Goal: Task Accomplishment & Management: Use online tool/utility

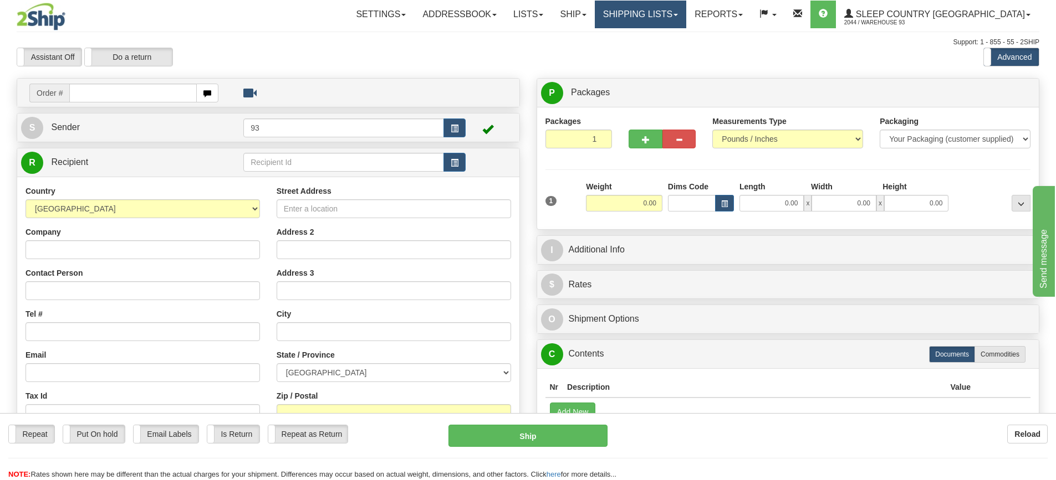
click at [686, 14] on link "Shipping lists" at bounding box center [640, 15] width 91 height 28
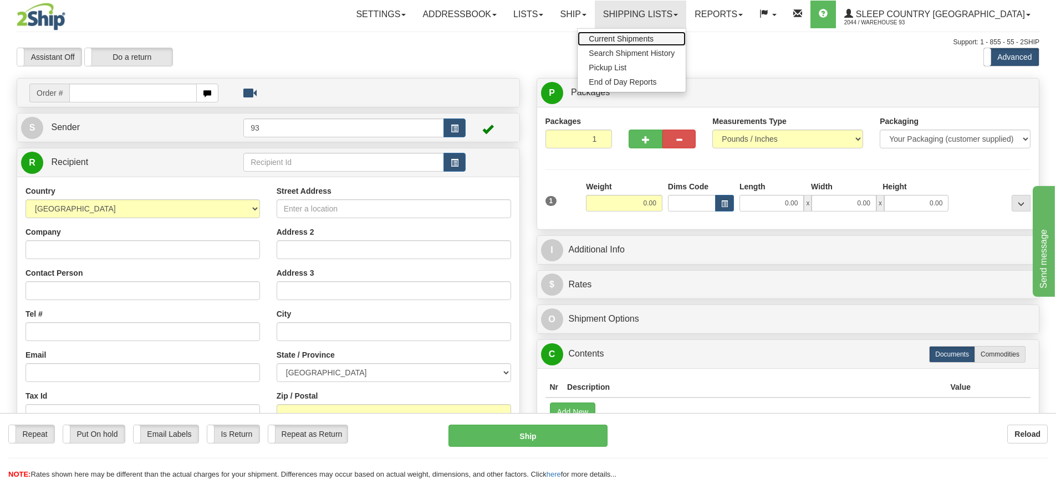
click at [653, 35] on span "Current Shipments" at bounding box center [621, 38] width 65 height 9
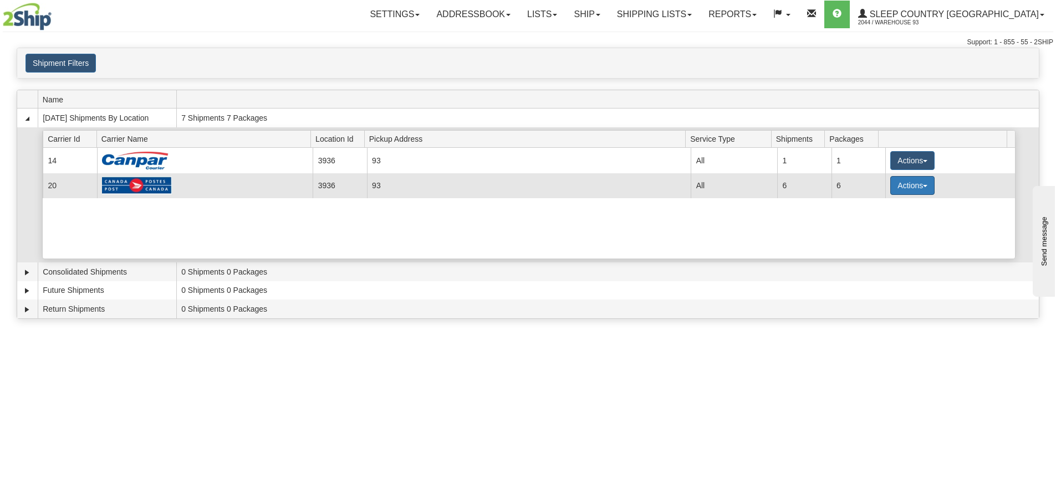
click at [900, 187] on button "Actions" at bounding box center [912, 185] width 44 height 19
click at [883, 208] on span "Details" at bounding box center [871, 206] width 30 height 8
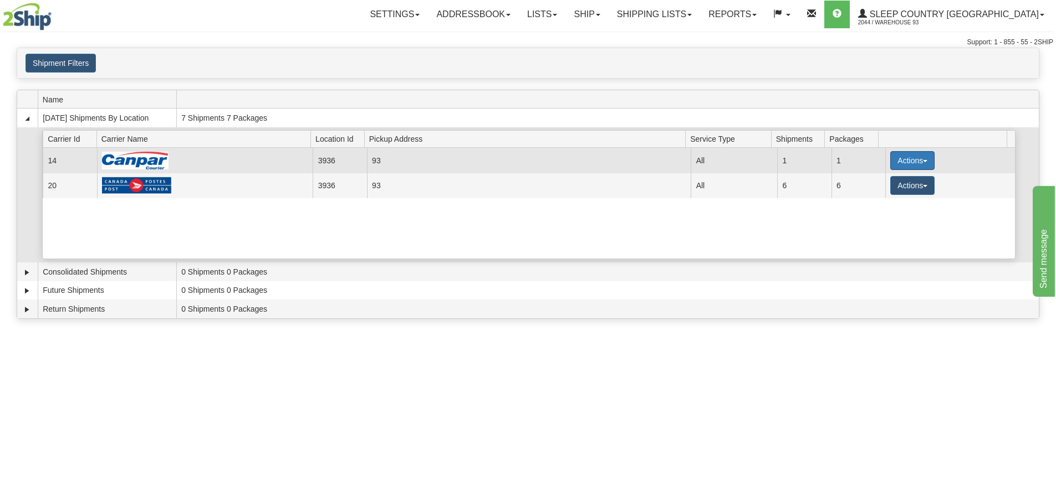
click at [895, 157] on button "Actions" at bounding box center [912, 160] width 44 height 19
click at [884, 182] on span "Details" at bounding box center [871, 181] width 30 height 8
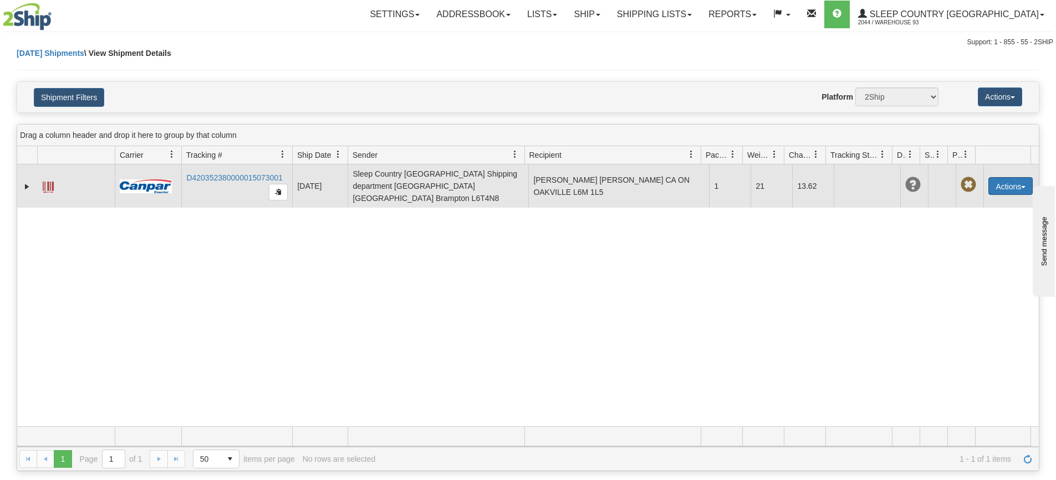
click at [1009, 184] on button "Actions" at bounding box center [1010, 186] width 44 height 18
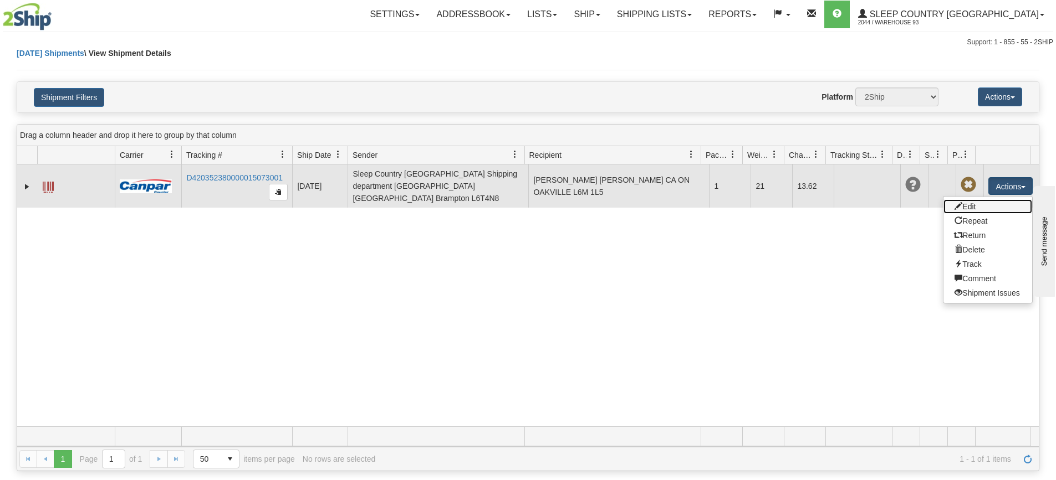
click at [974, 205] on link "Edit" at bounding box center [987, 207] width 89 height 14
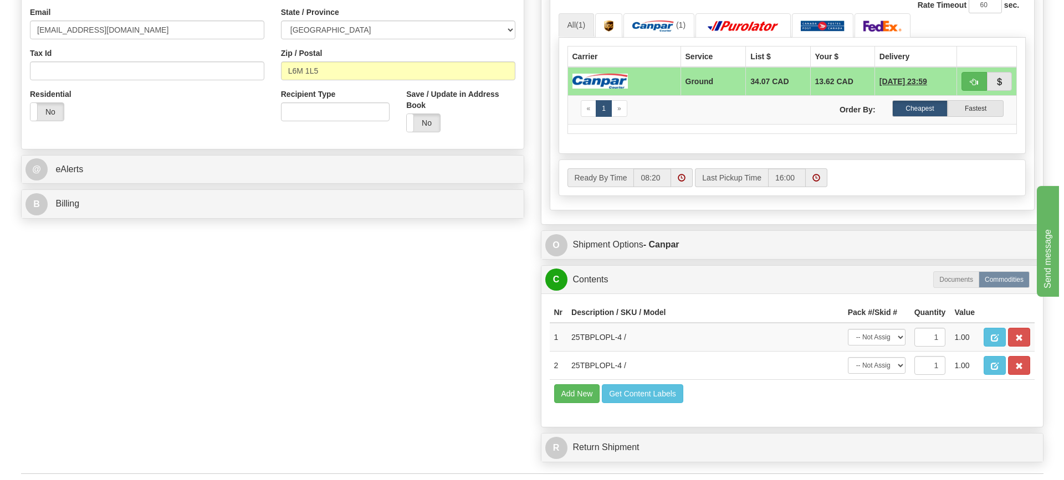
scroll to position [443, 0]
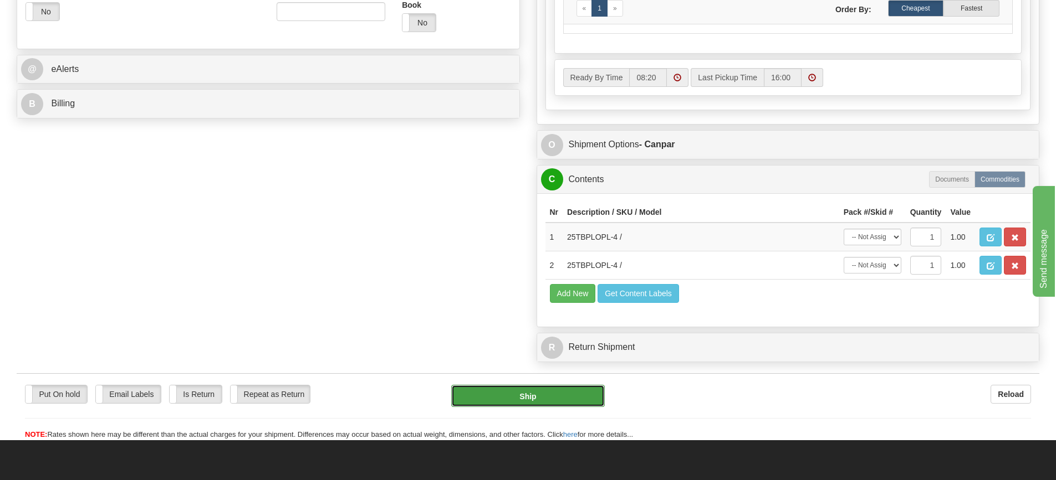
click at [523, 402] on button "Ship" at bounding box center [528, 396] width 154 height 22
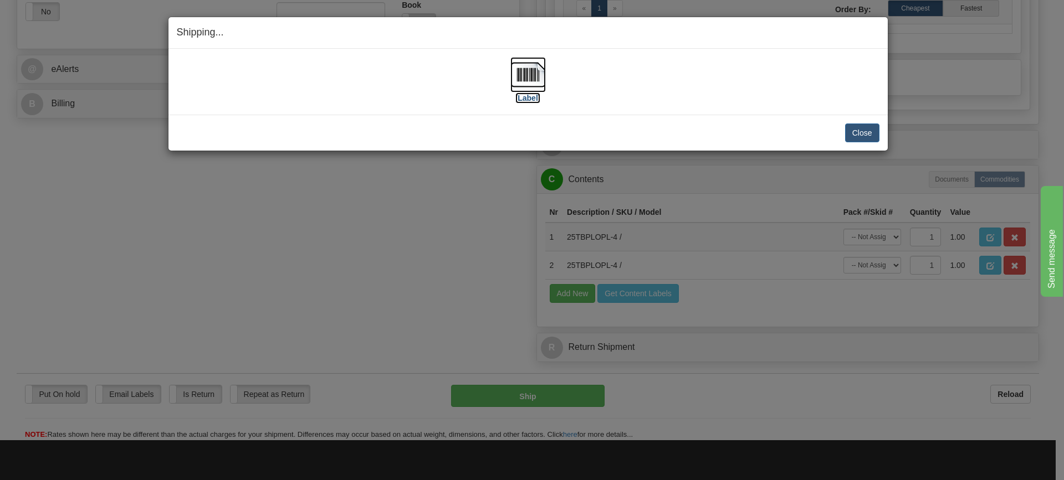
click at [525, 75] on img at bounding box center [527, 74] width 35 height 35
click at [525, 74] on img at bounding box center [527, 74] width 35 height 35
click at [852, 130] on button "Close" at bounding box center [862, 133] width 34 height 19
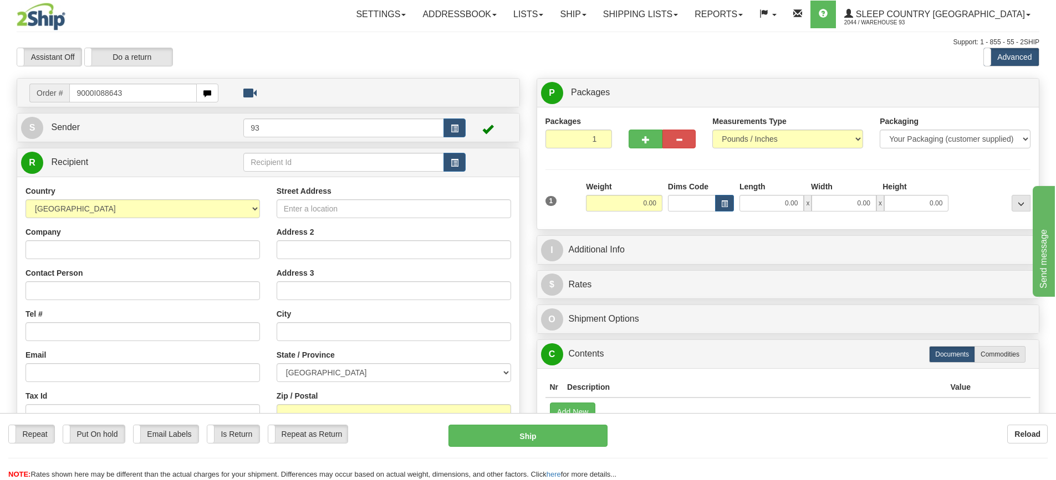
type input "9000I088643"
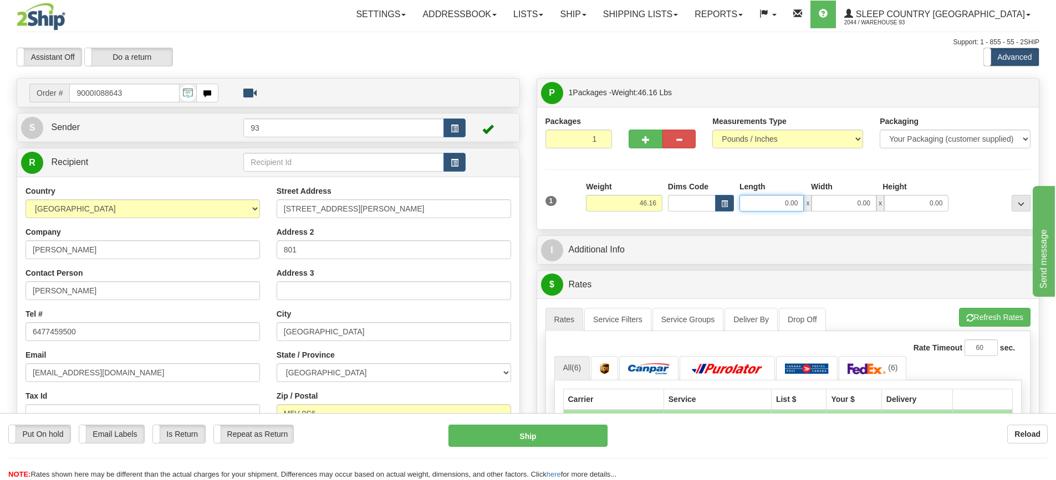
click at [761, 205] on input "0.00" at bounding box center [771, 203] width 64 height 17
type input "17.00"
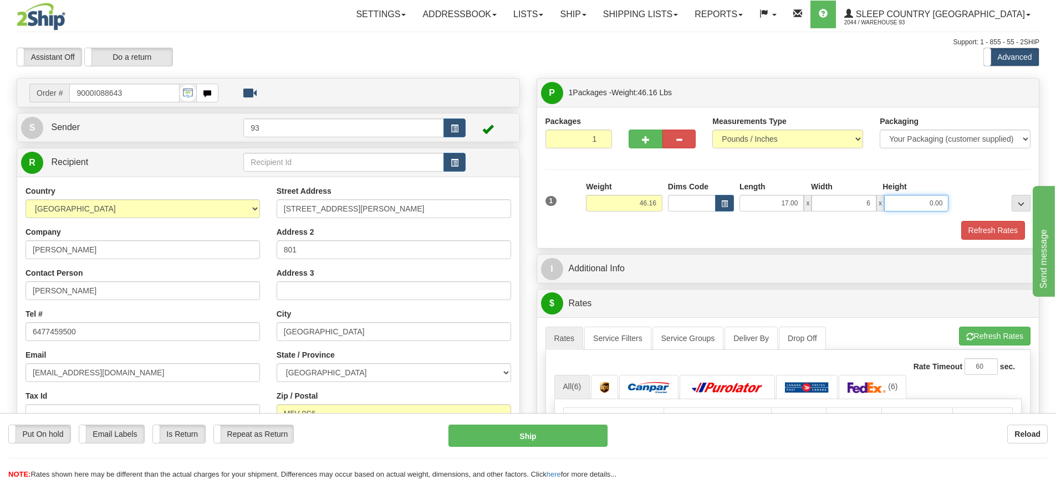
type input "6.00"
click at [998, 229] on button "Refresh Rates" at bounding box center [993, 230] width 64 height 19
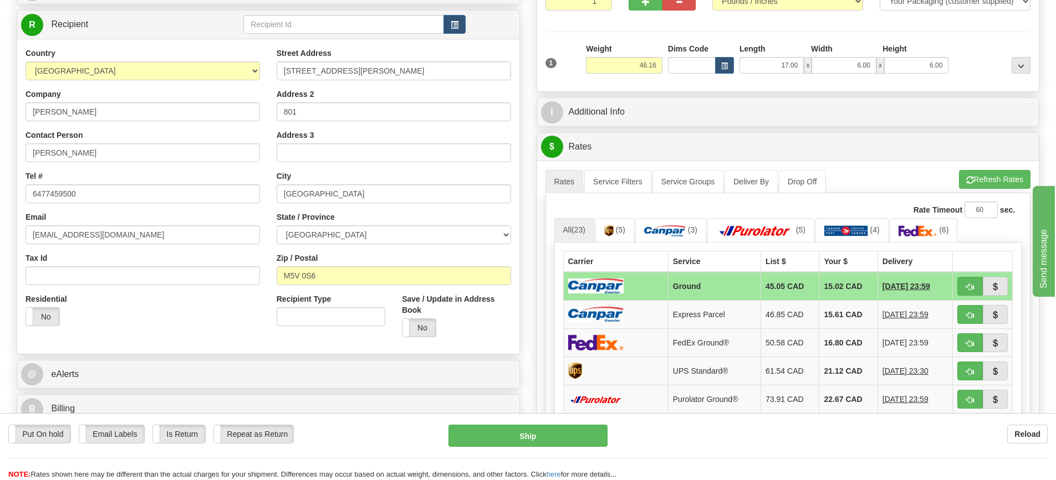
scroll to position [111, 0]
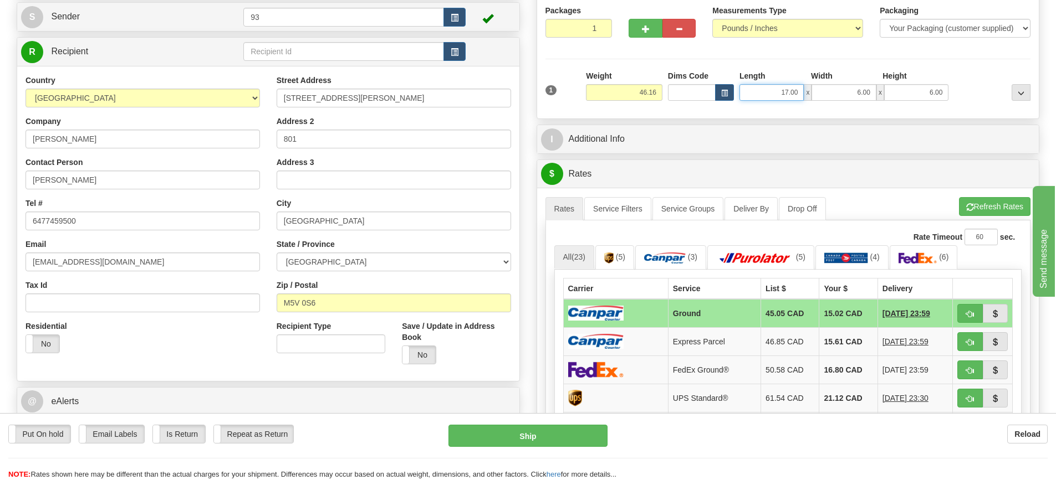
drag, startPoint x: 800, startPoint y: 93, endPoint x: 704, endPoint y: 95, distance: 95.3
click at [704, 95] on div "Dims Code Length Width Height x" at bounding box center [808, 85] width 287 height 30
type input "40.00"
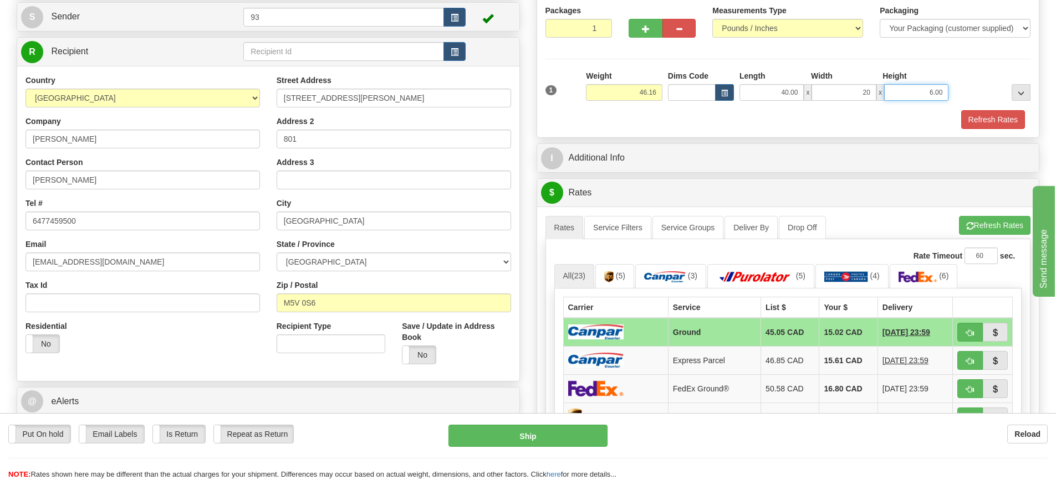
type input "20.00"
click at [984, 117] on button "Refresh Rates" at bounding box center [993, 119] width 64 height 19
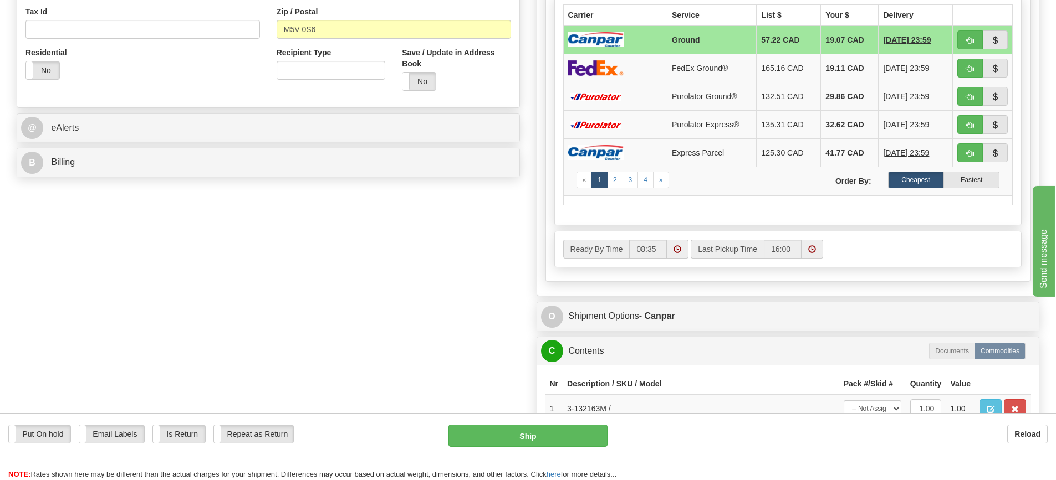
scroll to position [443, 0]
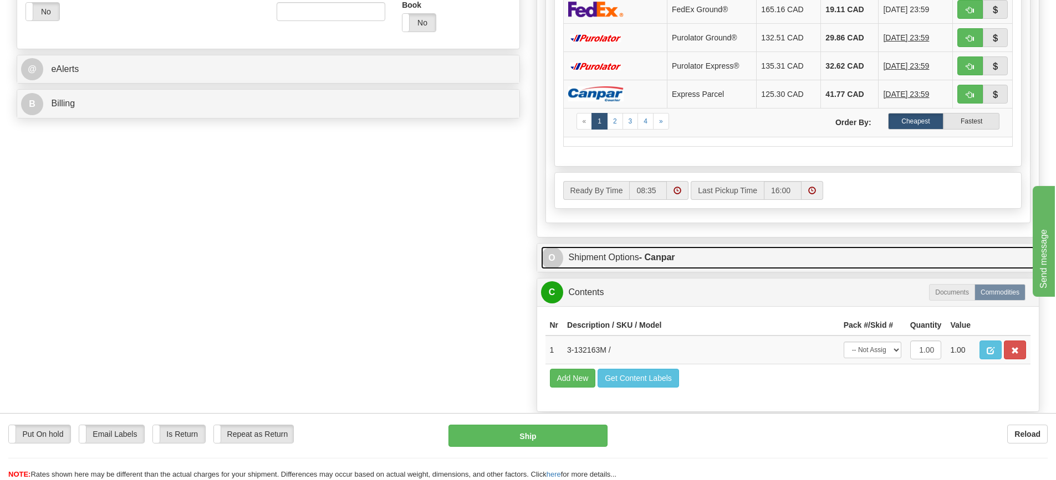
click at [748, 252] on link "O Shipment Options - Canpar" at bounding box center [788, 258] width 494 height 23
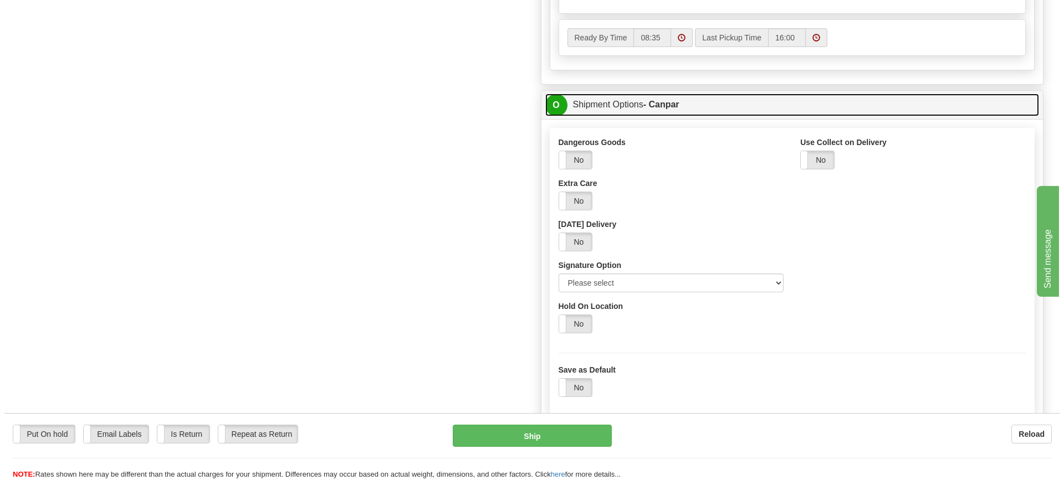
scroll to position [610, 0]
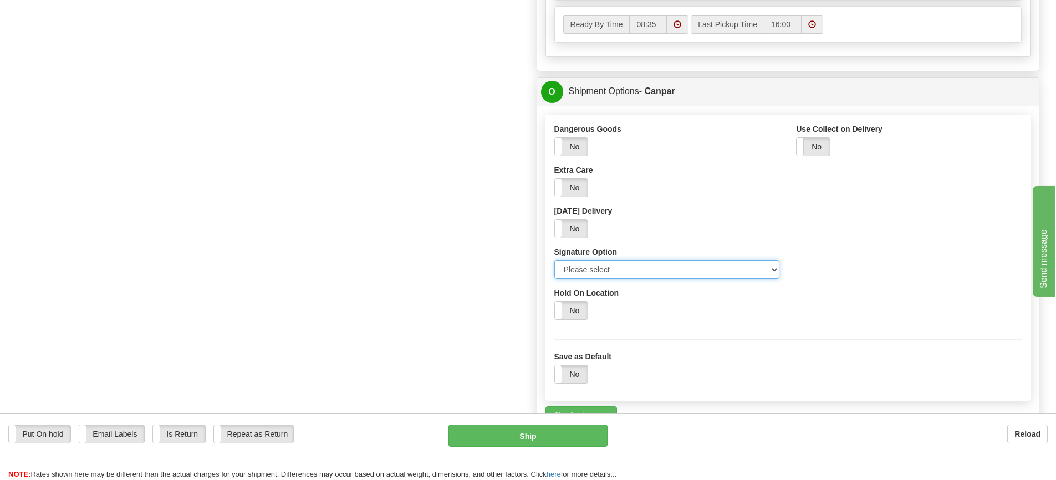
click at [657, 273] on select "Please select No Signature Required Signature Required Adult Signature" at bounding box center [667, 269] width 226 height 19
select select "2"
click at [554, 260] on select "Please select No Signature Required Signature Required Adult Signature" at bounding box center [667, 269] width 226 height 19
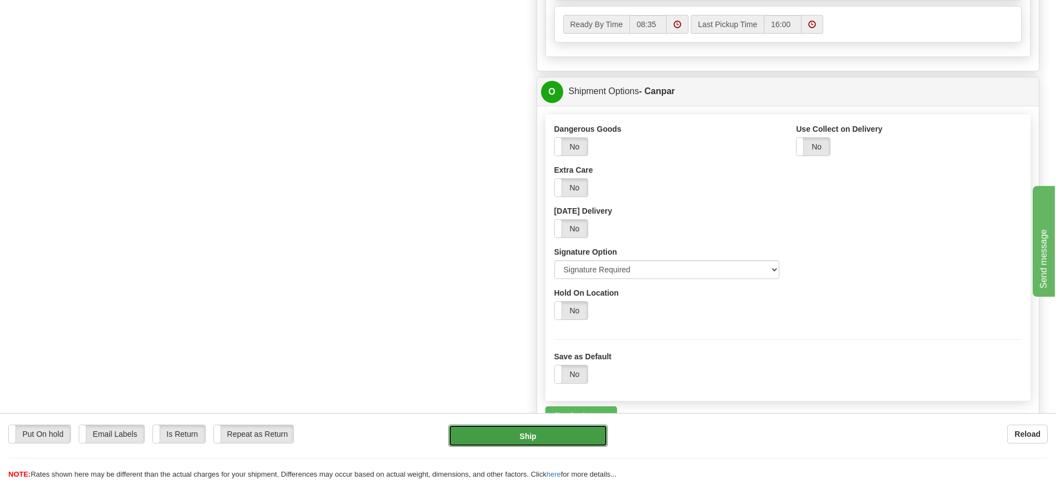
click at [522, 432] on button "Ship" at bounding box center [527, 436] width 159 height 22
type input "1"
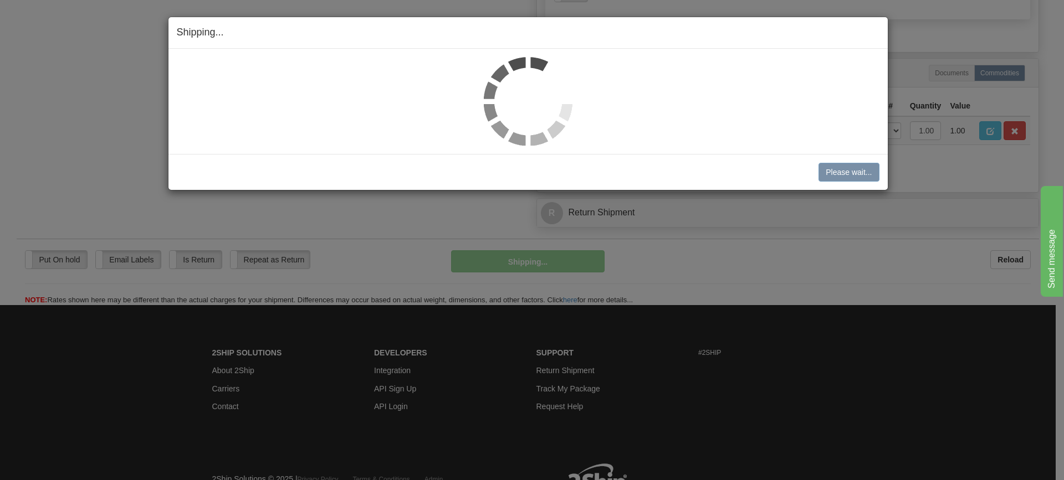
scroll to position [590, 0]
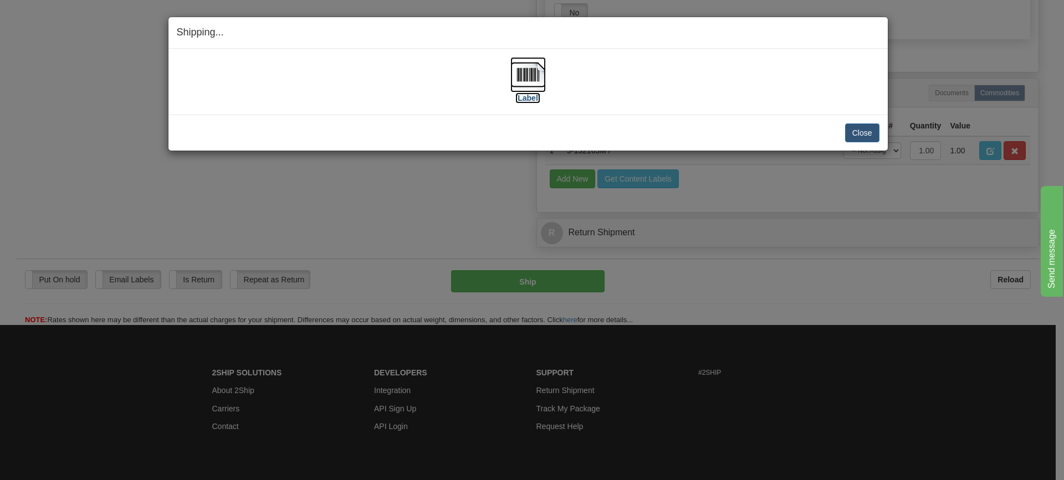
click at [527, 68] on img at bounding box center [527, 74] width 35 height 35
click at [528, 76] on img at bounding box center [527, 74] width 35 height 35
click at [849, 133] on button "Close" at bounding box center [862, 133] width 34 height 19
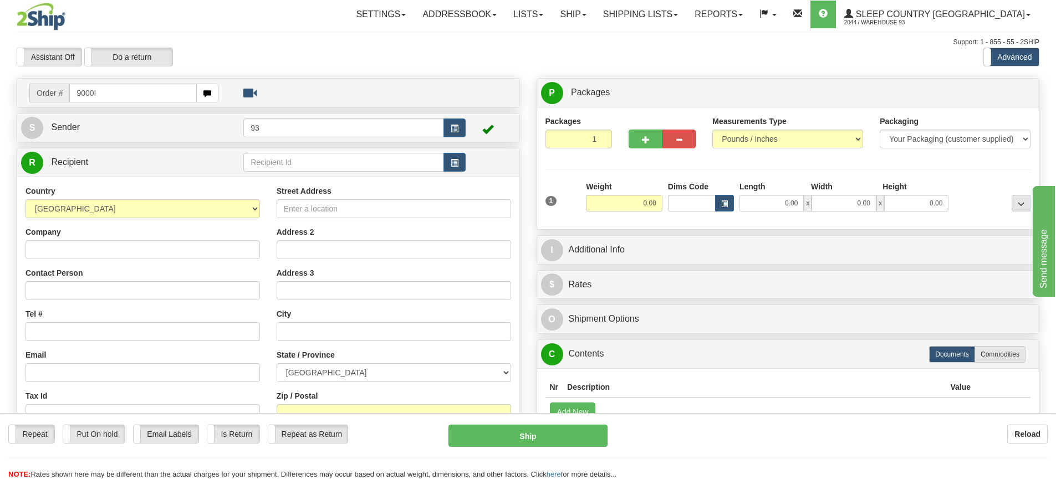
drag, startPoint x: 115, startPoint y: 93, endPoint x: 0, endPoint y: 90, distance: 115.3
click at [0, 90] on div "Toggle navigation Settings Shipping Preferences Fields Preferences New" at bounding box center [528, 312] width 1056 height 624
type input "9000I088604"
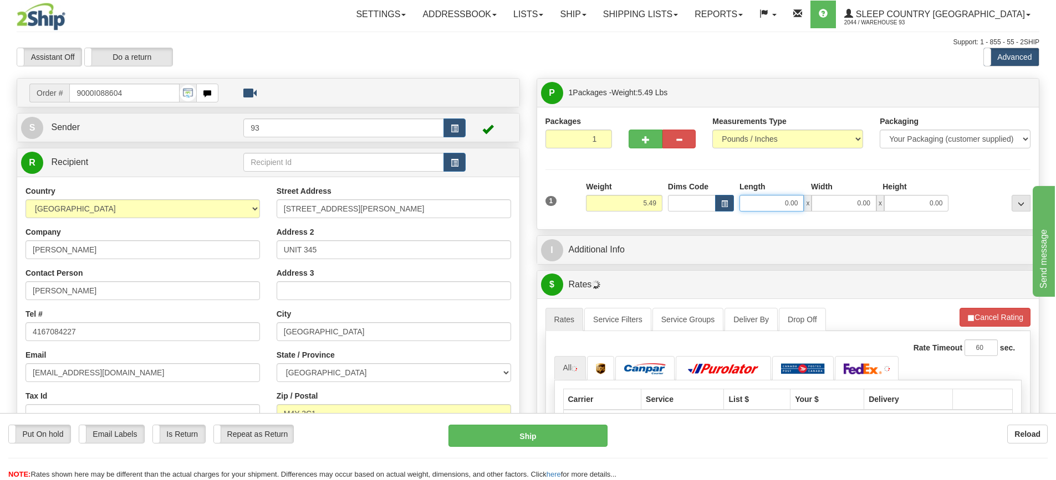
click at [766, 206] on input "0.00" at bounding box center [771, 203] width 64 height 17
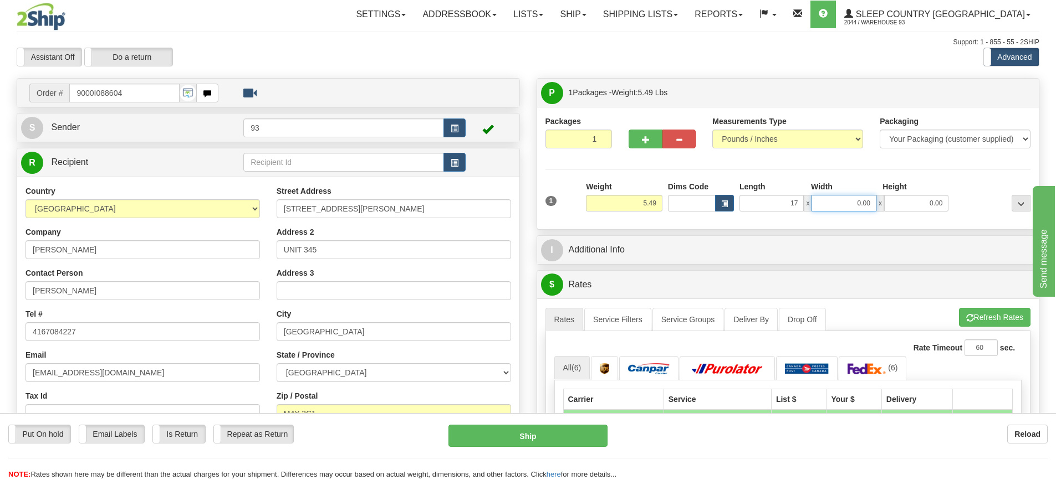
type input "17.00"
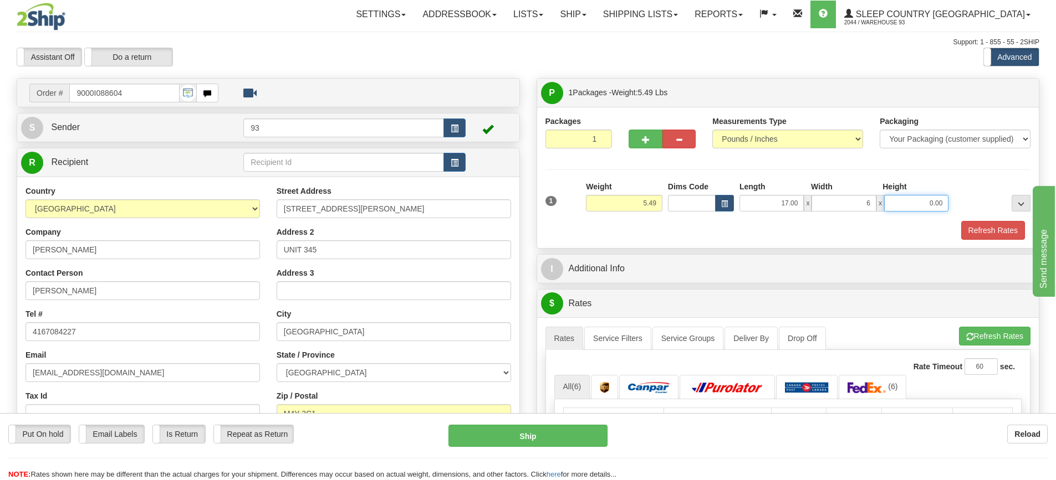
type input "6.00"
click at [985, 223] on button "Refresh Rates" at bounding box center [993, 230] width 64 height 19
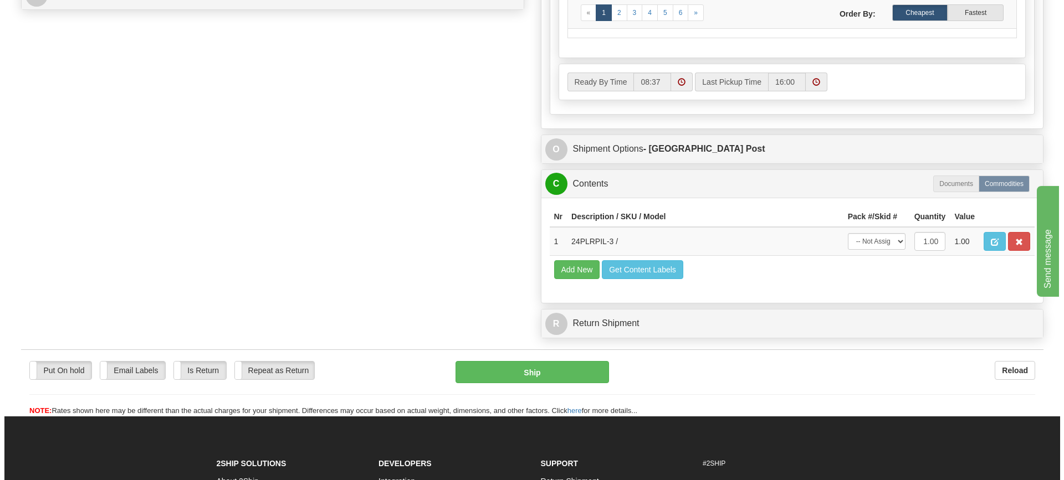
scroll to position [554, 0]
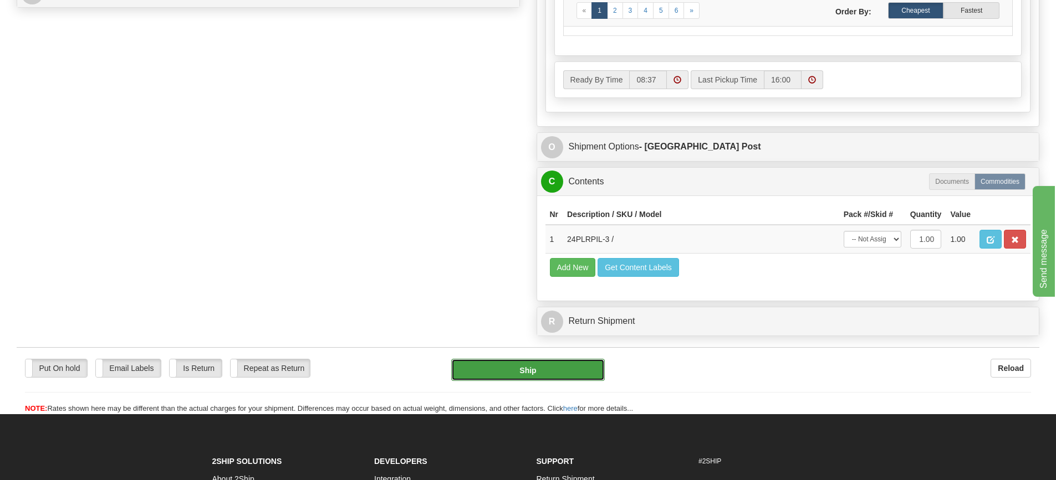
click at [524, 370] on button "Ship" at bounding box center [528, 370] width 154 height 22
type input "DOM.EP"
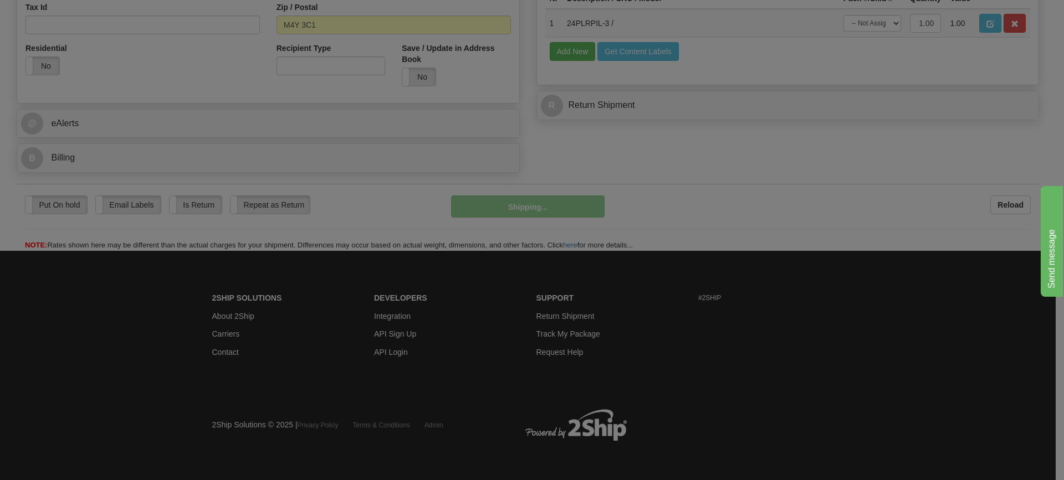
scroll to position [390, 0]
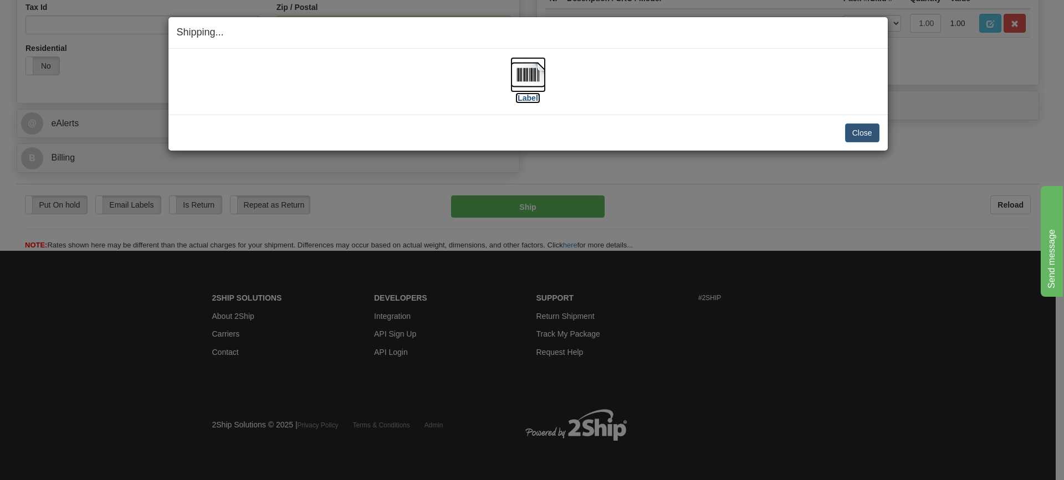
click at [526, 75] on img at bounding box center [527, 74] width 35 height 35
click at [857, 131] on button "Close" at bounding box center [862, 133] width 34 height 19
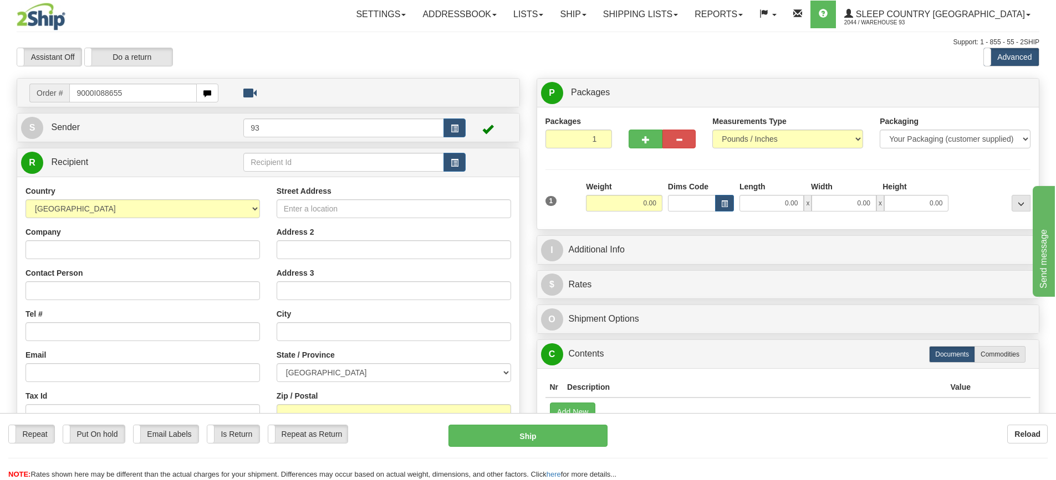
type input "9000I088655"
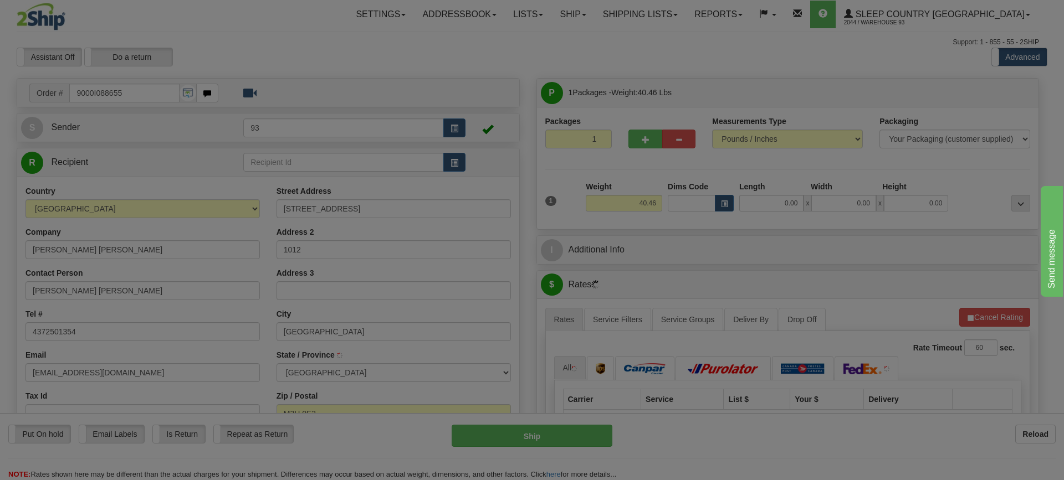
type input "[GEOGRAPHIC_DATA]"
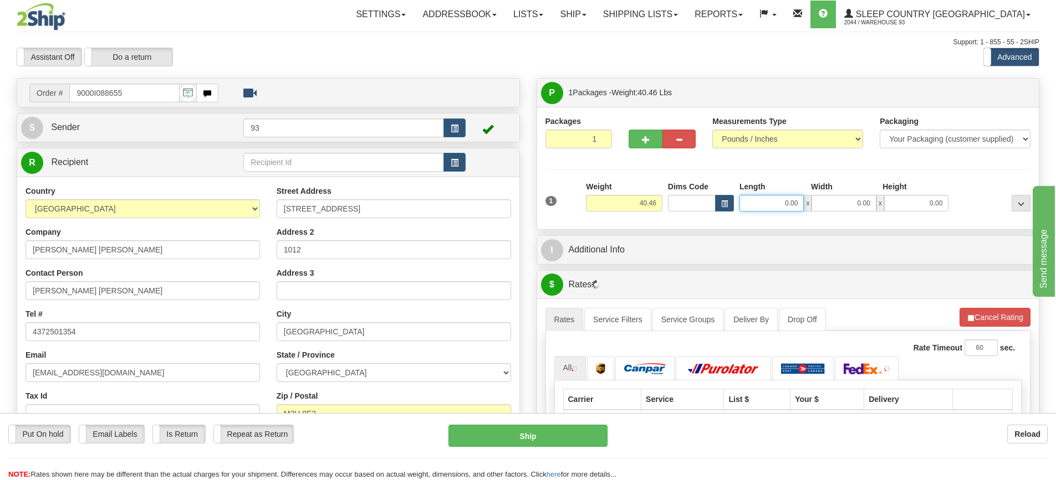
click at [775, 207] on input "0.00" at bounding box center [771, 203] width 64 height 17
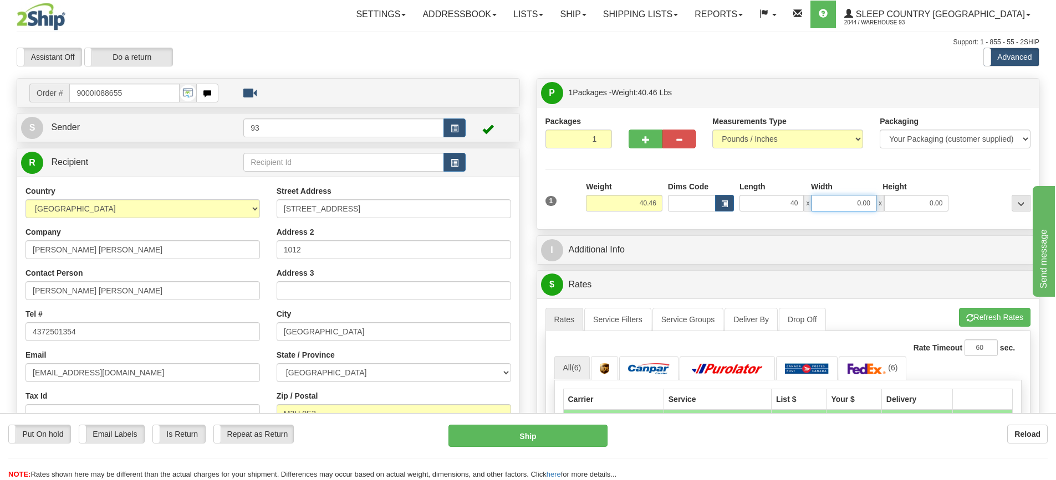
type input "40.00"
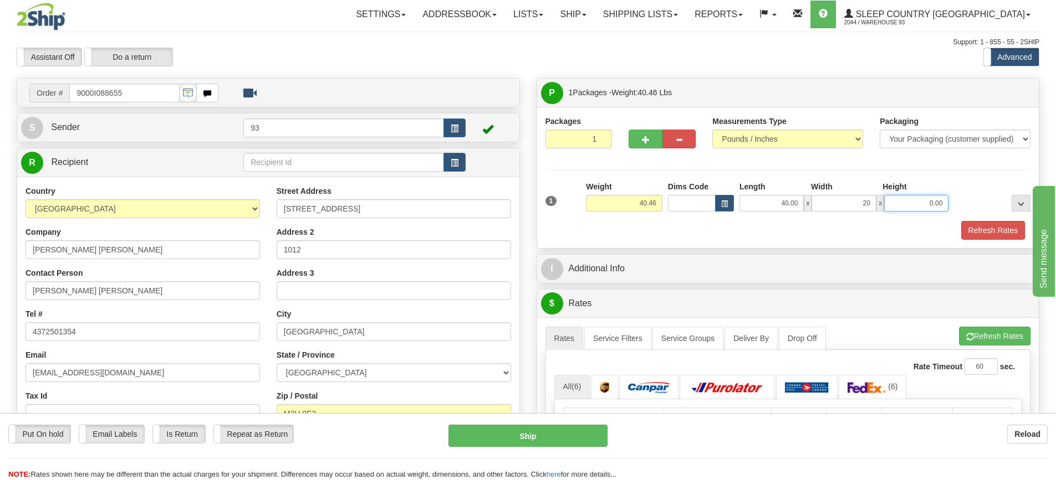
type input "20.00"
click at [981, 232] on button "Refresh Rates" at bounding box center [993, 230] width 64 height 19
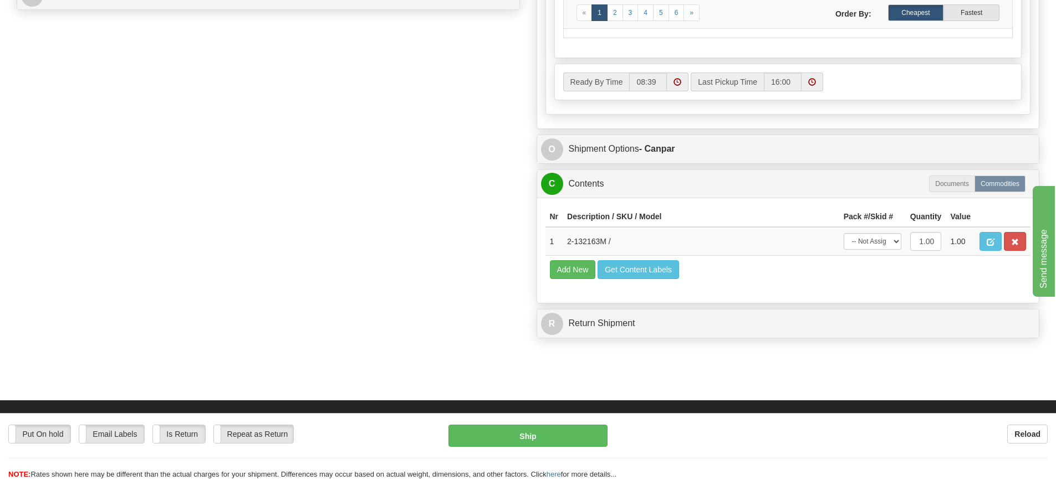
scroll to position [554, 0]
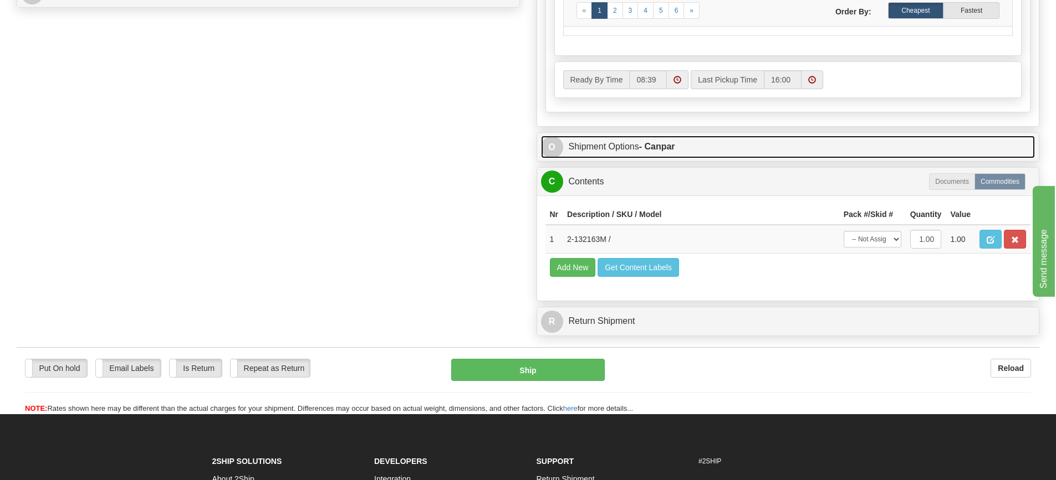
click at [691, 144] on link "O Shipment Options - Canpar" at bounding box center [788, 147] width 494 height 23
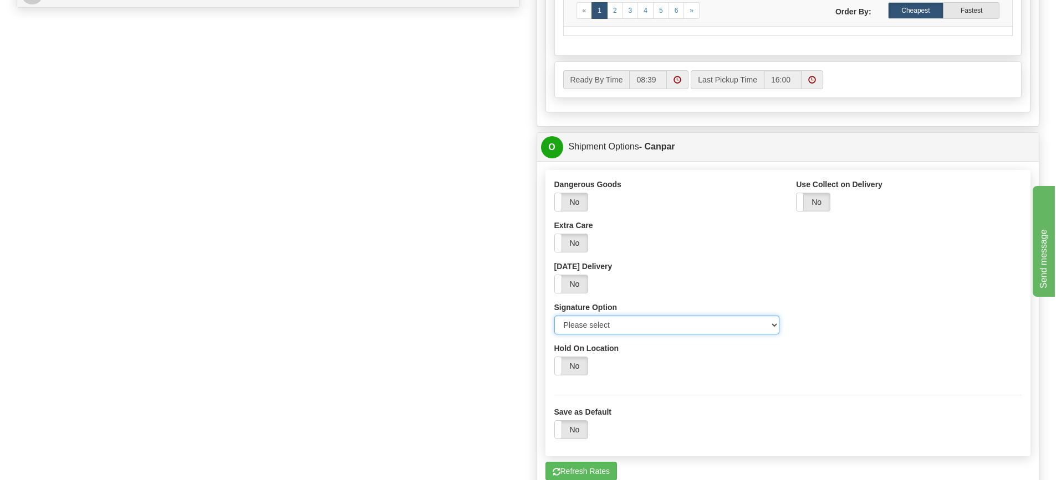
click at [773, 325] on select "Please select No Signature Required Signature Required Adult Signature" at bounding box center [667, 325] width 226 height 19
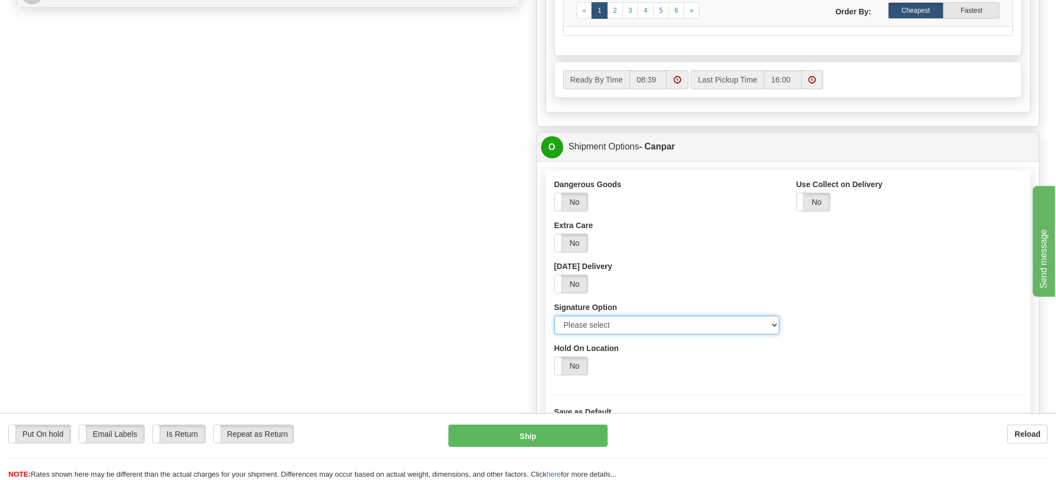
select select "2"
click at [554, 316] on select "Please select No Signature Required Signature Required Adult Signature" at bounding box center [667, 325] width 226 height 19
click at [565, 437] on button "Ship" at bounding box center [527, 436] width 159 height 22
type input "1"
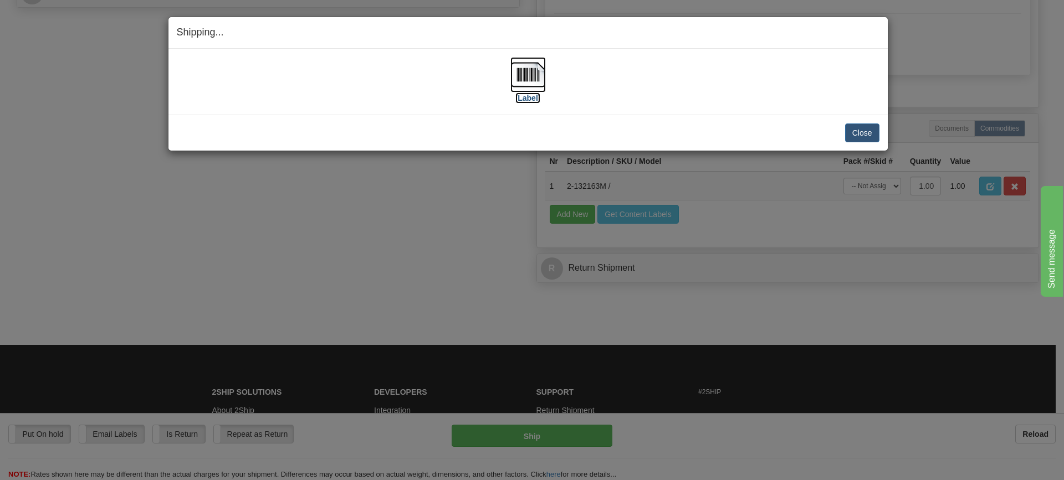
click at [528, 68] on img at bounding box center [527, 74] width 35 height 35
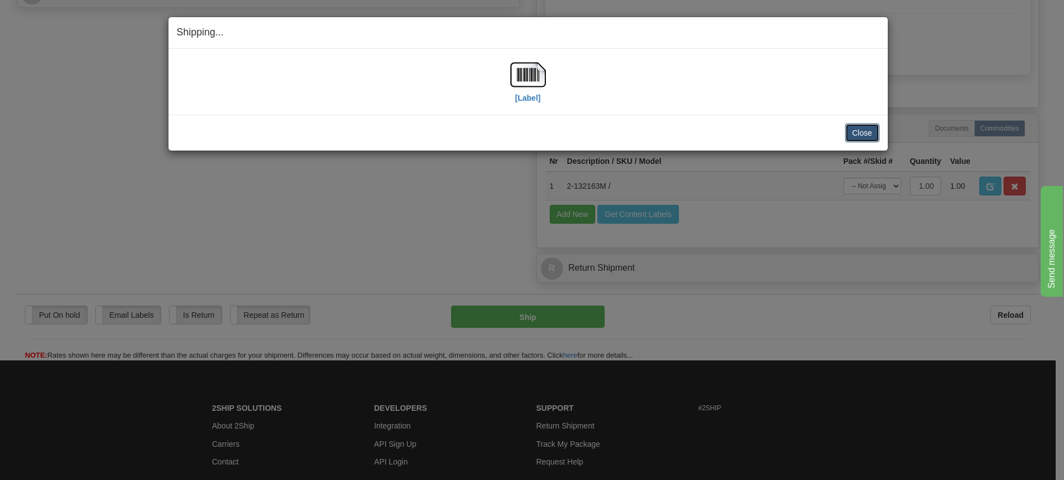
click at [855, 129] on button "Close" at bounding box center [862, 133] width 34 height 19
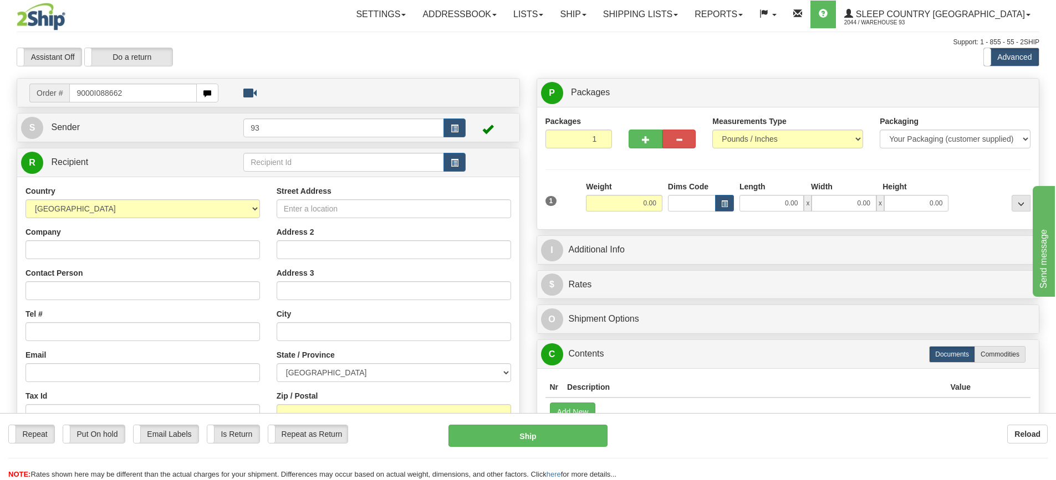
type input "9000I088662"
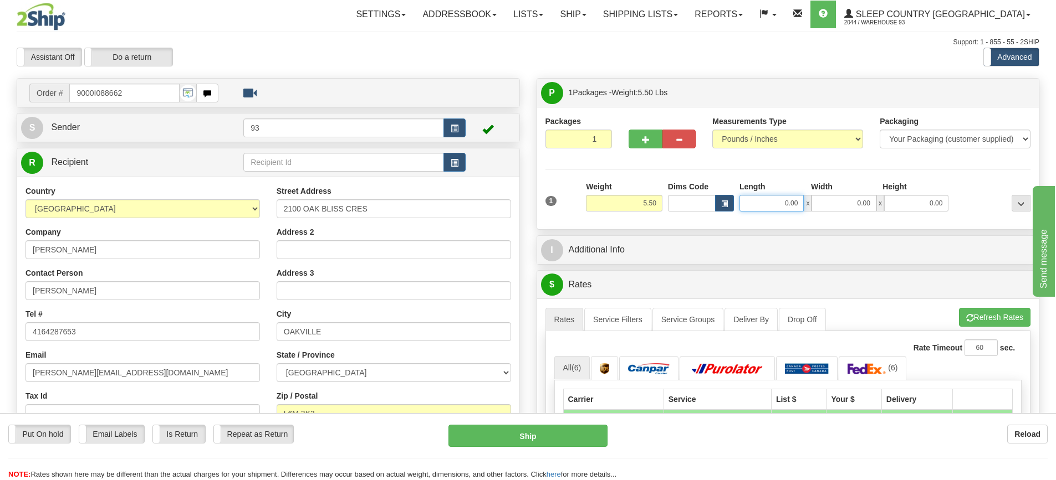
click at [770, 206] on input "0.00" at bounding box center [771, 203] width 64 height 17
type input "14.00"
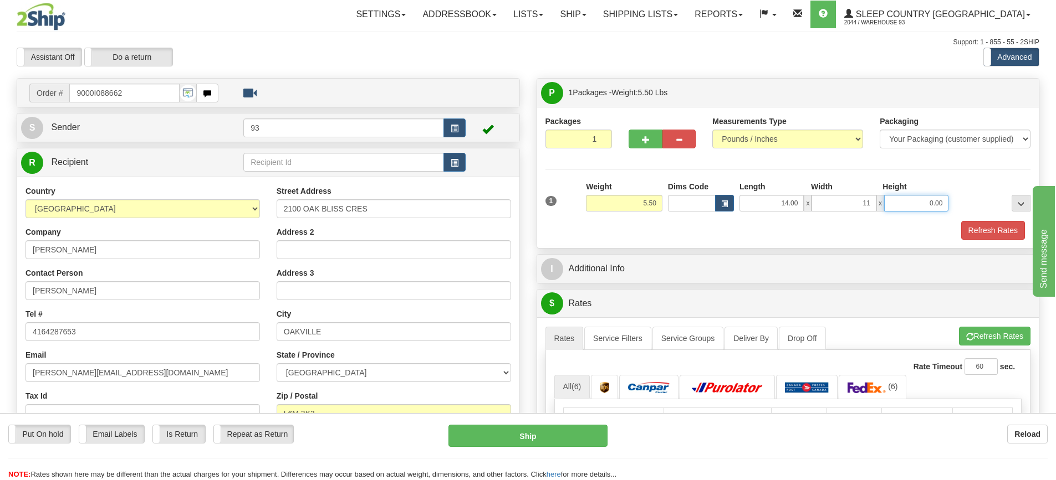
type input "11.00"
type input "6.00"
click at [980, 229] on button "Refresh Rates" at bounding box center [993, 230] width 64 height 19
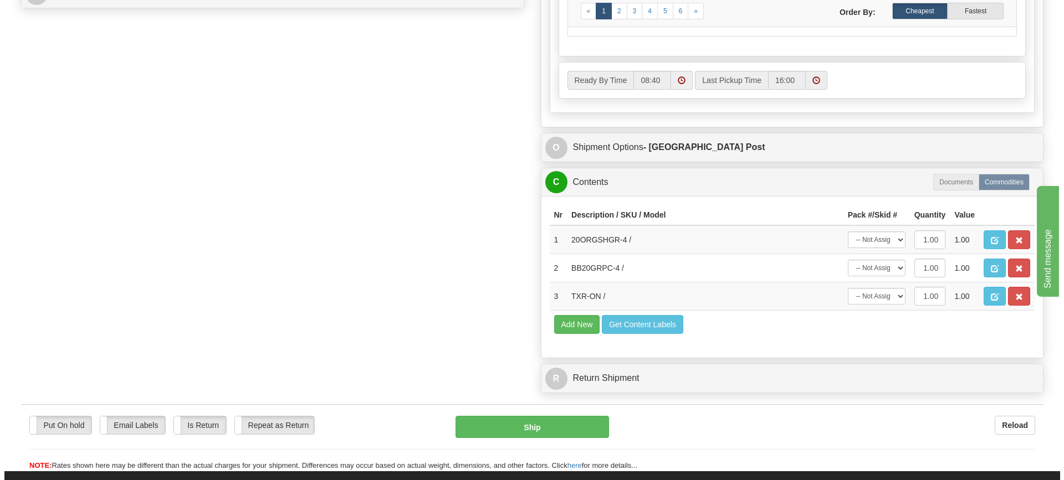
scroll to position [554, 0]
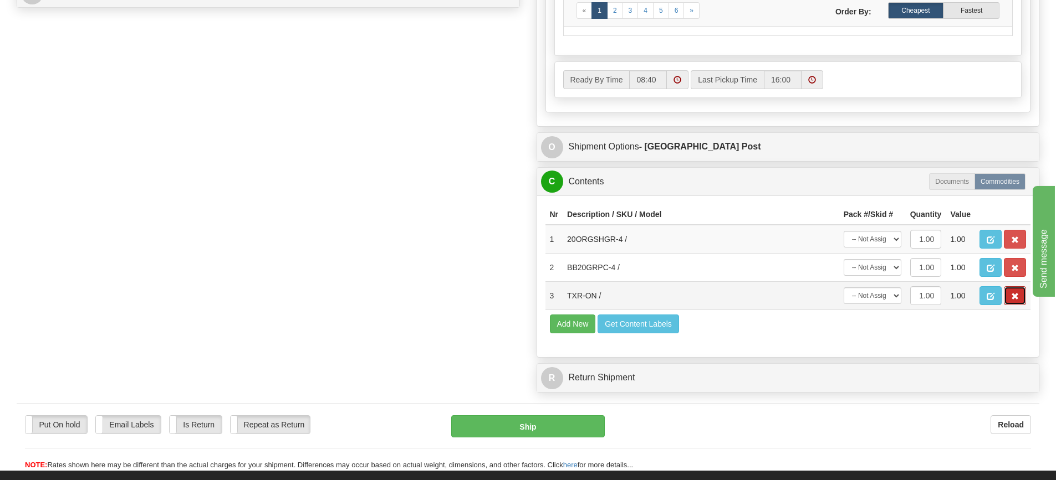
click at [1018, 300] on span "button" at bounding box center [1015, 296] width 8 height 7
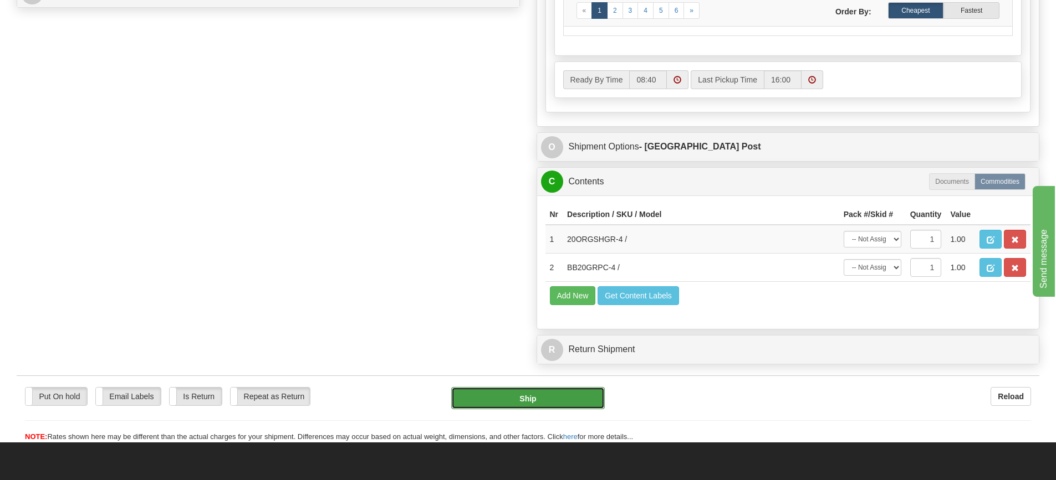
click at [539, 400] on button "Ship" at bounding box center [528, 398] width 154 height 22
type input "DOM.EP"
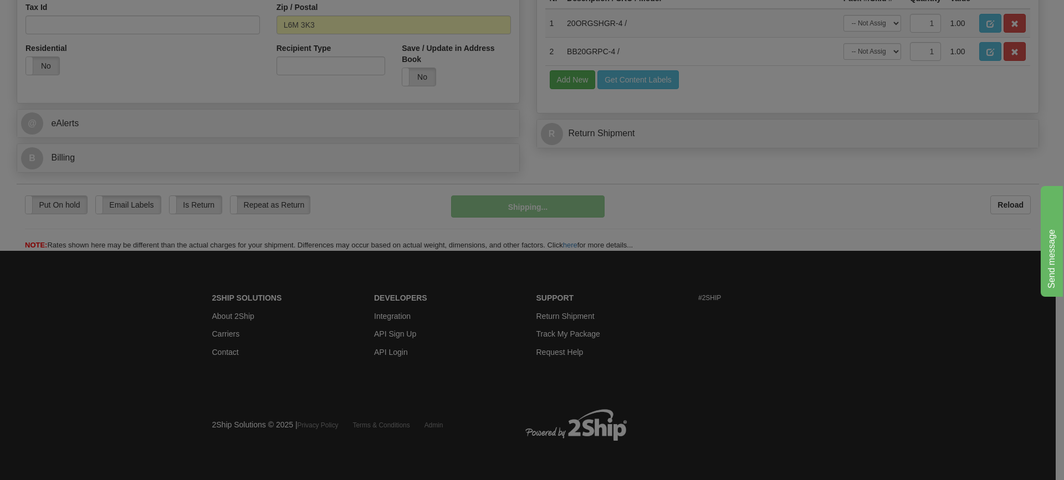
scroll to position [390, 0]
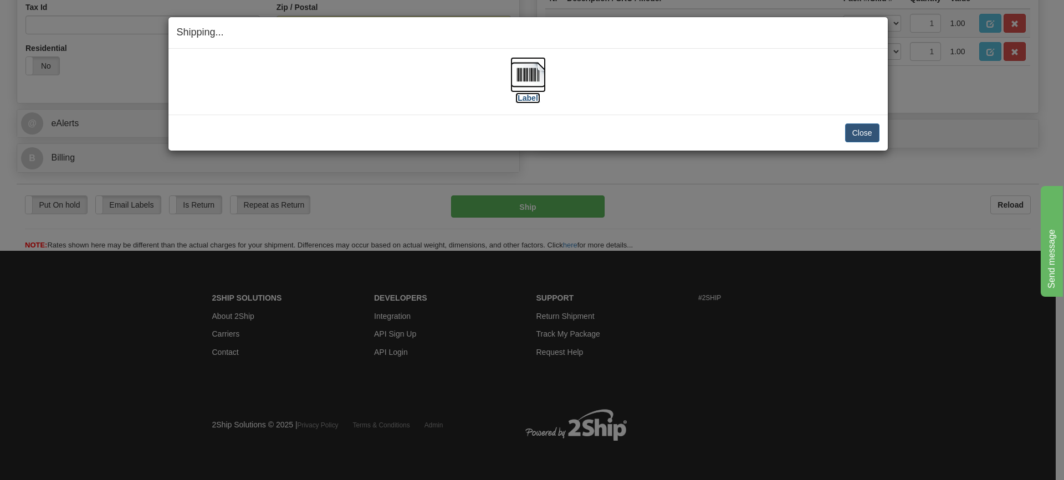
click at [523, 72] on img at bounding box center [527, 74] width 35 height 35
click at [868, 131] on button "Close" at bounding box center [862, 133] width 34 height 19
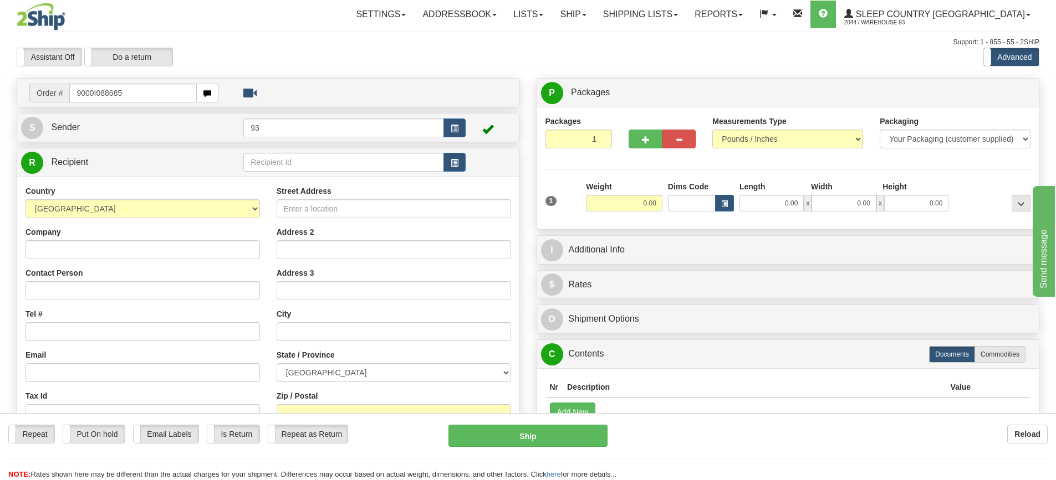
type input "9000I088685"
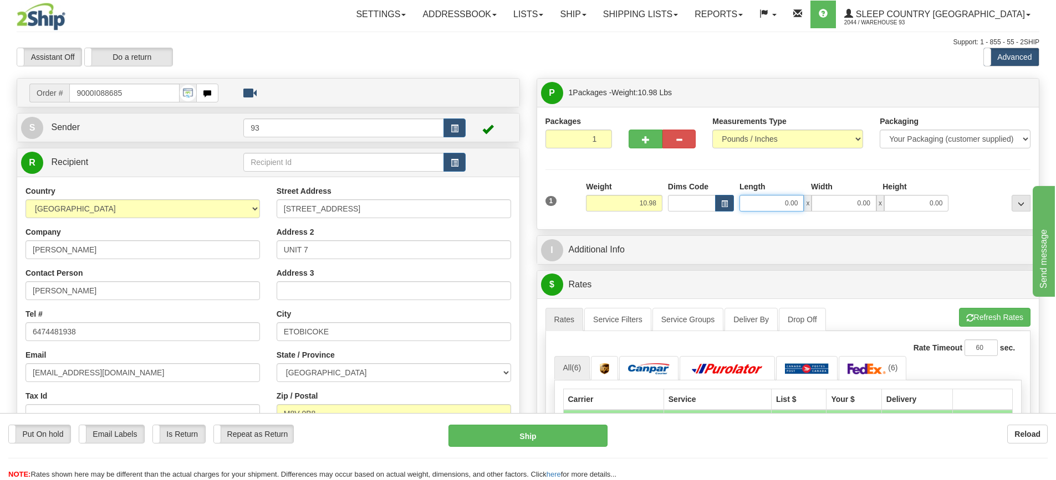
click at [753, 201] on input "0.00" at bounding box center [771, 203] width 64 height 17
type input "17.00"
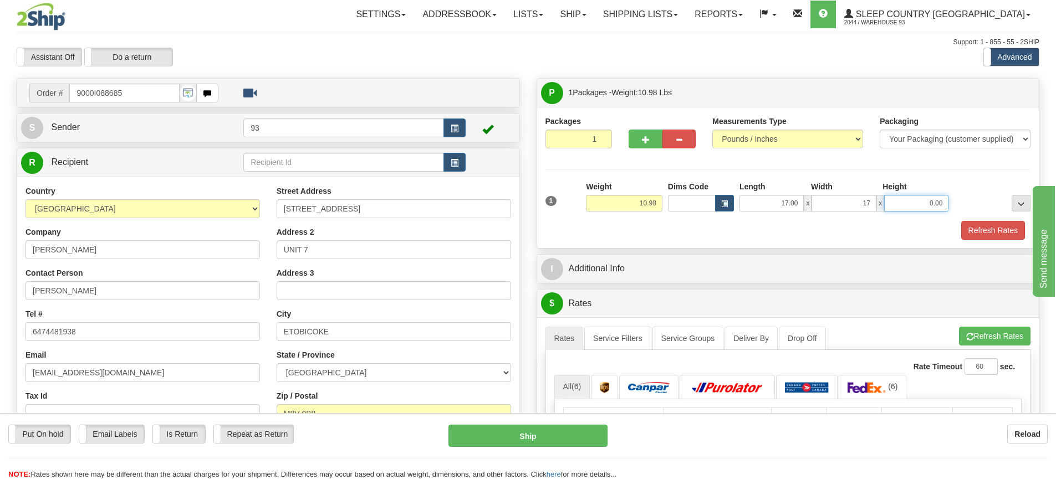
type input "17.00"
type input "7.00"
click at [998, 229] on button "Refresh Rates" at bounding box center [993, 230] width 64 height 19
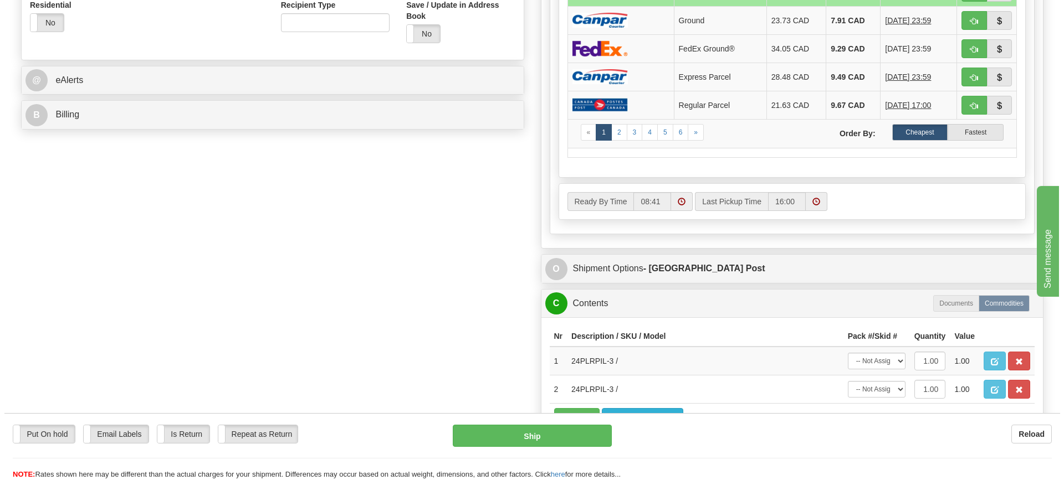
scroll to position [388, 0]
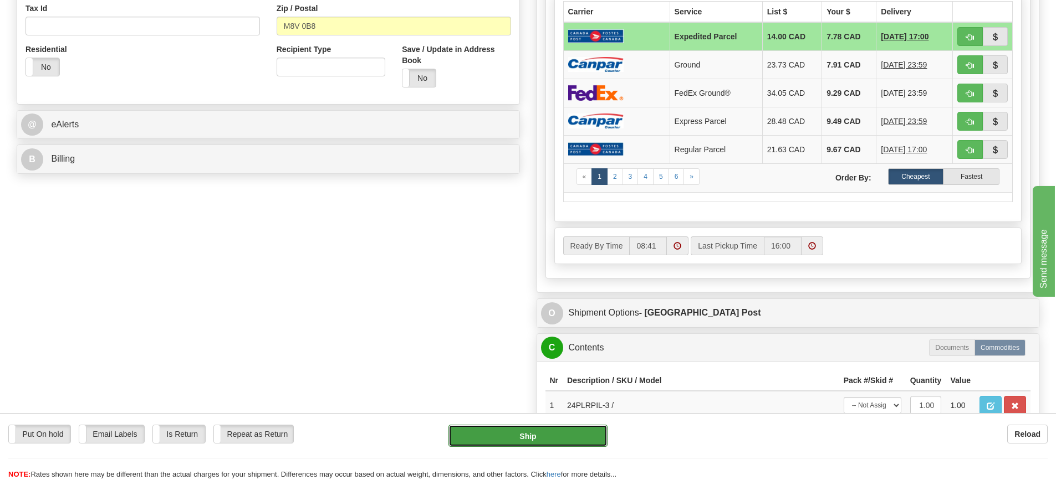
click at [539, 436] on button "Ship" at bounding box center [527, 436] width 159 height 22
type input "DOM.EP"
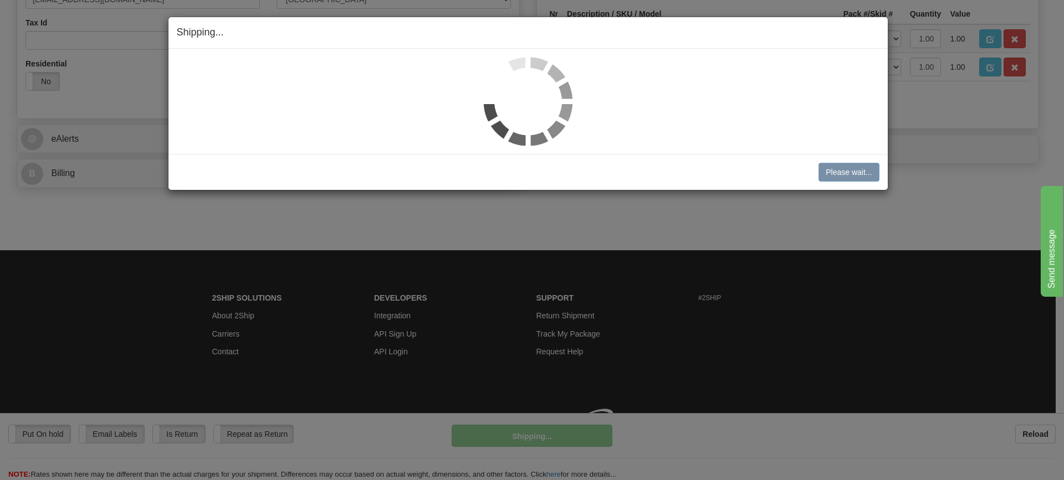
scroll to position [377, 0]
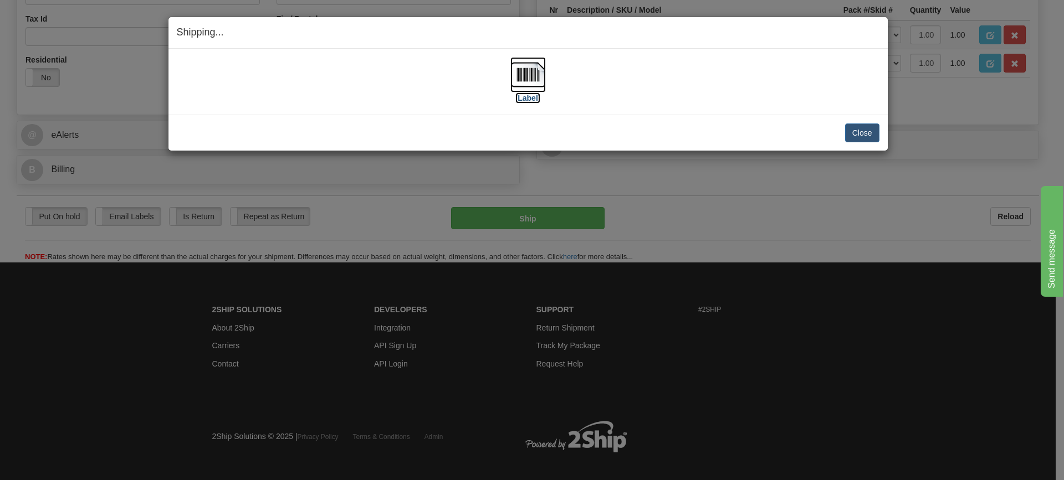
click at [524, 76] on img at bounding box center [527, 74] width 35 height 35
click at [855, 134] on button "Close" at bounding box center [862, 133] width 34 height 19
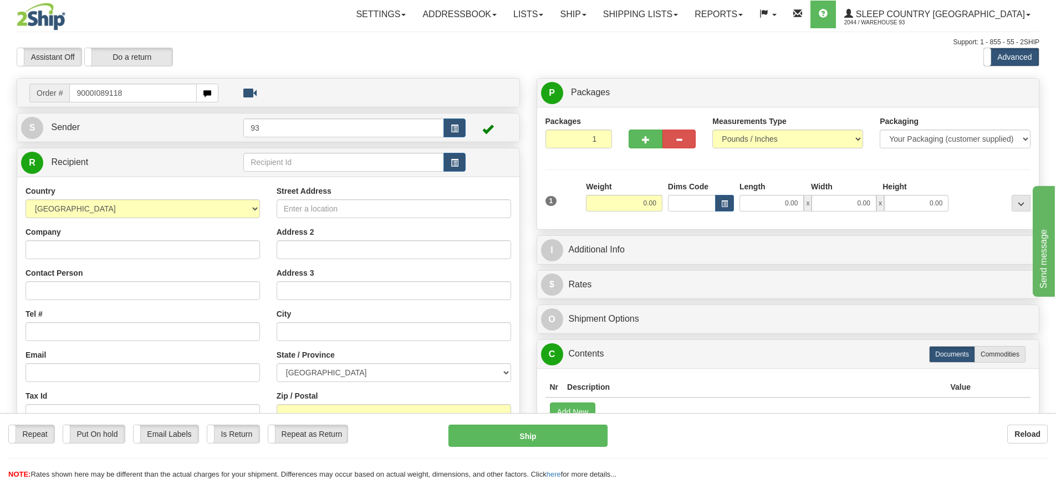
type input "9000I089118"
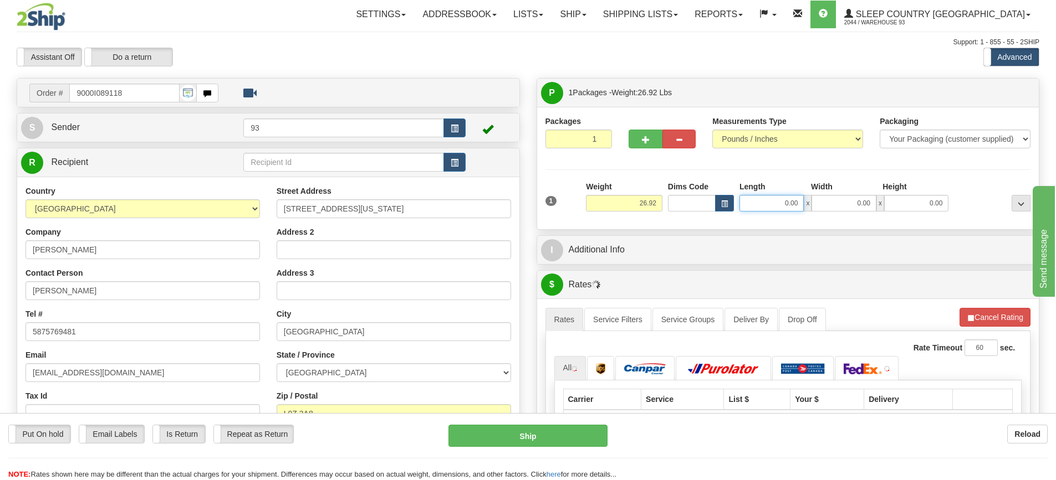
click at [768, 202] on input "0.00" at bounding box center [771, 203] width 64 height 17
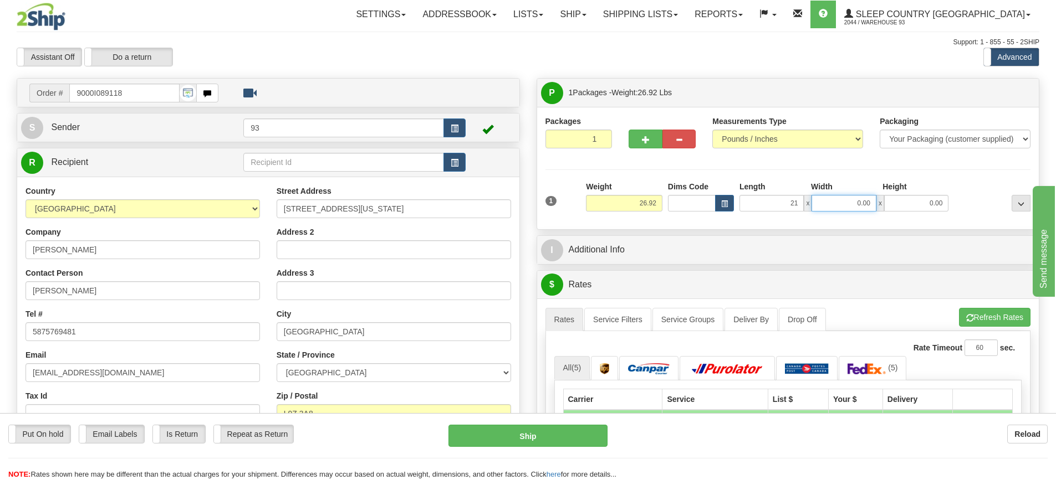
type input "21.00"
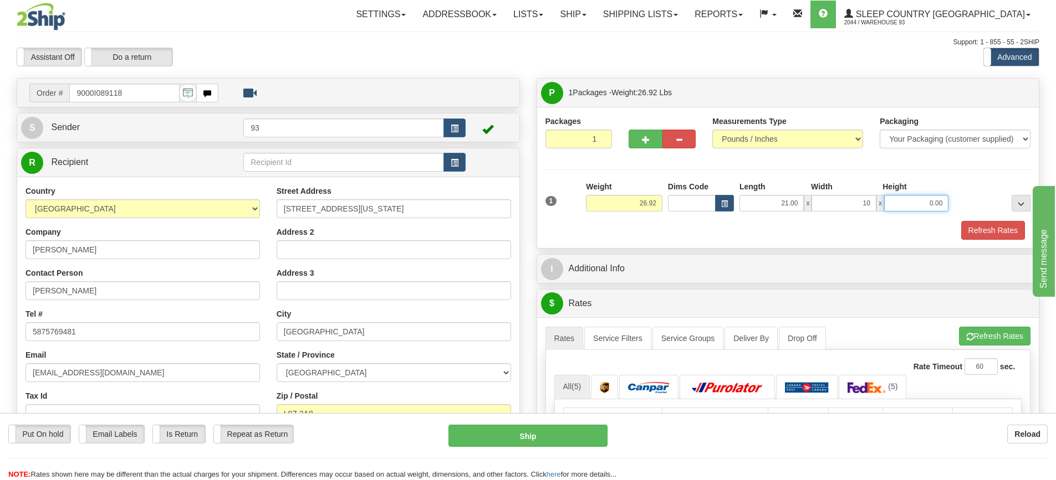
type input "10.00"
click at [984, 224] on button "Refresh Rates" at bounding box center [993, 230] width 64 height 19
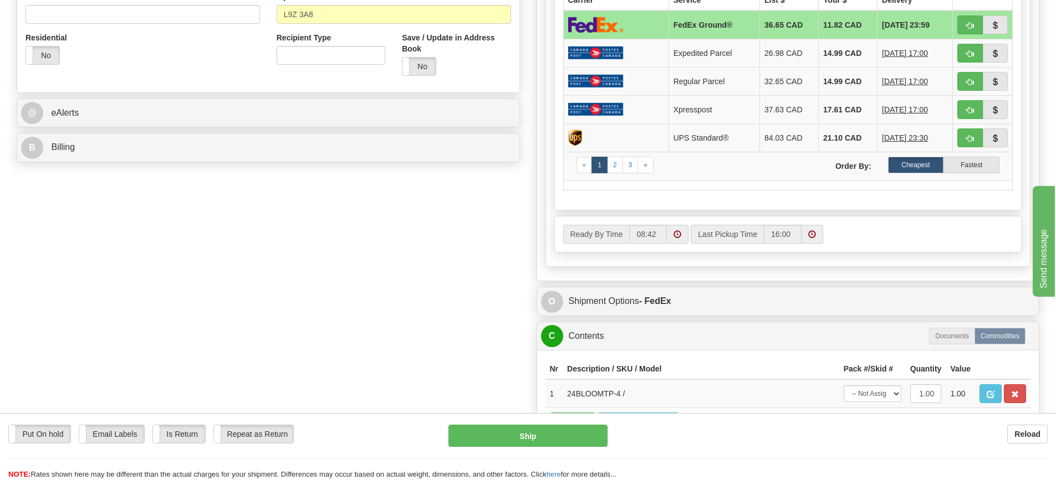
scroll to position [443, 0]
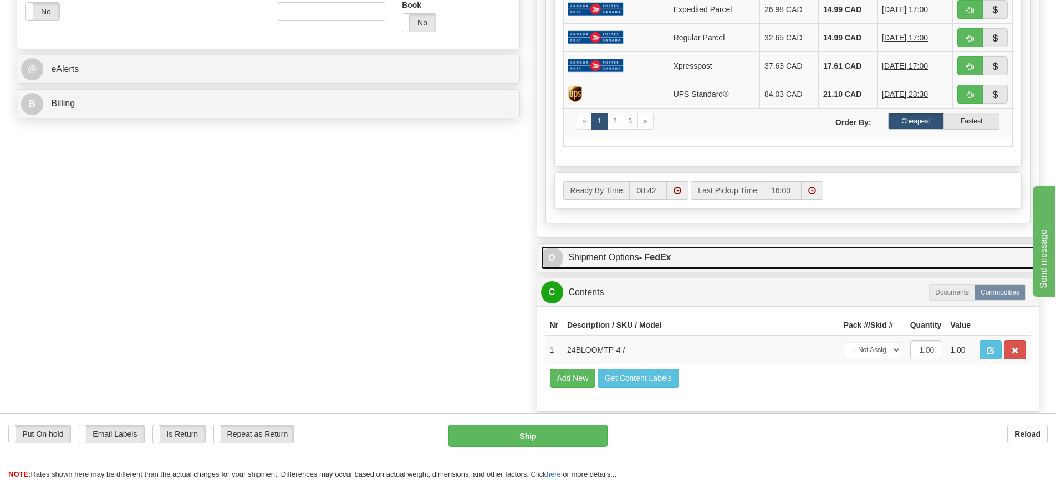
click at [738, 251] on link "O Shipment Options - FedEx" at bounding box center [788, 258] width 494 height 23
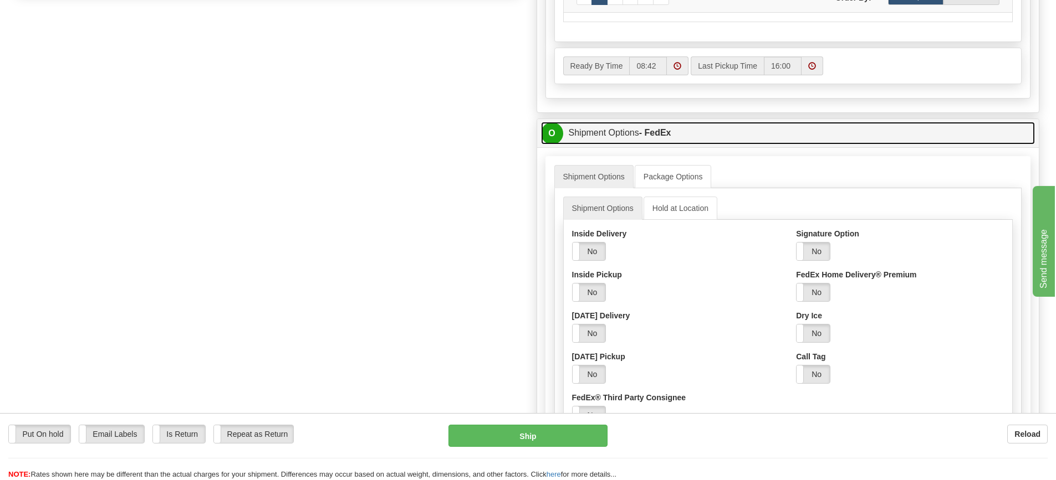
scroll to position [610, 0]
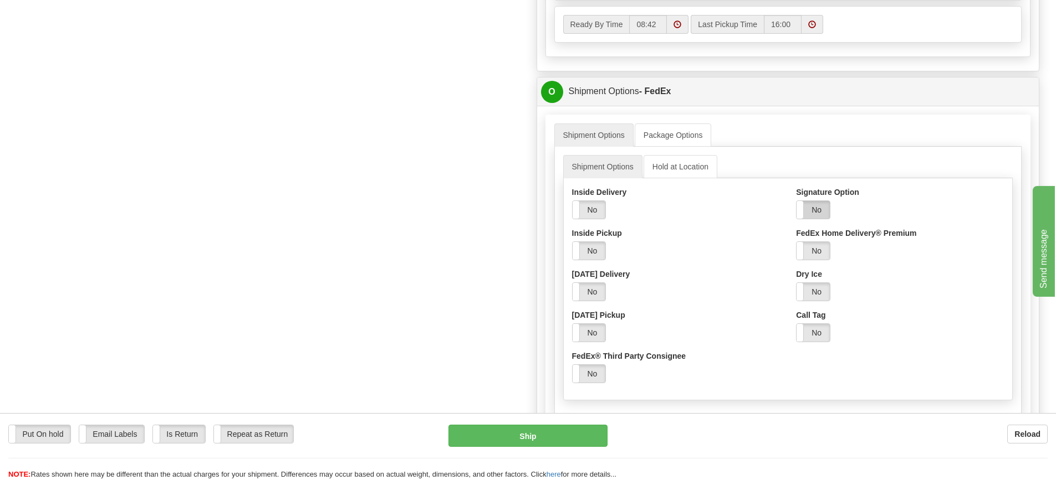
click at [814, 209] on label "No" at bounding box center [812, 210] width 33 height 18
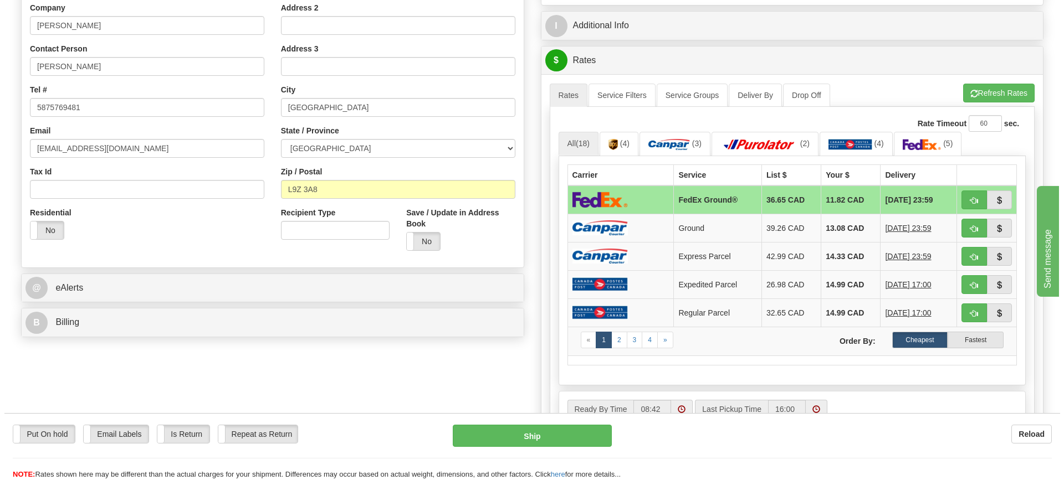
scroll to position [222, 0]
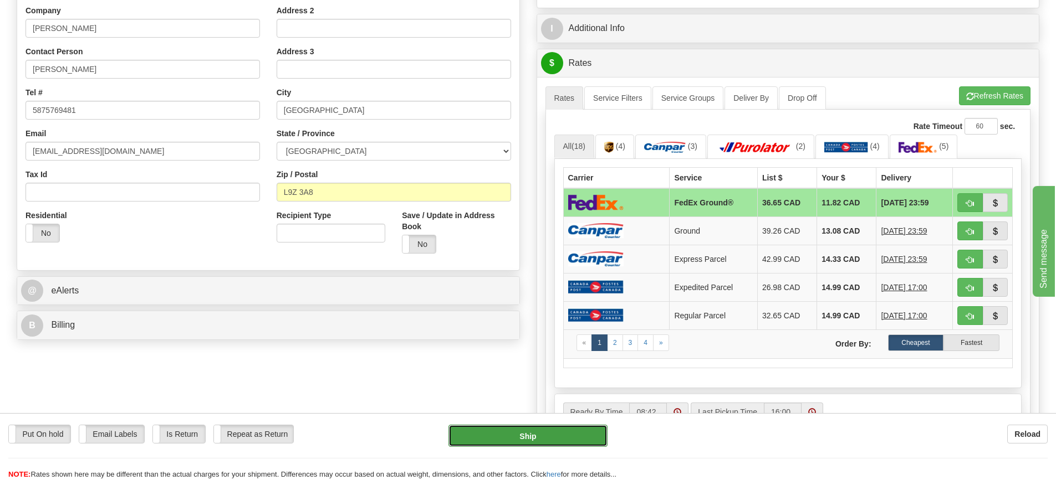
click at [524, 436] on button "Ship" at bounding box center [527, 436] width 159 height 22
type input "92"
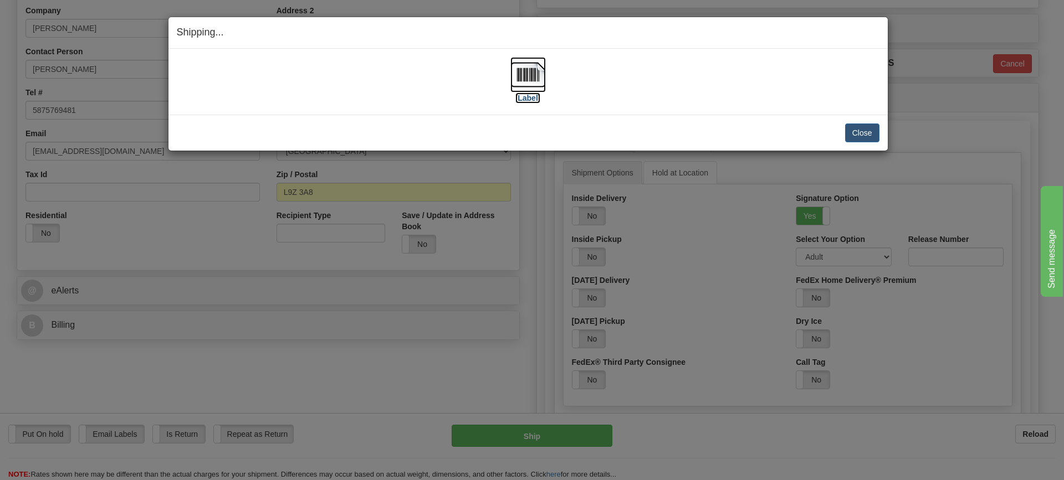
click at [519, 73] on img at bounding box center [527, 74] width 35 height 35
click at [855, 132] on button "Close" at bounding box center [862, 133] width 34 height 19
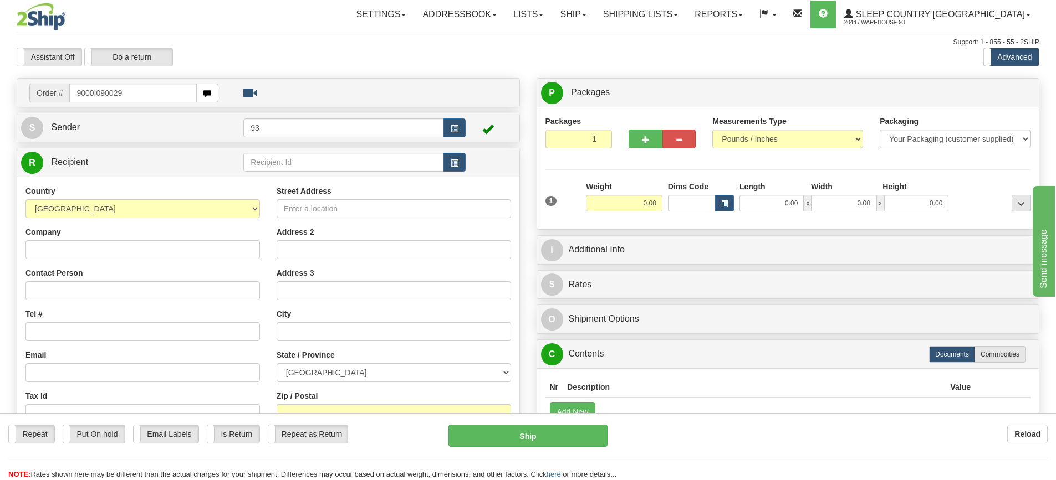
type input "9000I090029"
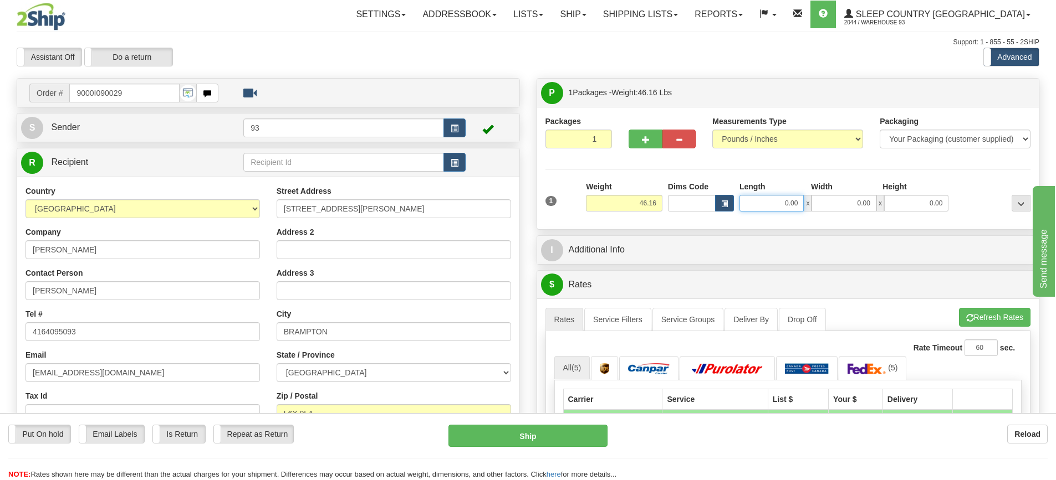
click at [759, 205] on input "0.00" at bounding box center [771, 203] width 64 height 17
type input "40.00"
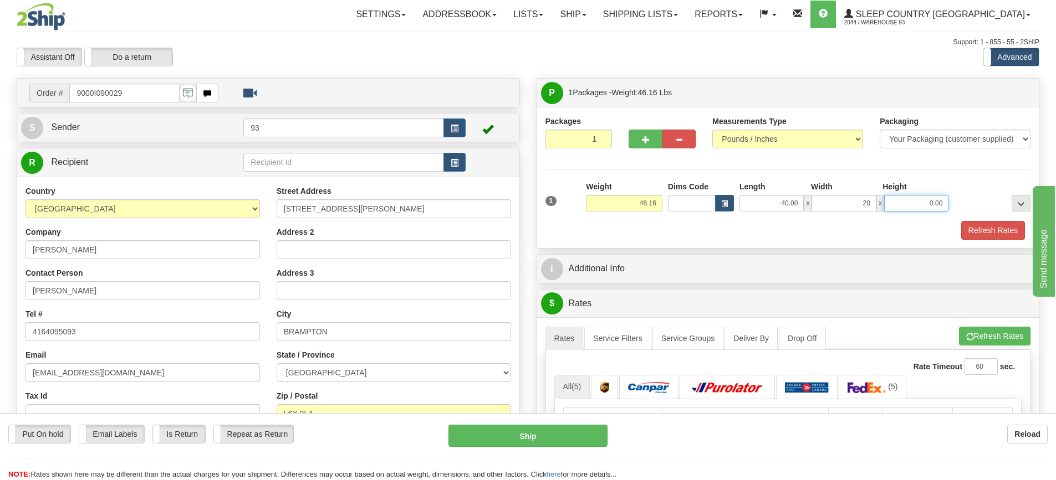
type input "20.00"
type input "21.00"
drag, startPoint x: 872, startPoint y: 206, endPoint x: 723, endPoint y: 208, distance: 149.7
click at [723, 208] on div "Dims Code Length Width Height x" at bounding box center [808, 196] width 287 height 30
type input "21.00"
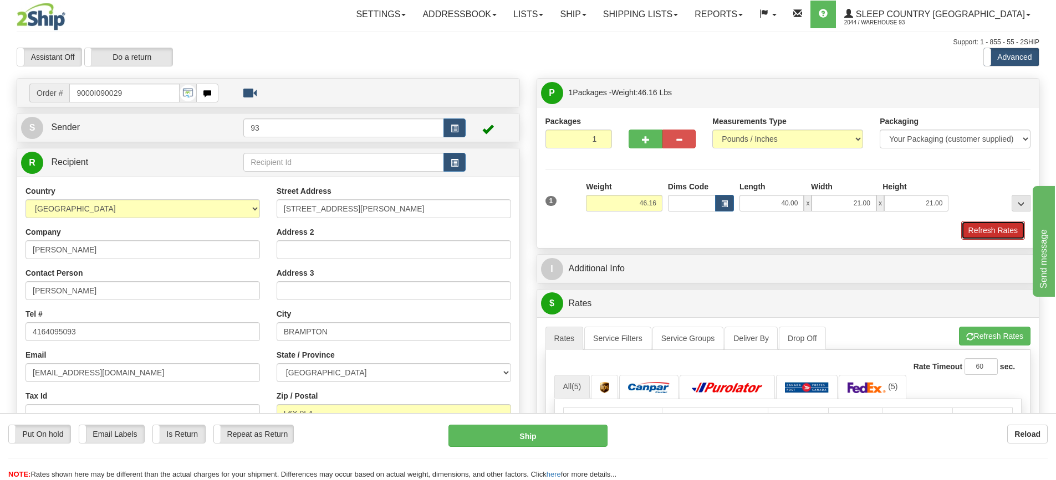
click at [977, 228] on button "Refresh Rates" at bounding box center [993, 230] width 64 height 19
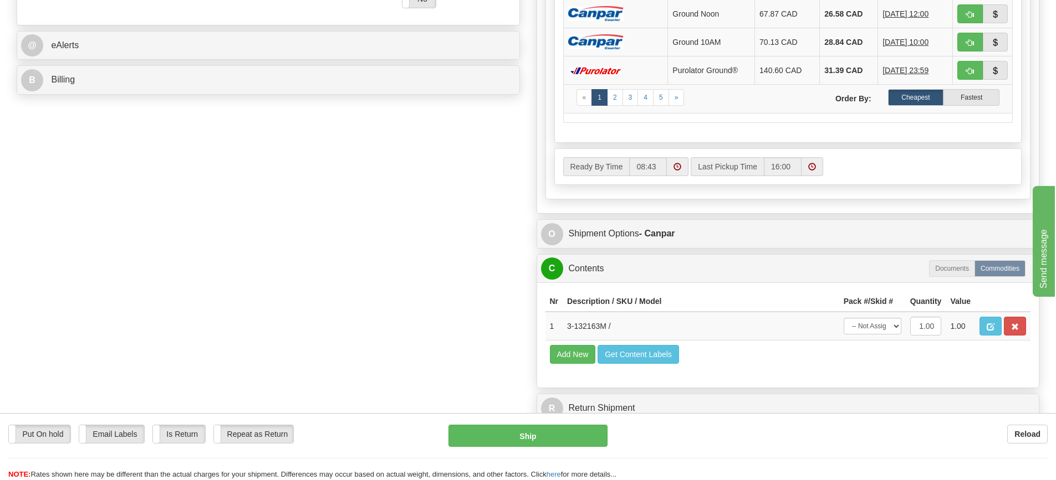
scroll to position [499, 0]
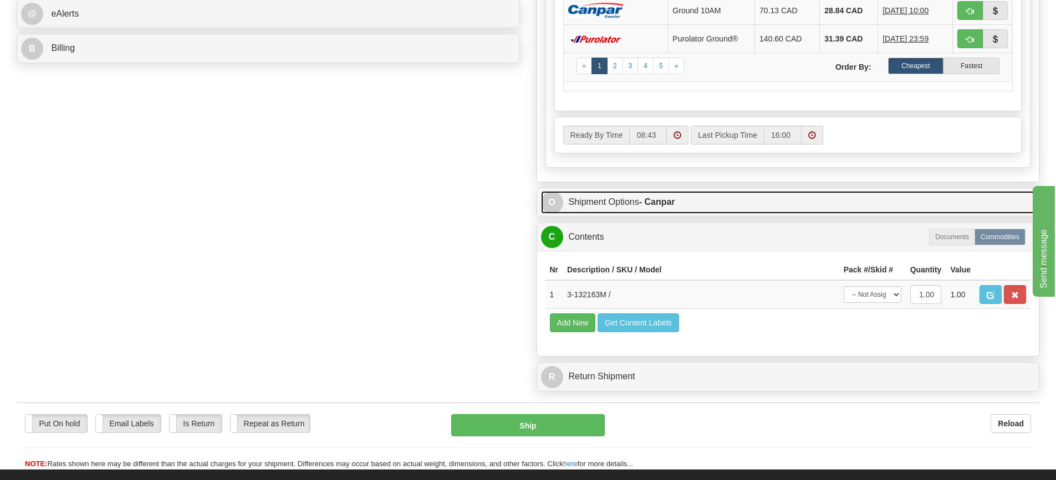
click at [746, 193] on link "O Shipment Options - Canpar" at bounding box center [788, 202] width 494 height 23
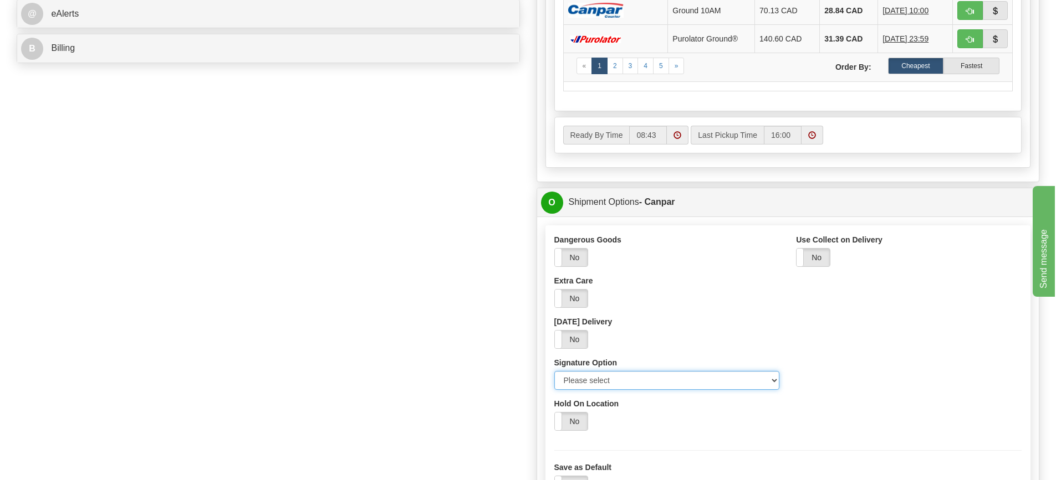
click at [770, 380] on select "Please select No Signature Required Signature Required Adult Signature" at bounding box center [667, 380] width 226 height 19
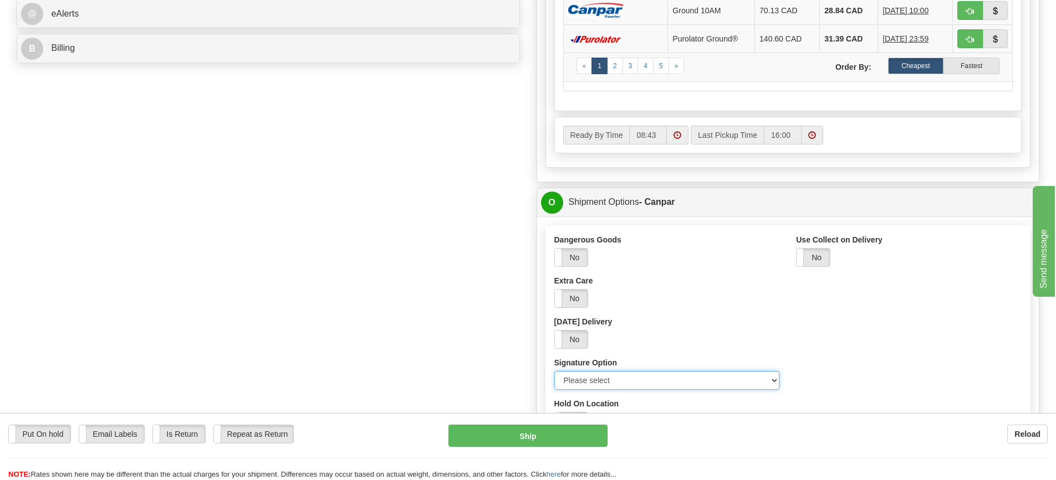
select select "2"
click at [554, 371] on select "Please select No Signature Required Signature Required Adult Signature" at bounding box center [667, 380] width 226 height 19
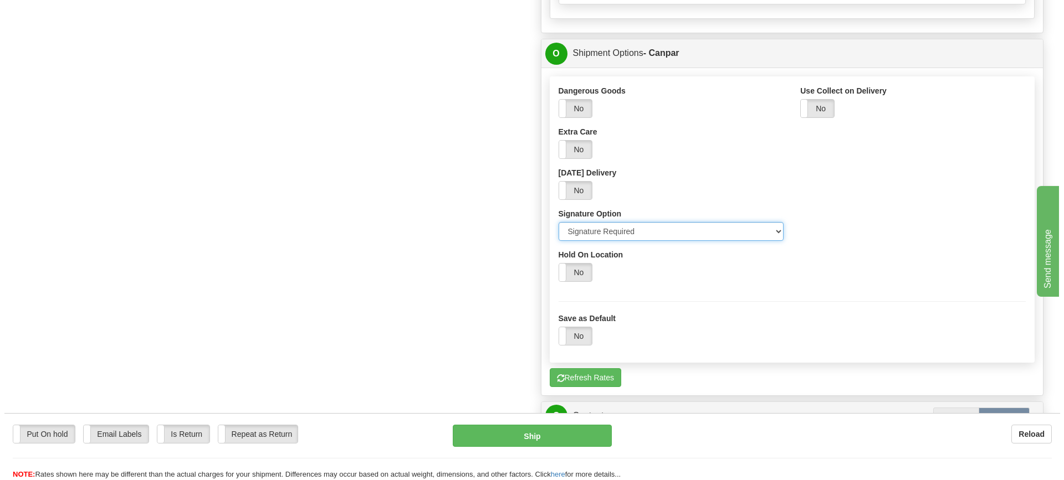
scroll to position [665, 0]
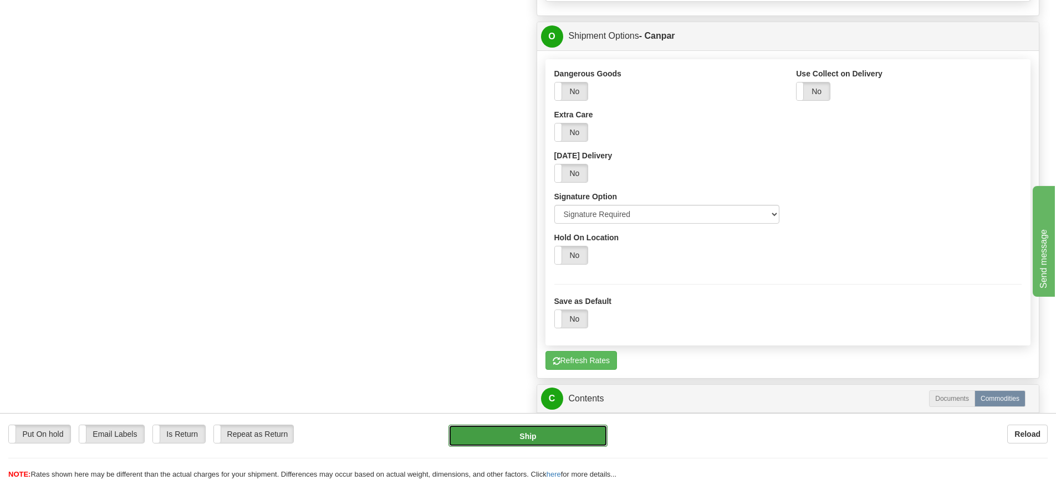
click at [496, 441] on button "Ship" at bounding box center [527, 436] width 159 height 22
type input "1"
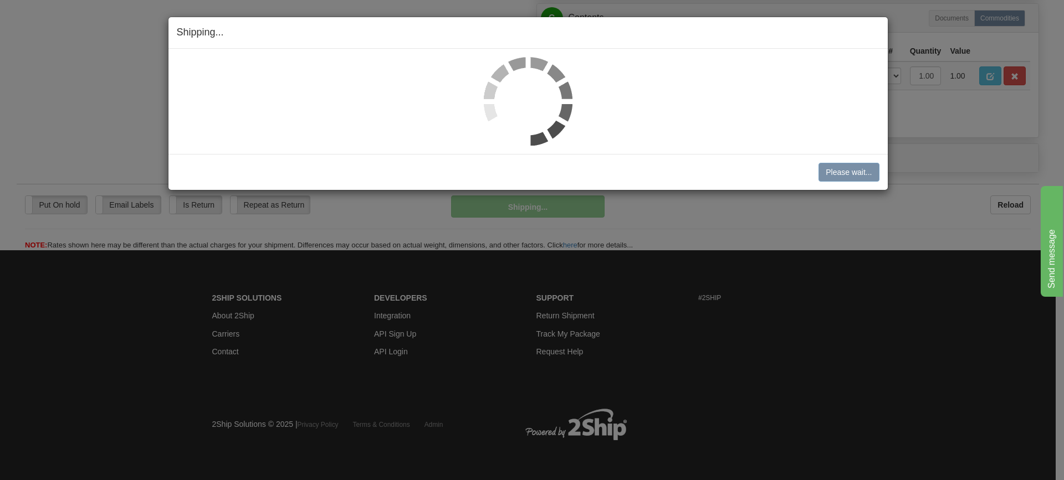
scroll to position [649, 0]
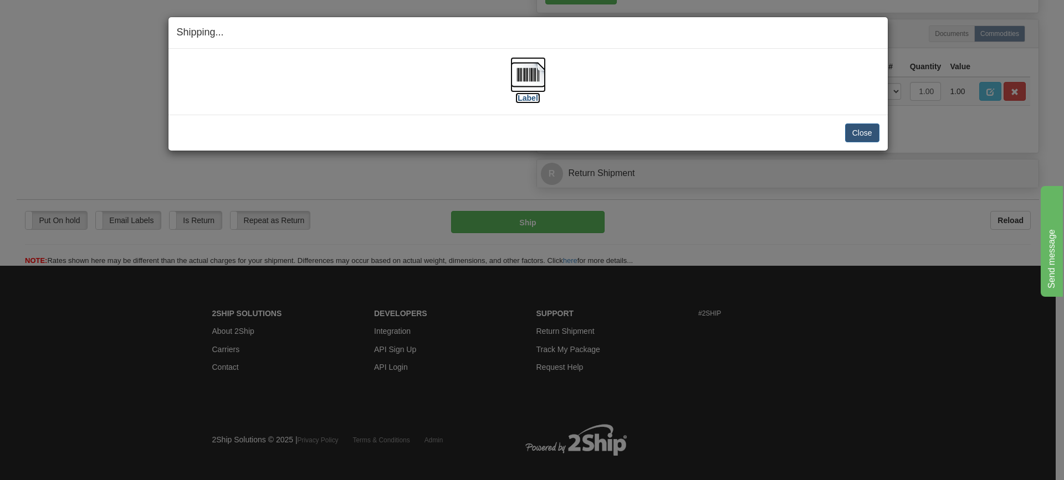
click at [524, 74] on img at bounding box center [527, 74] width 35 height 35
click at [851, 134] on button "Close" at bounding box center [862, 133] width 34 height 19
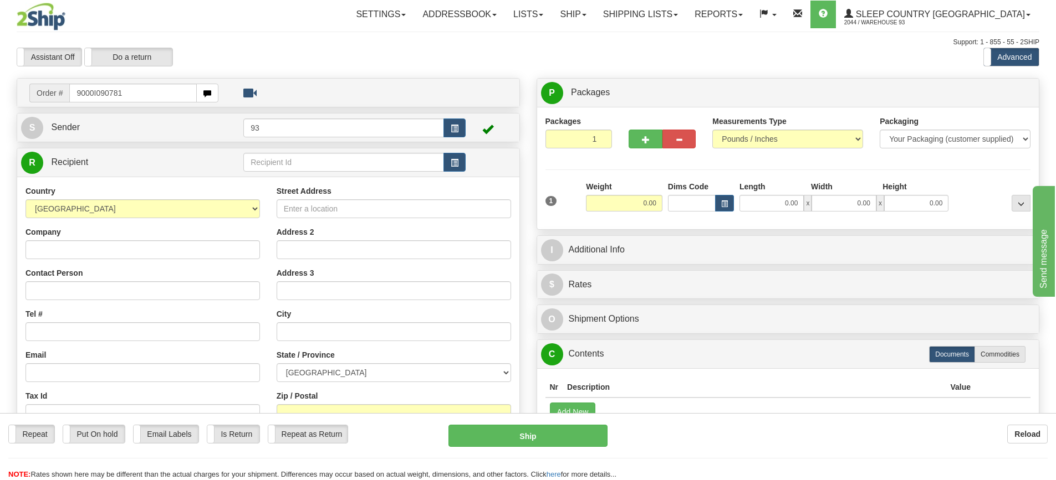
type input "9000I090781"
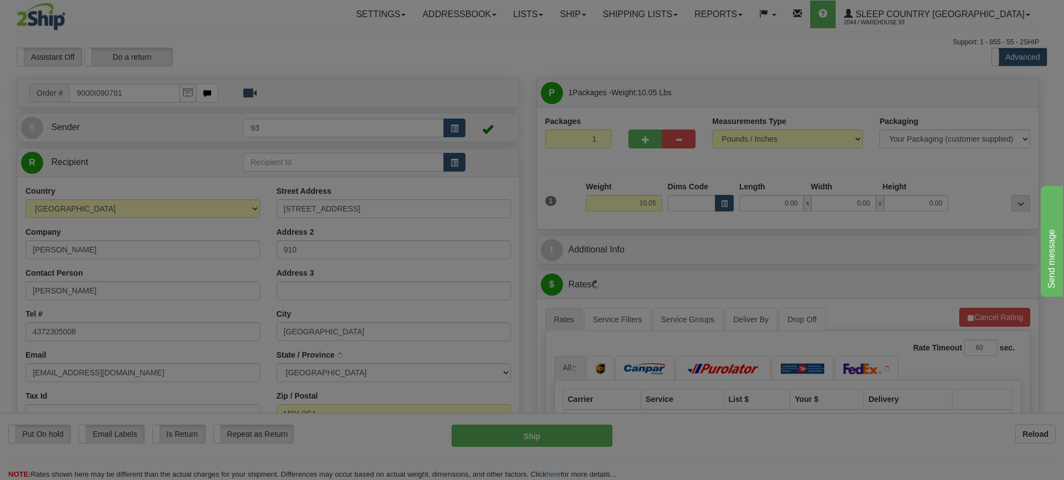
type input "ETOBICOKE"
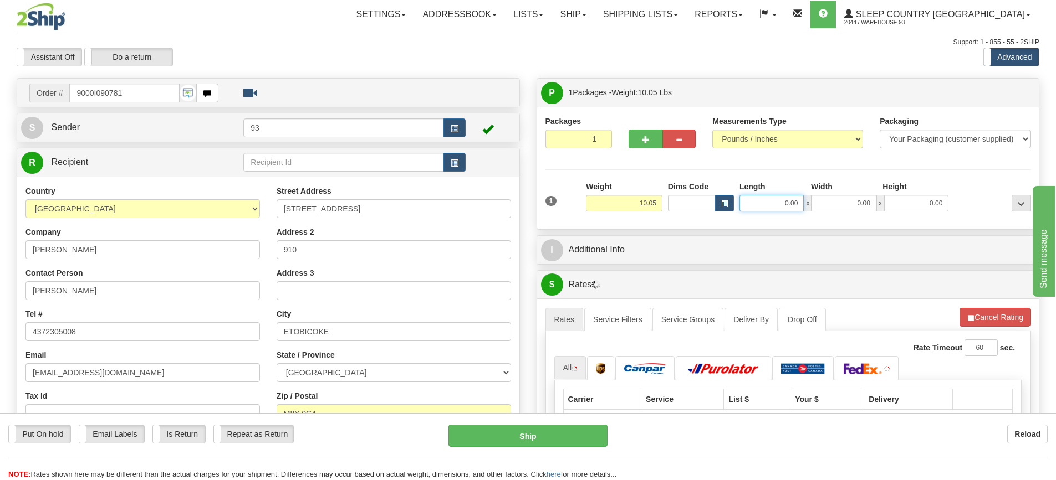
click at [760, 211] on input "0.00" at bounding box center [771, 203] width 64 height 17
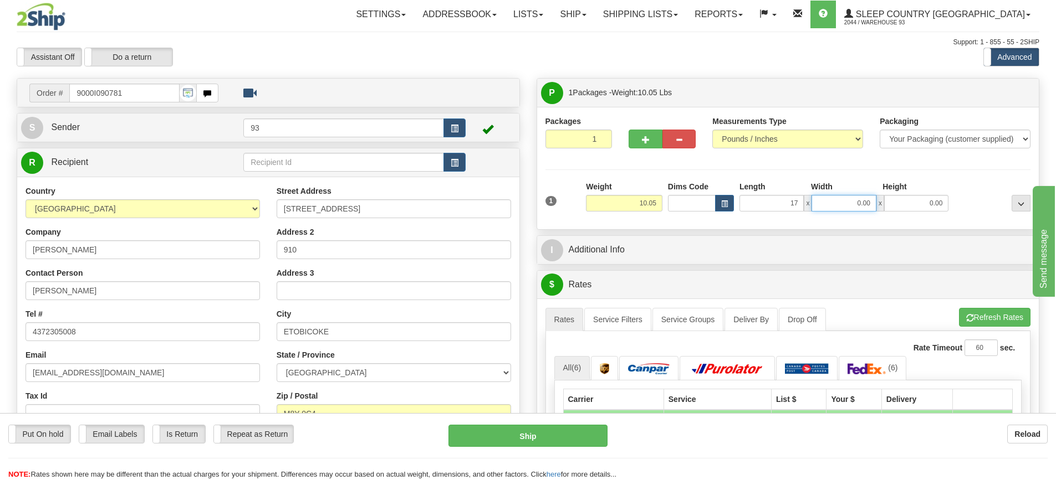
type input "17.00"
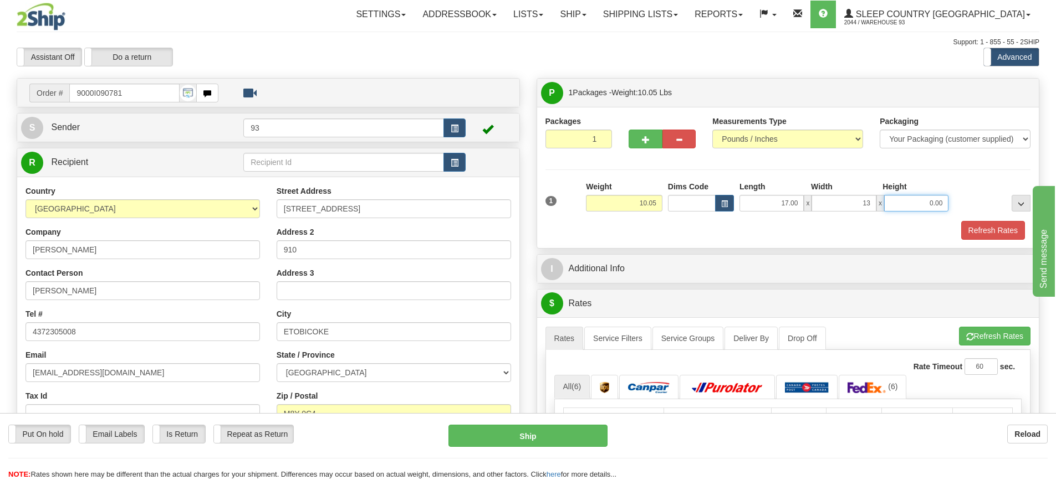
type input "13.00"
type input "8.00"
click at [986, 231] on button "Refresh Rates" at bounding box center [993, 230] width 64 height 19
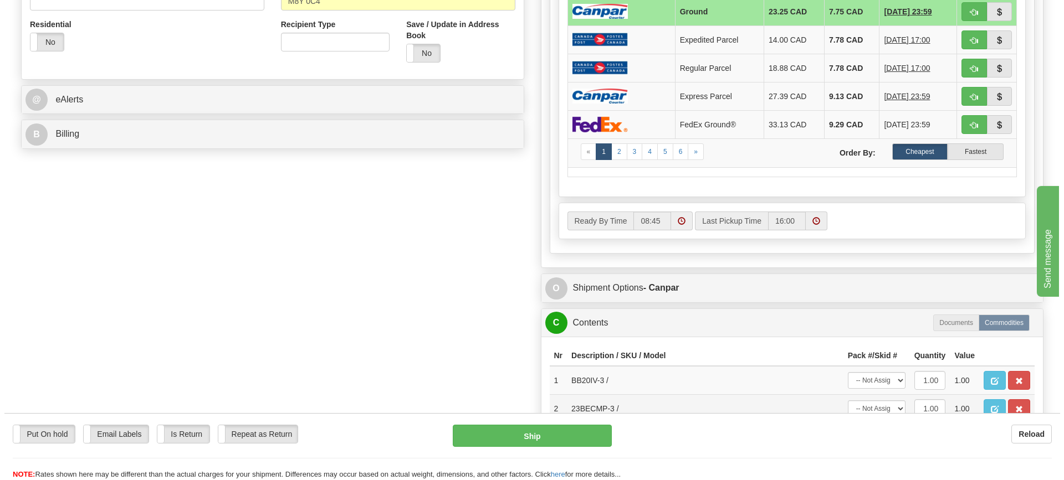
scroll to position [554, 0]
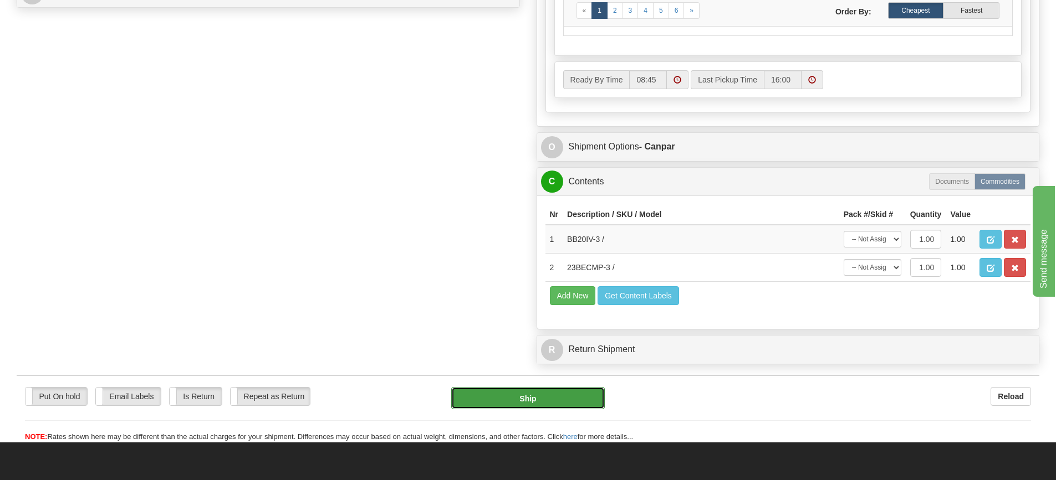
click at [533, 402] on button "Ship" at bounding box center [528, 398] width 154 height 22
type input "1"
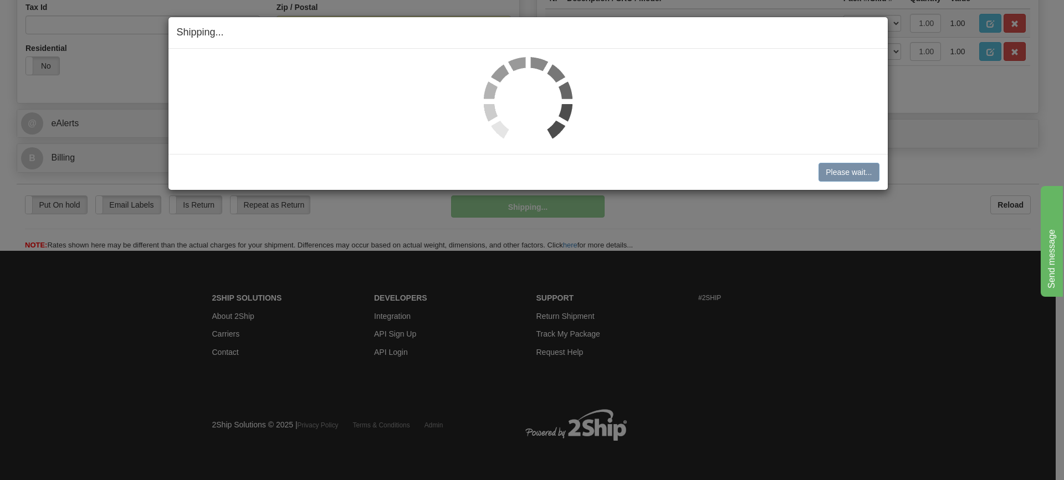
scroll to position [390, 0]
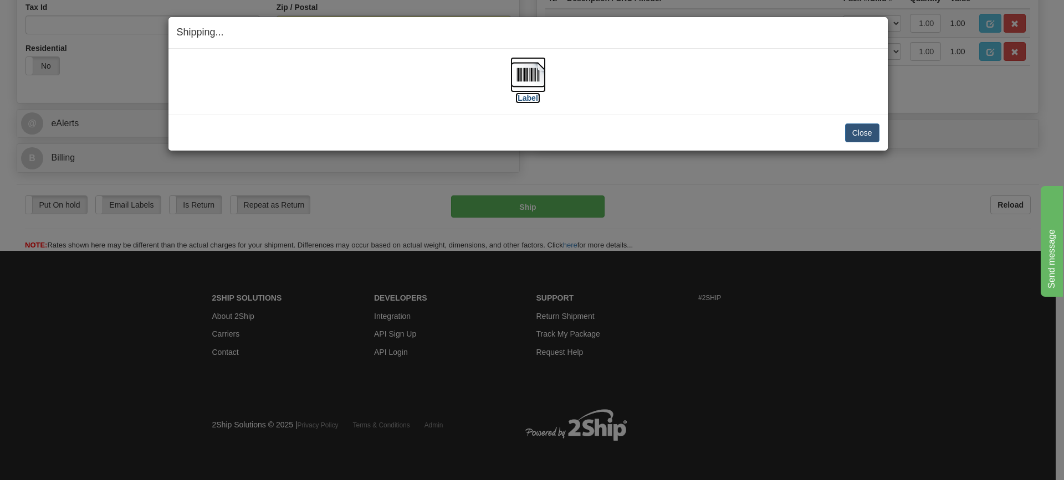
click at [523, 76] on img at bounding box center [527, 74] width 35 height 35
click at [863, 131] on button "Close" at bounding box center [862, 133] width 34 height 19
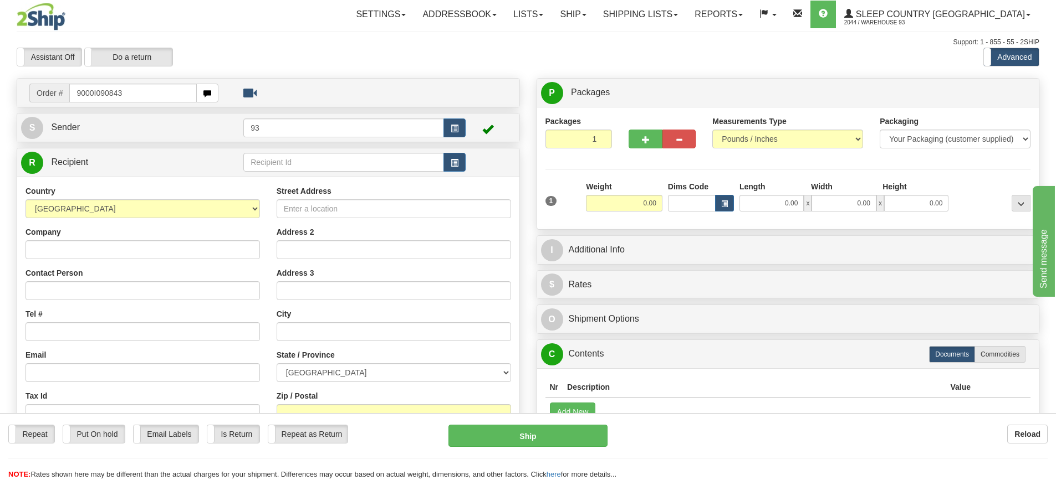
type input "9000I090843"
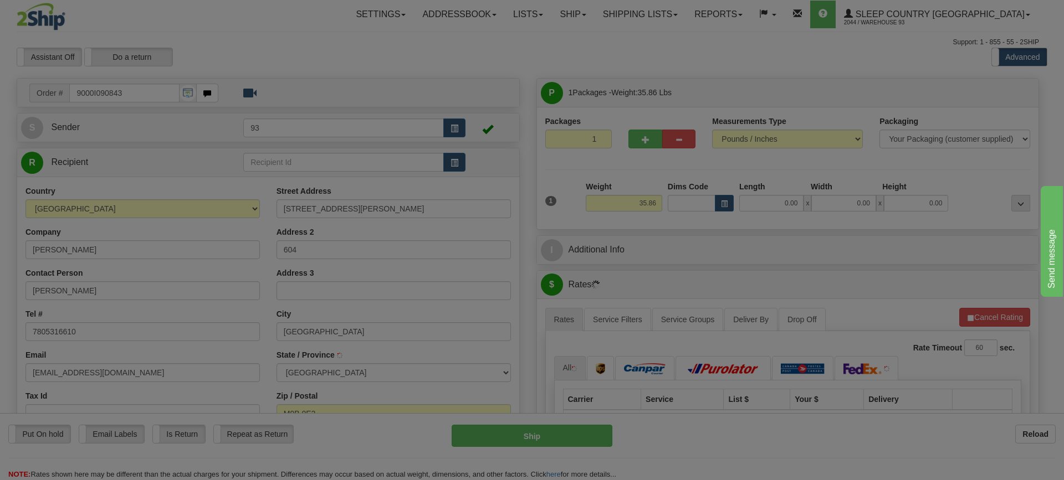
type input "ETOBICOKE"
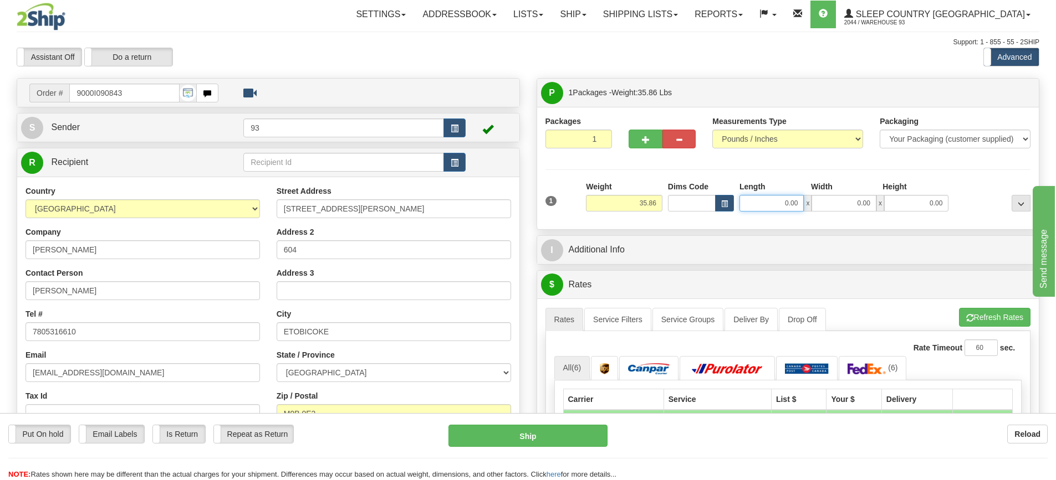
click at [774, 199] on input "0.00" at bounding box center [771, 203] width 64 height 17
type input "40.00"
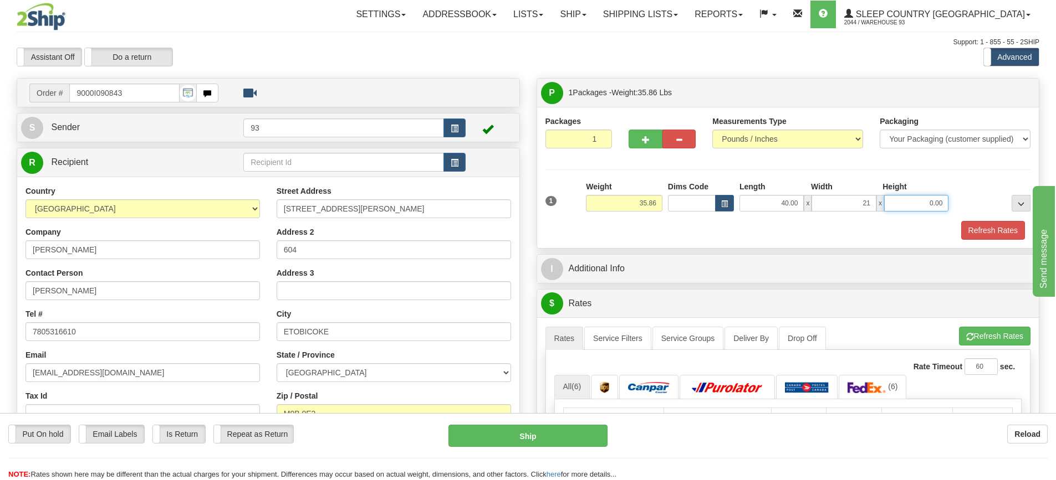
type input "21.00"
click at [977, 233] on button "Refresh Rates" at bounding box center [993, 230] width 64 height 19
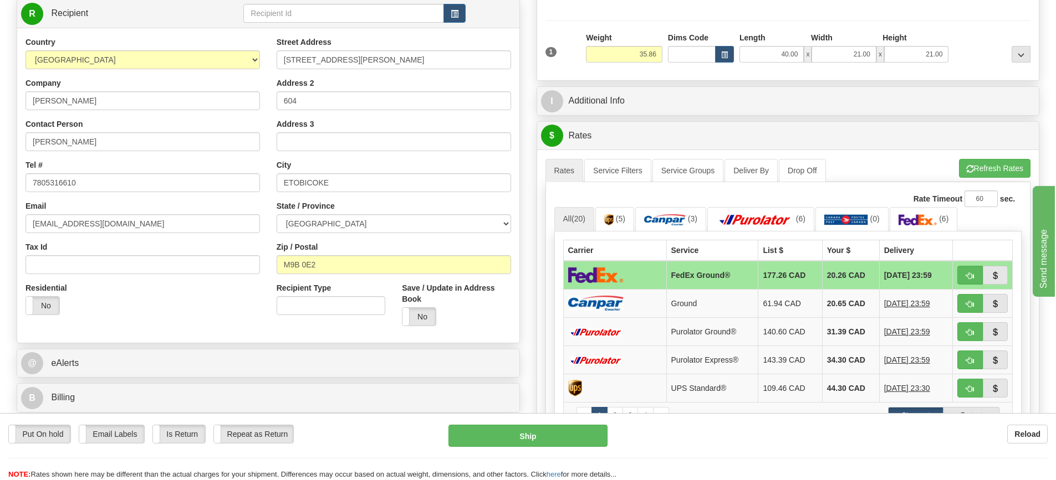
scroll to position [388, 0]
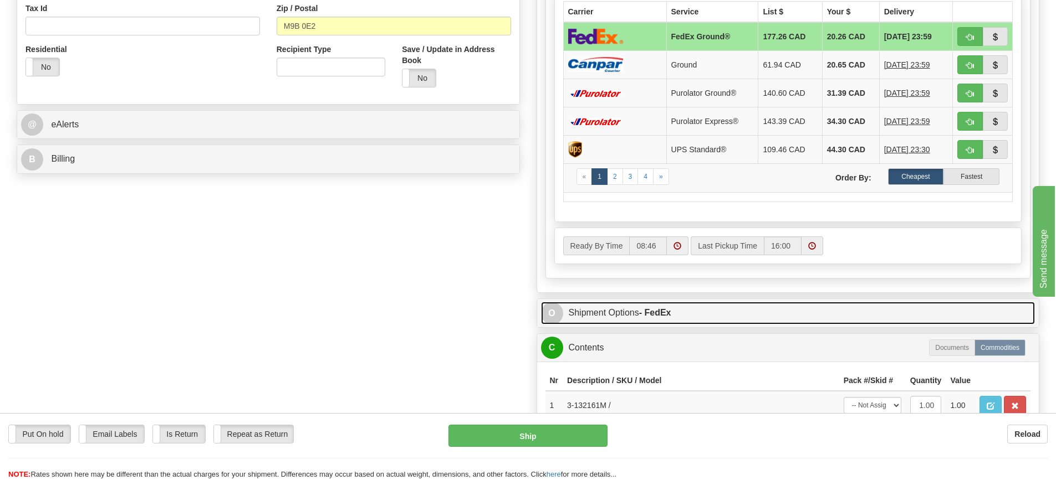
click at [713, 313] on link "O Shipment Options - FedEx" at bounding box center [788, 313] width 494 height 23
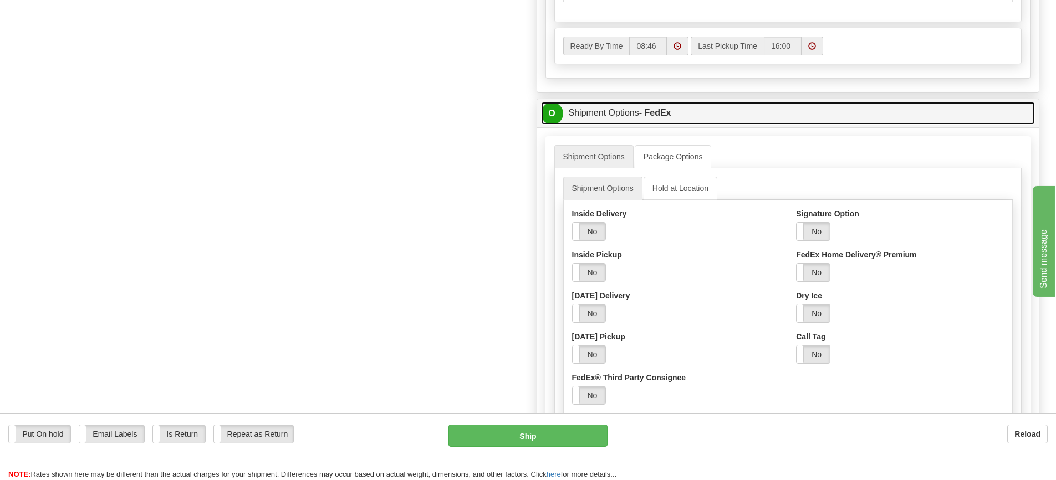
scroll to position [610, 0]
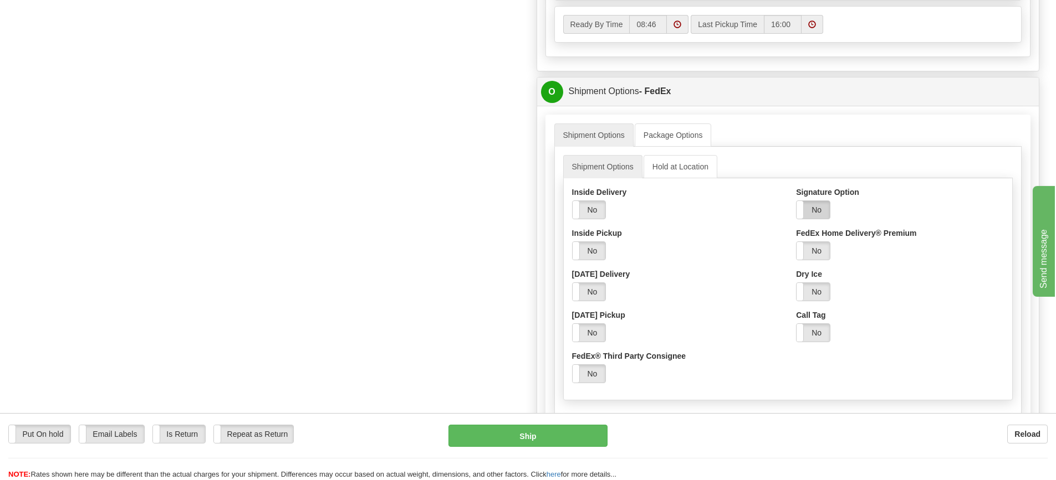
click at [824, 209] on label "No" at bounding box center [812, 210] width 33 height 18
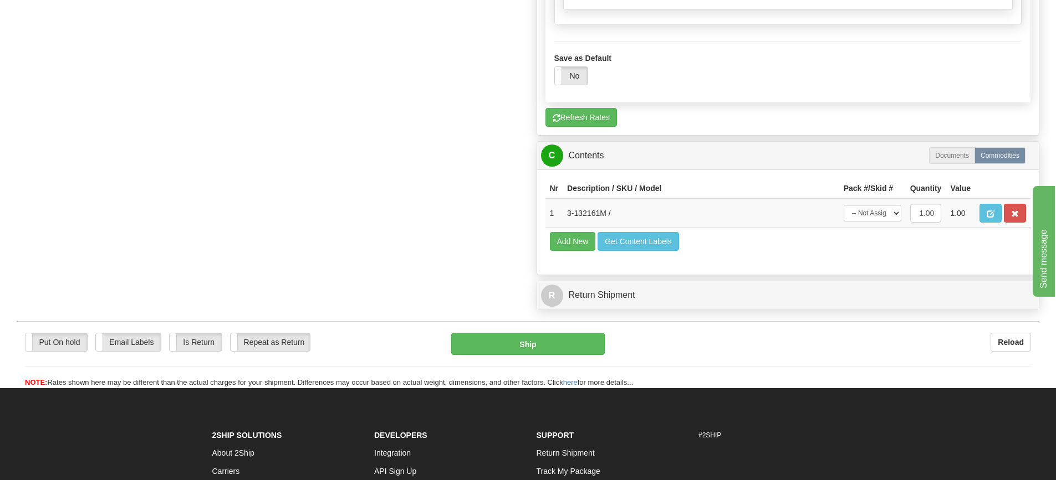
scroll to position [1108, 0]
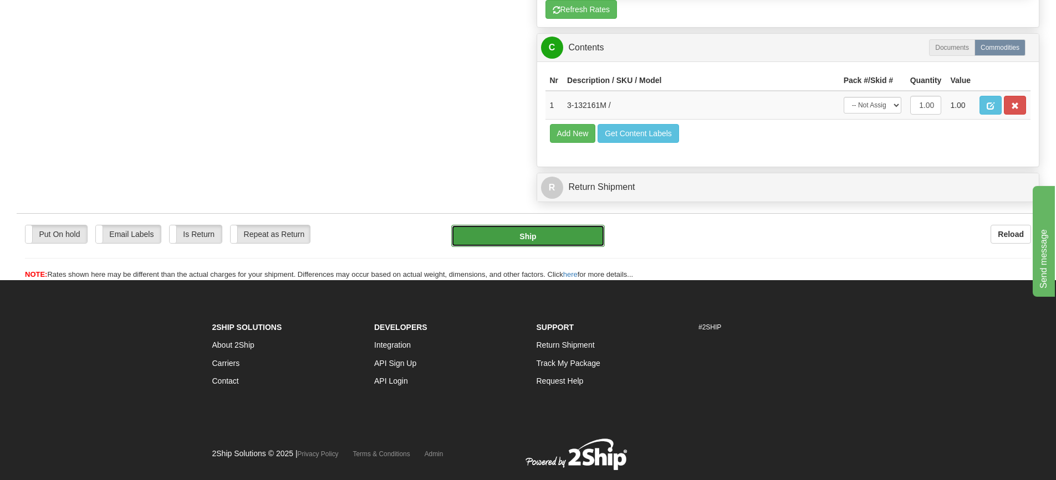
click at [544, 234] on button "Ship" at bounding box center [528, 236] width 154 height 22
type input "92"
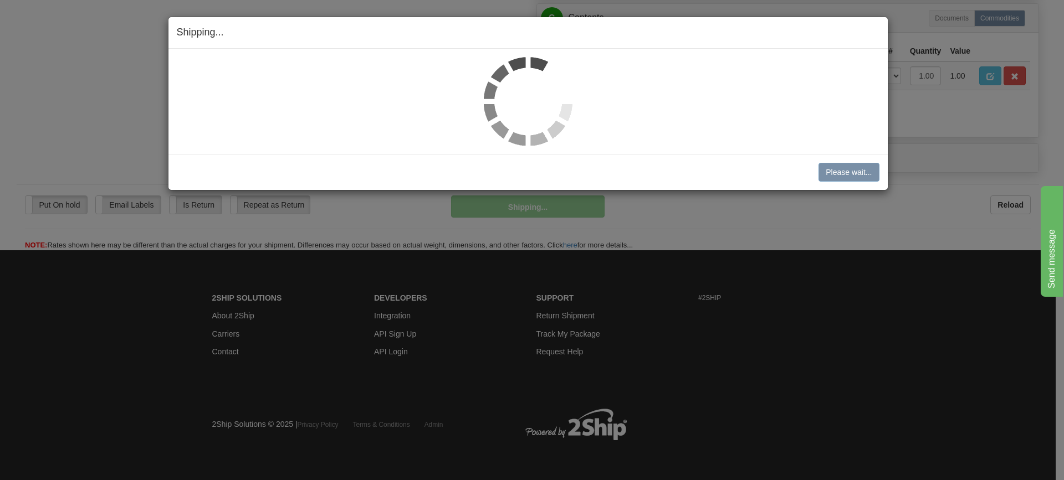
scroll to position [727, 0]
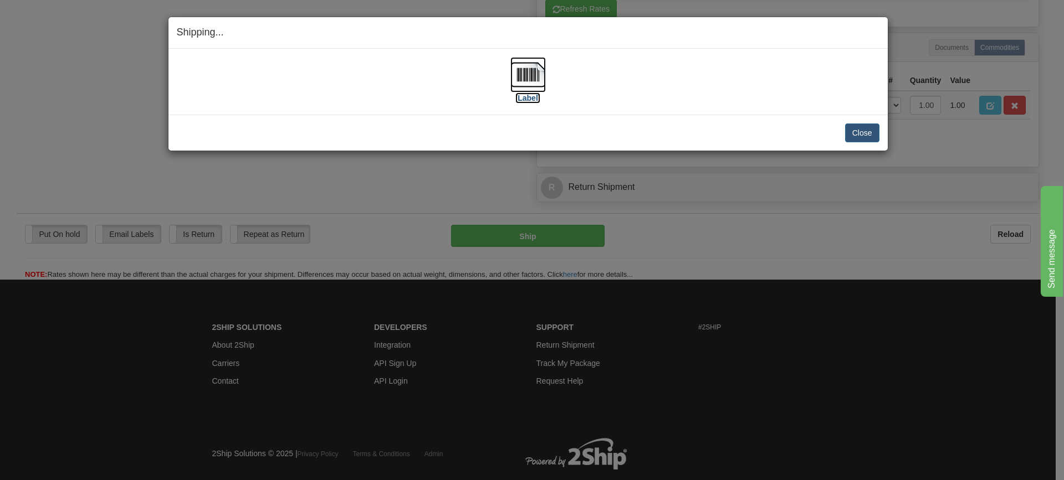
click at [528, 72] on img at bounding box center [527, 74] width 35 height 35
click at [861, 132] on button "Close" at bounding box center [862, 133] width 34 height 19
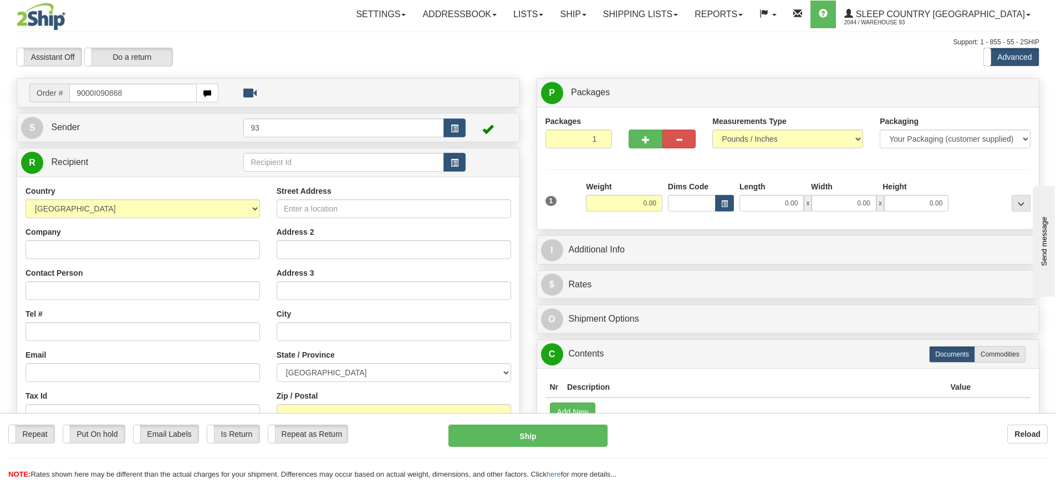
type input "9000I090868"
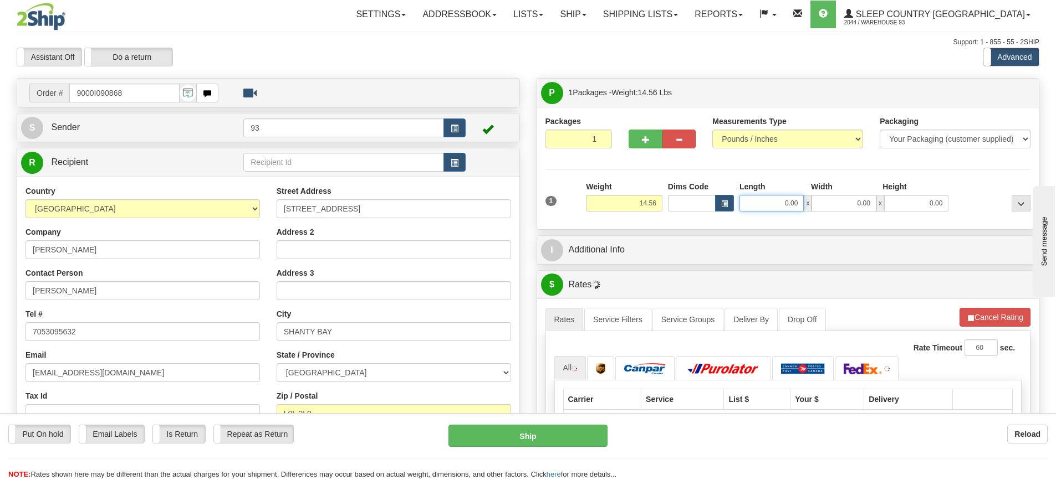
click at [758, 207] on input "0.00" at bounding box center [771, 203] width 64 height 17
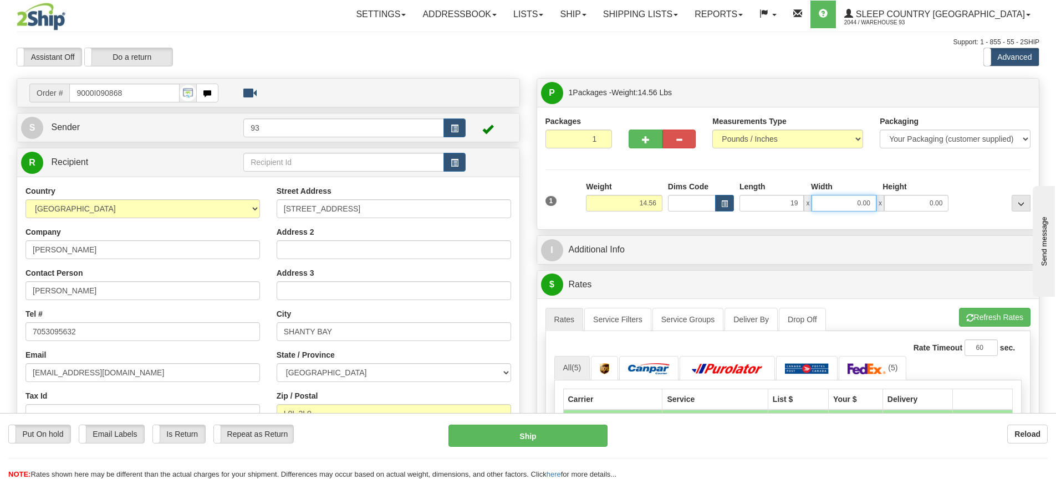
type input "19.00"
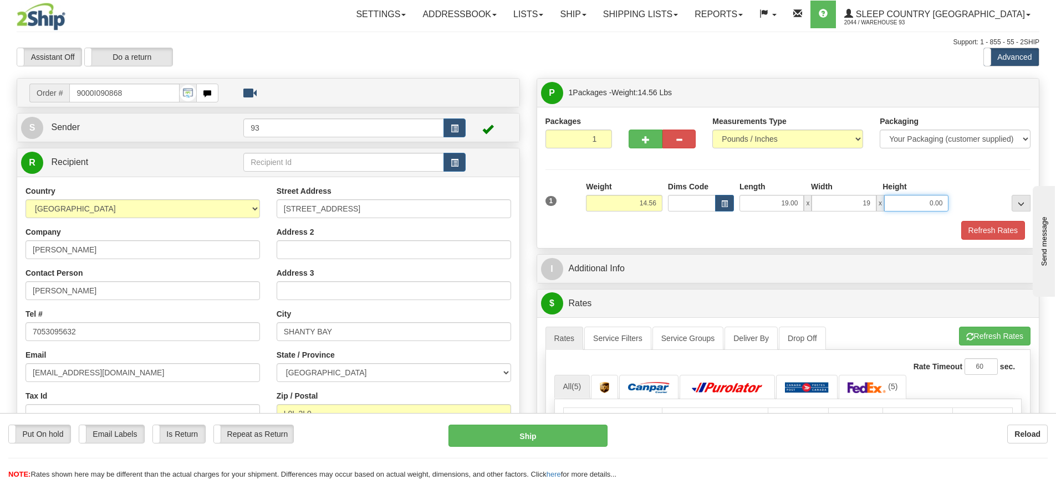
type input "19.00"
type input "7.00"
click at [993, 226] on button "Refresh Rates" at bounding box center [993, 230] width 64 height 19
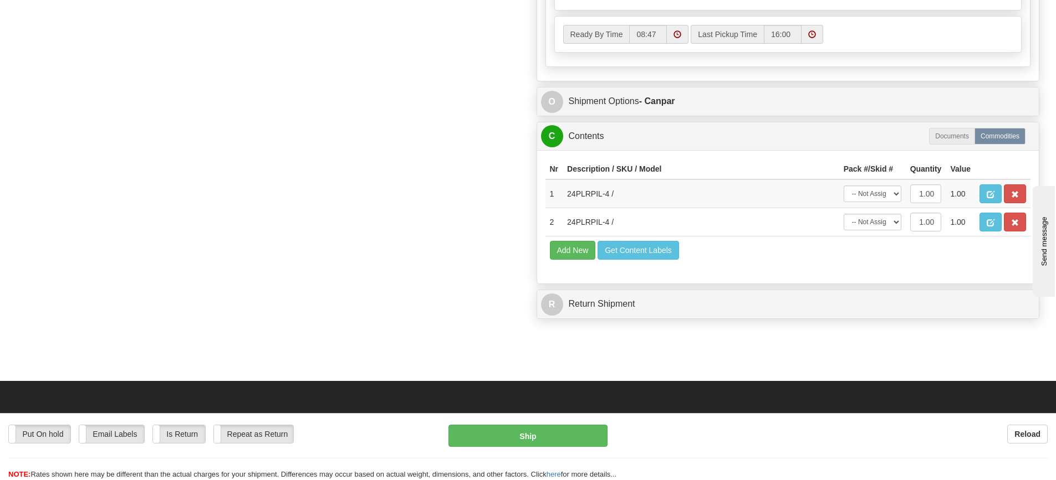
scroll to position [610, 0]
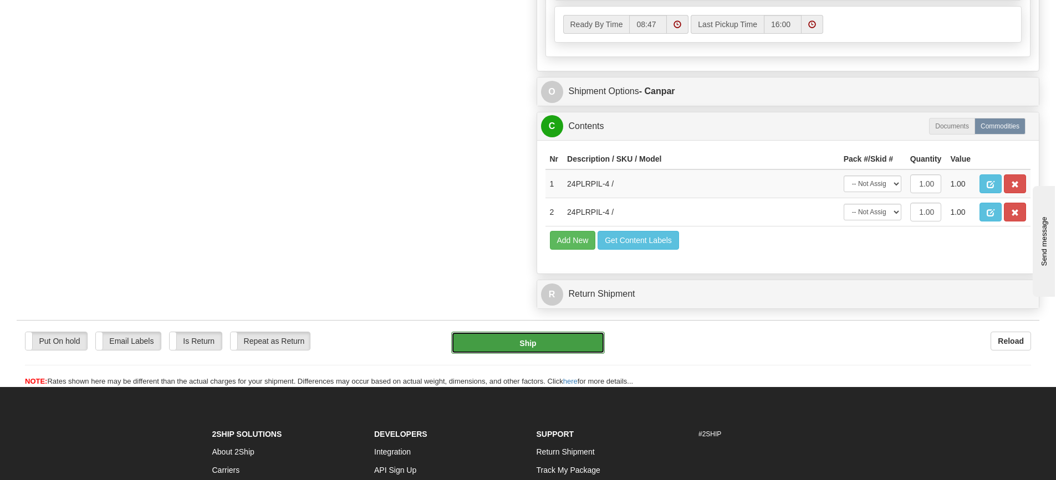
click at [519, 340] on button "Ship" at bounding box center [528, 343] width 154 height 22
type input "1"
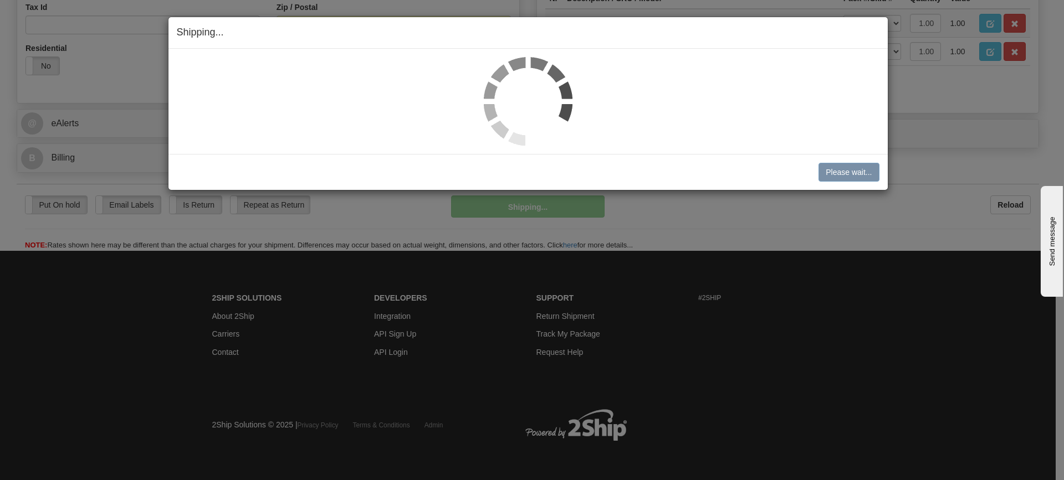
scroll to position [365, 0]
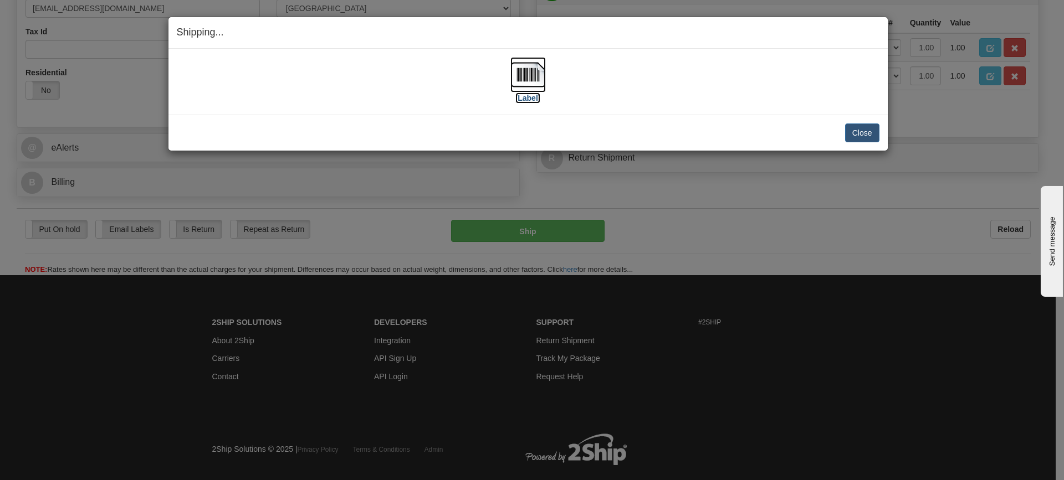
click at [523, 79] on img at bounding box center [527, 74] width 35 height 35
click at [870, 130] on button "Close" at bounding box center [862, 133] width 34 height 19
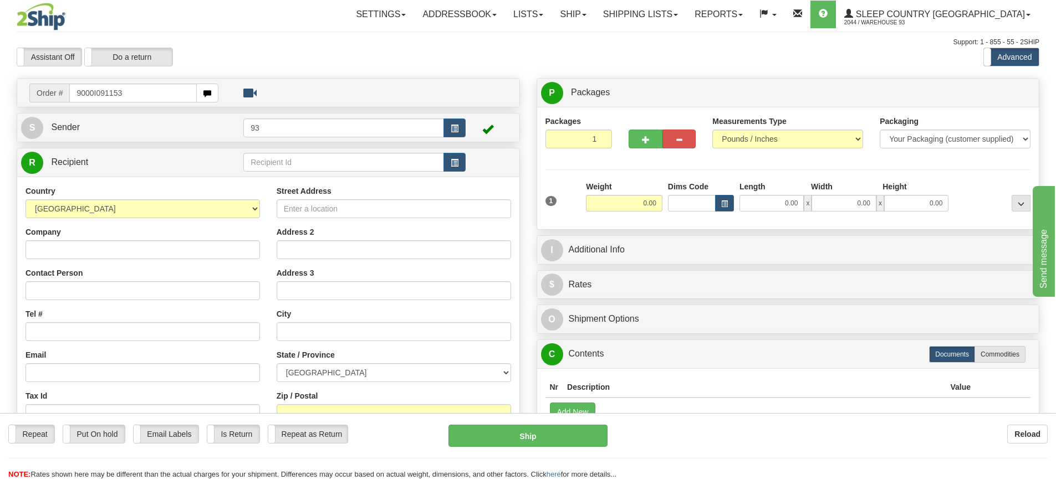
type input "9000I091153"
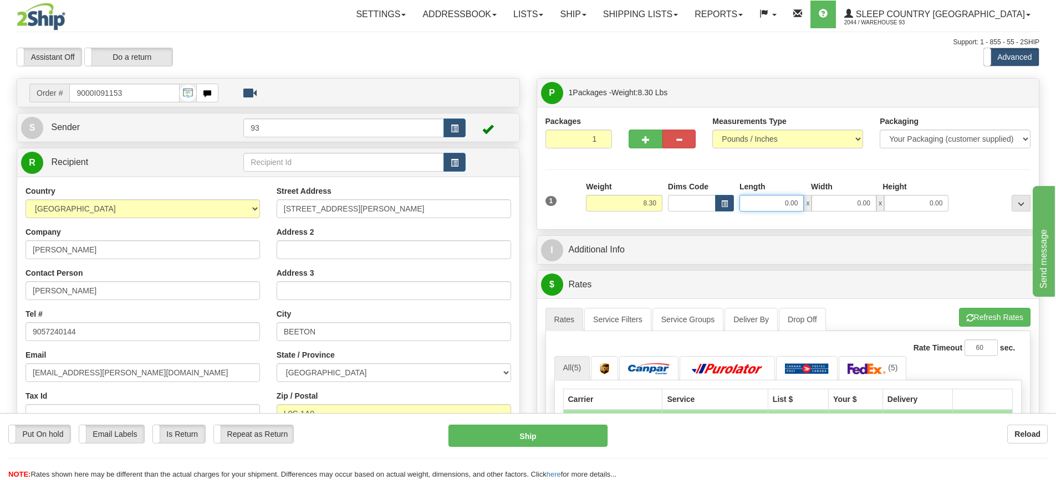
click at [768, 209] on input "0.00" at bounding box center [771, 203] width 64 height 17
type input "14.00"
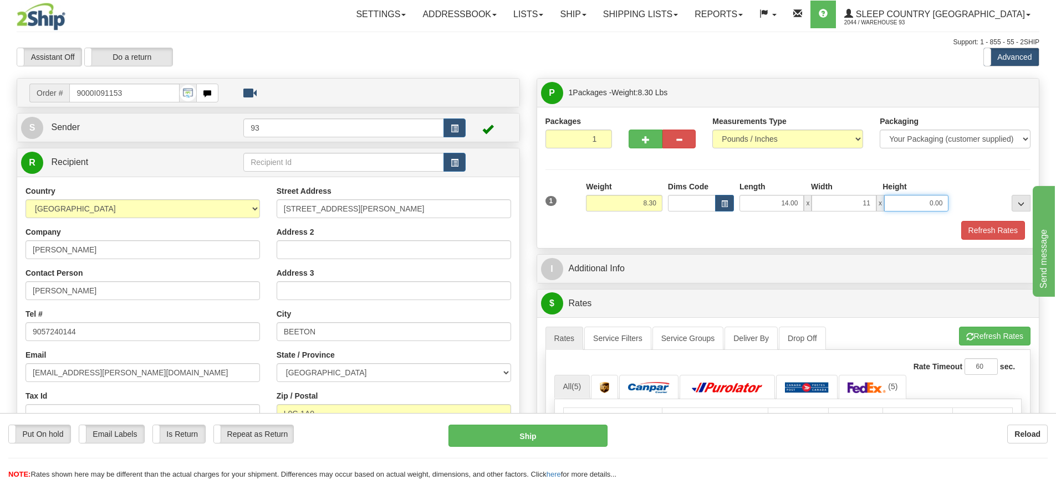
type input "11.00"
type input "3.00"
click at [983, 227] on button "Refresh Rates" at bounding box center [993, 230] width 64 height 19
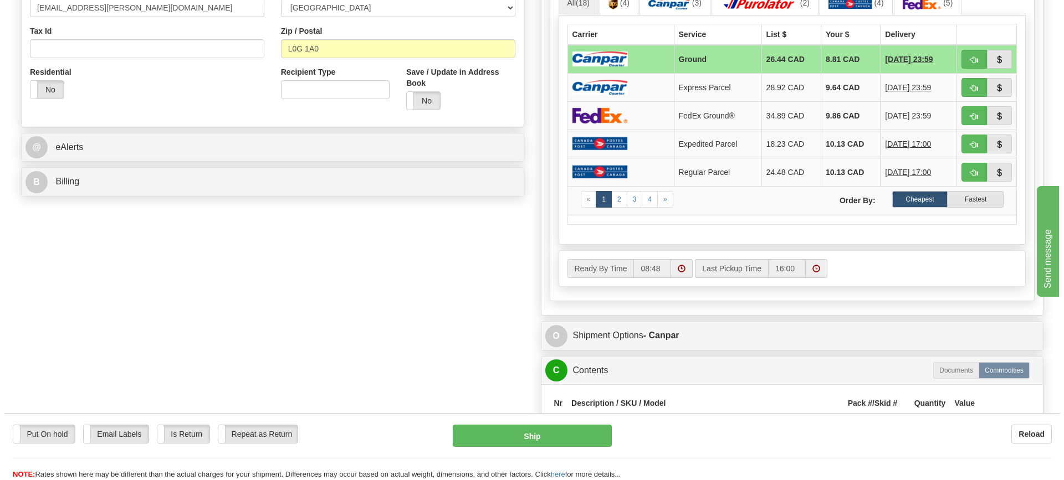
scroll to position [388, 0]
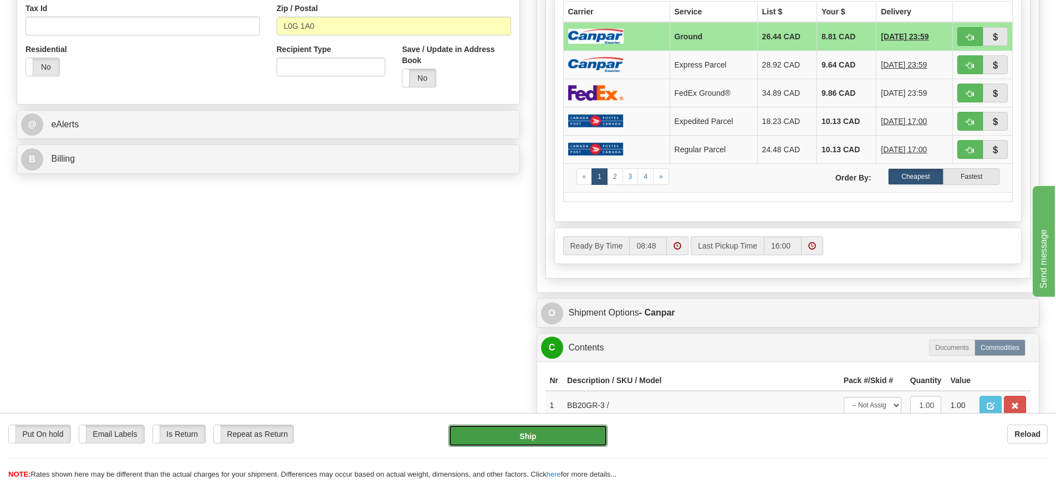
click at [560, 431] on button "Ship" at bounding box center [527, 436] width 159 height 22
type input "1"
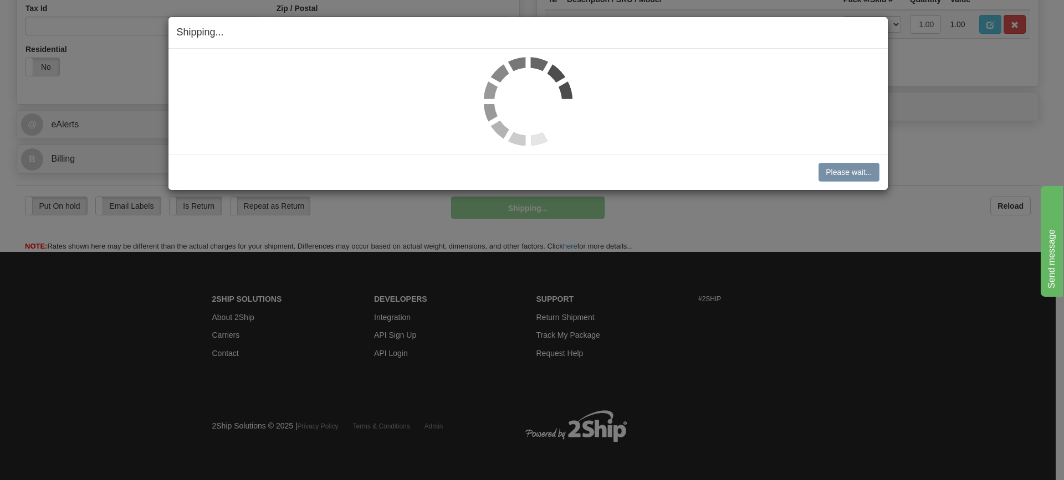
scroll to position [387, 0]
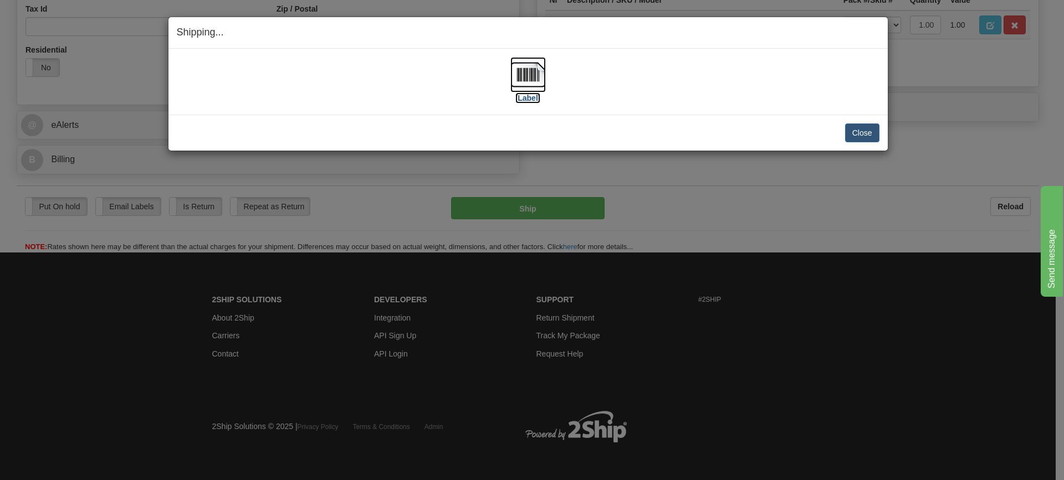
click at [532, 78] on img at bounding box center [527, 74] width 35 height 35
click at [862, 130] on button "Close" at bounding box center [862, 133] width 34 height 19
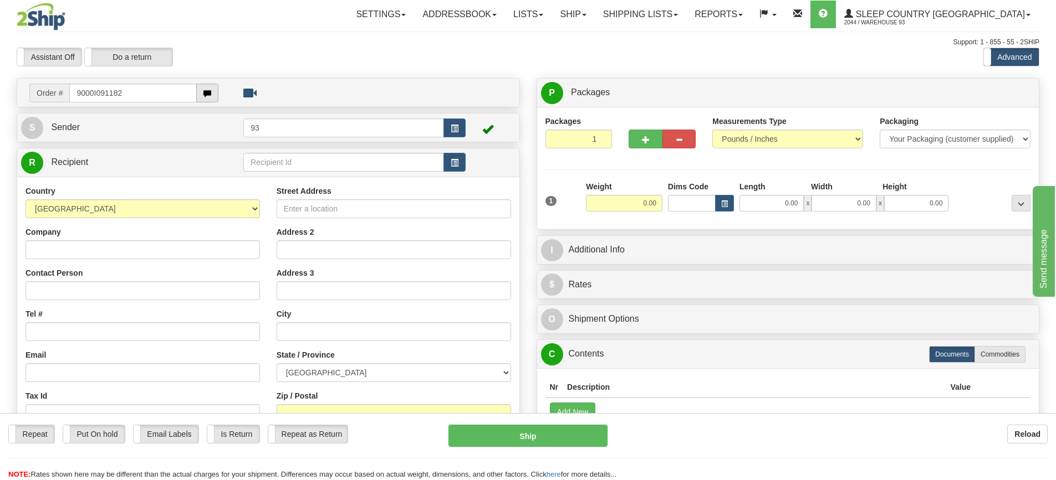
type input "9000I091182"
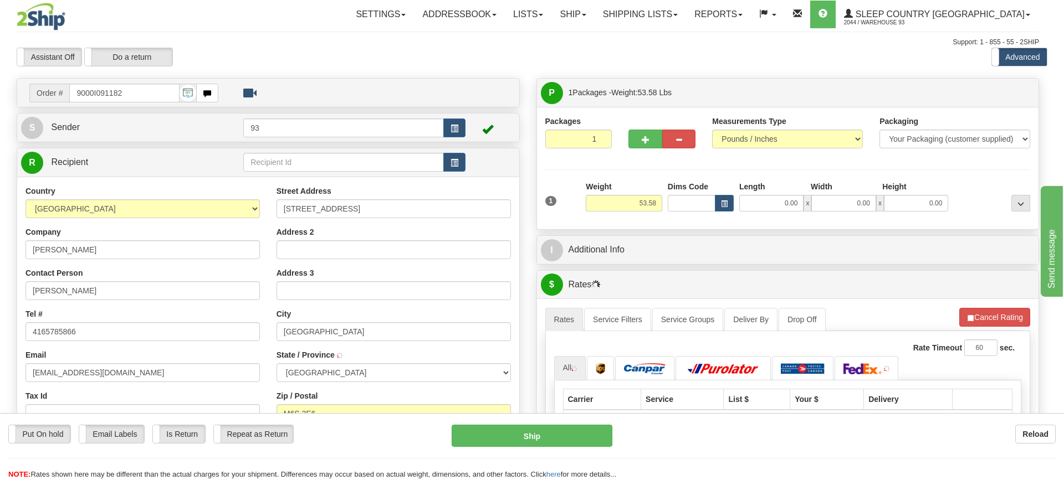
type input "YORK"
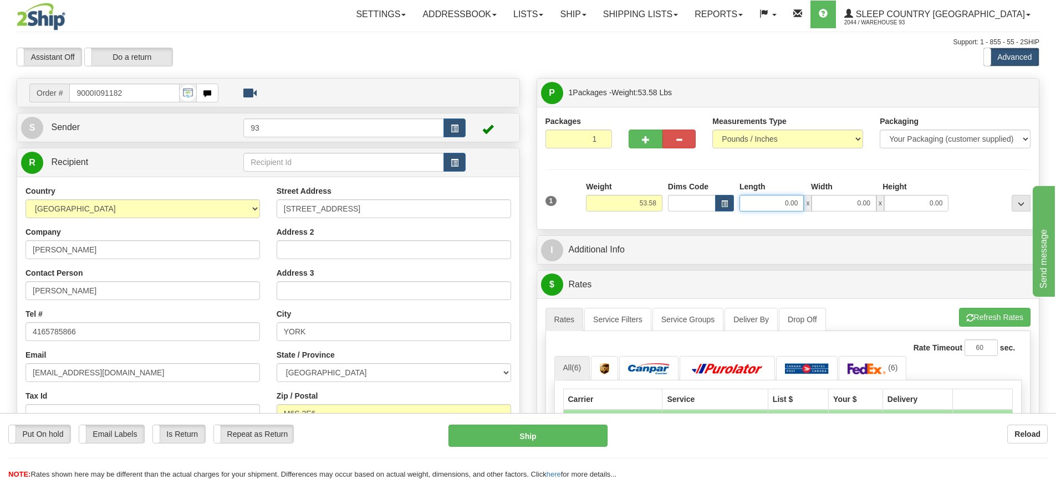
click at [757, 205] on input "0.00" at bounding box center [771, 203] width 64 height 17
type input "40.00"
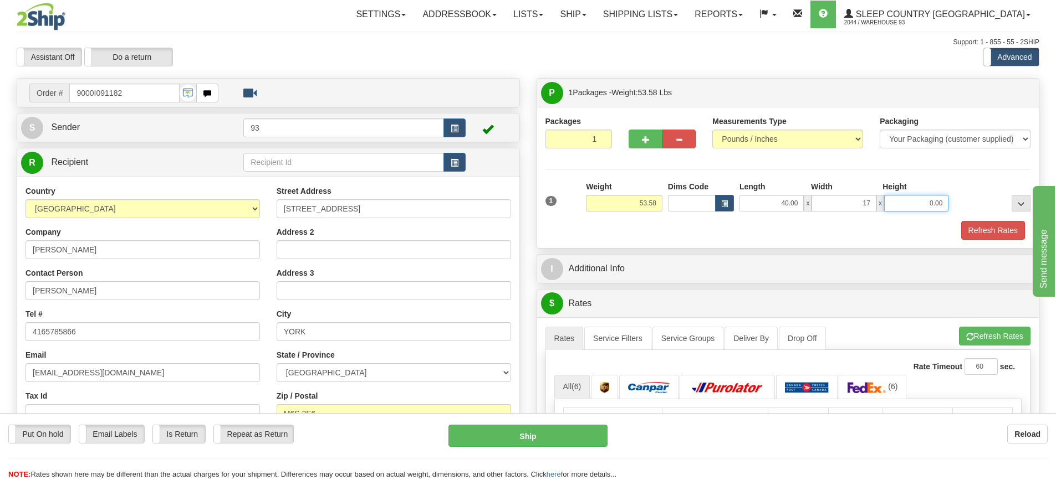
type input "17.00"
click at [650, 139] on button "button" at bounding box center [644, 139] width 33 height 19
type input "2"
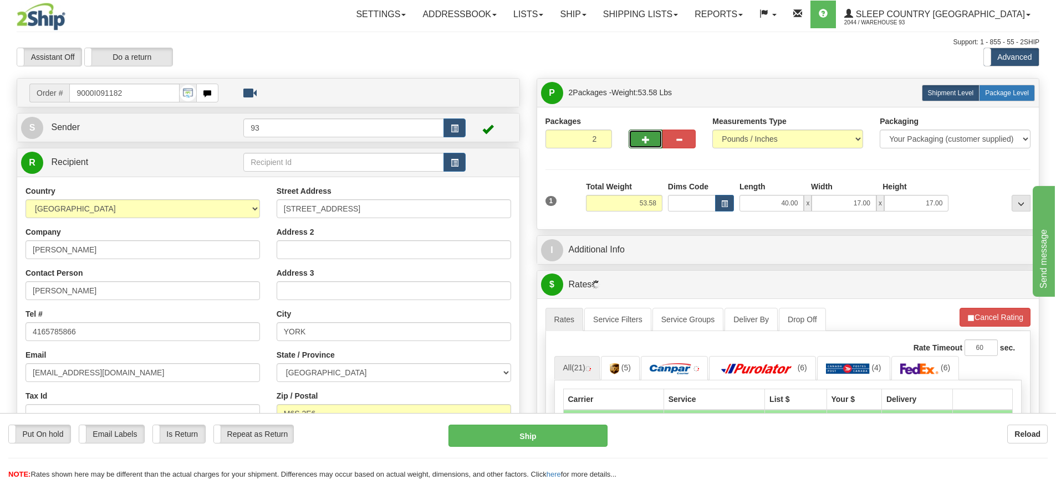
click at [1014, 95] on span "Package Level" at bounding box center [1007, 93] width 44 height 8
radio input "true"
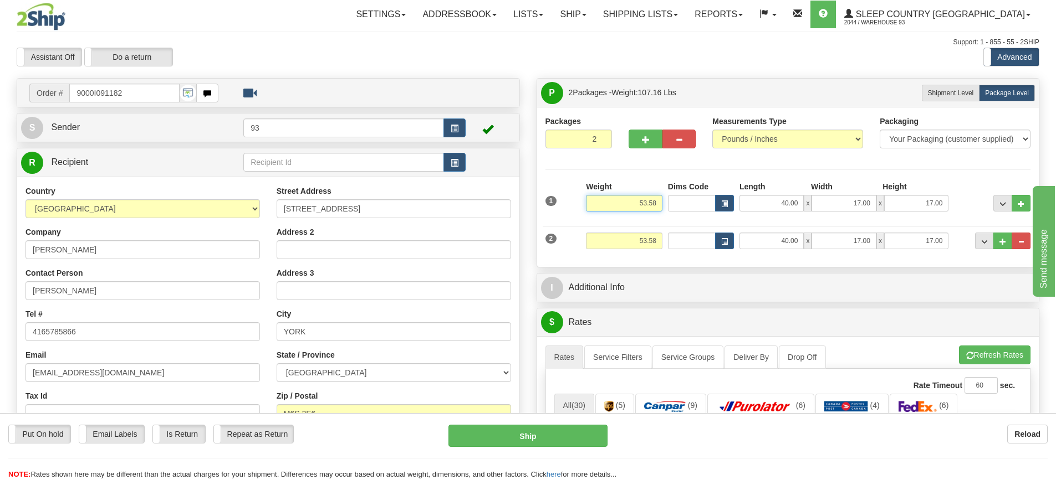
drag, startPoint x: 660, startPoint y: 203, endPoint x: 505, endPoint y: 203, distance: 154.1
click at [505, 78] on div "Order # 9000I091182" at bounding box center [527, 78] width 1039 height 0
type input "26.79"
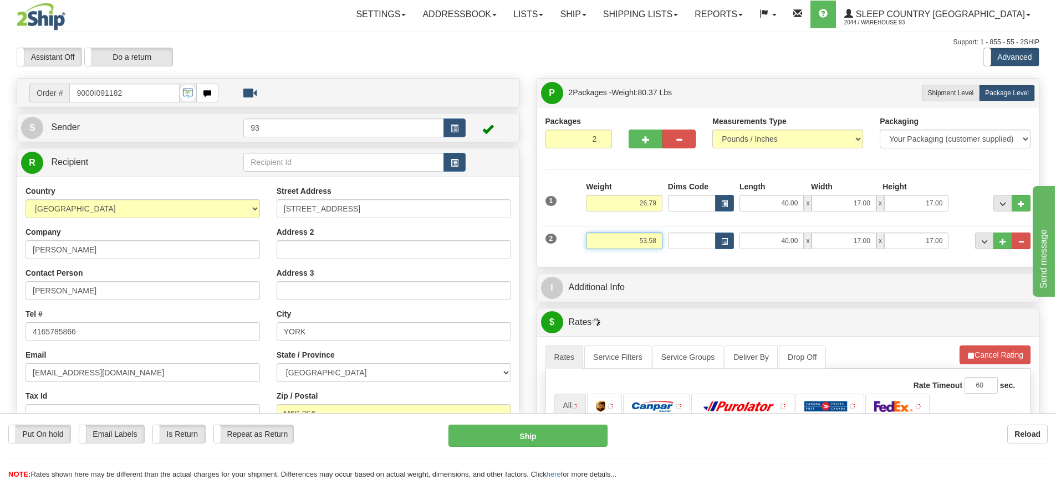
drag, startPoint x: 658, startPoint y: 241, endPoint x: 537, endPoint y: 240, distance: 121.4
click at [538, 241] on div "Packages 2 2 Measurements Type" at bounding box center [788, 187] width 502 height 160
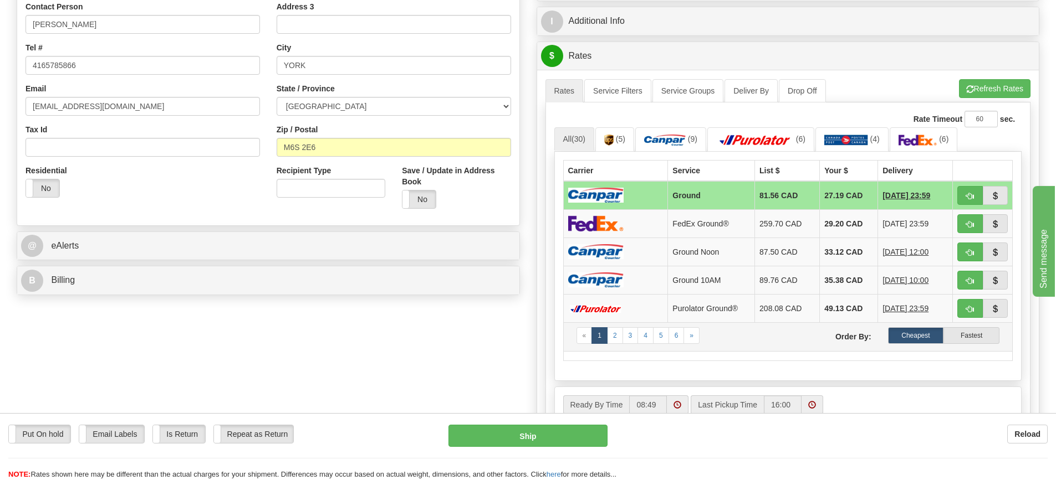
scroll to position [222, 0]
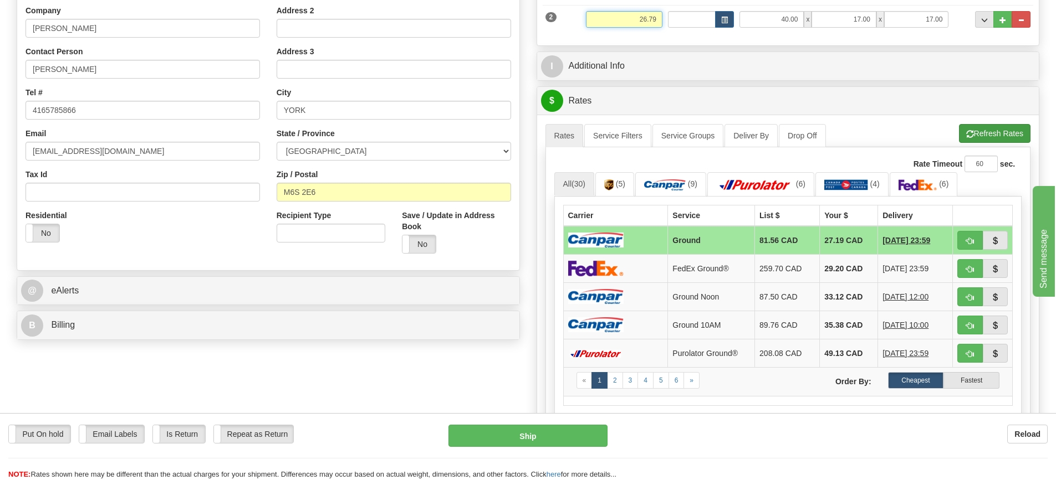
type input "26.79"
click at [975, 124] on li "Refresh Rates Cancel Rating" at bounding box center [994, 133] width 71 height 19
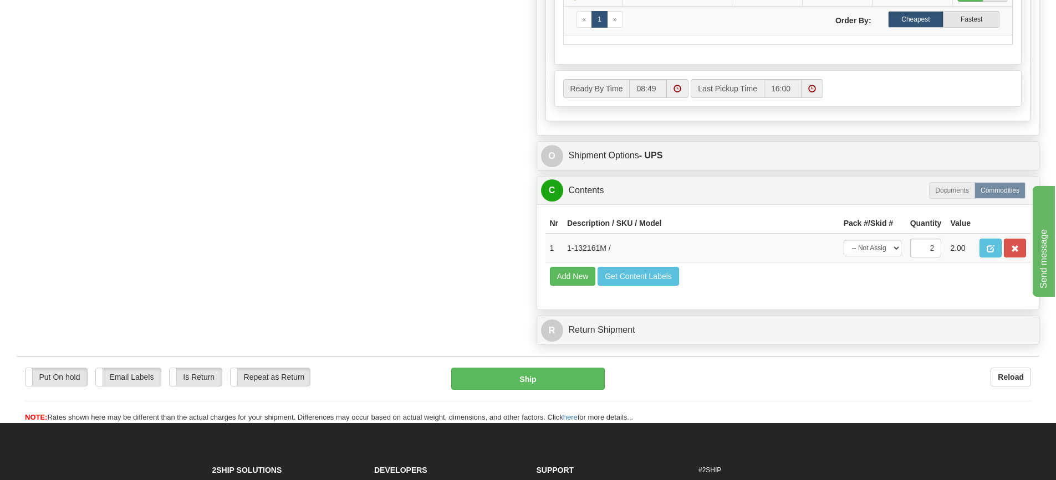
scroll to position [610, 0]
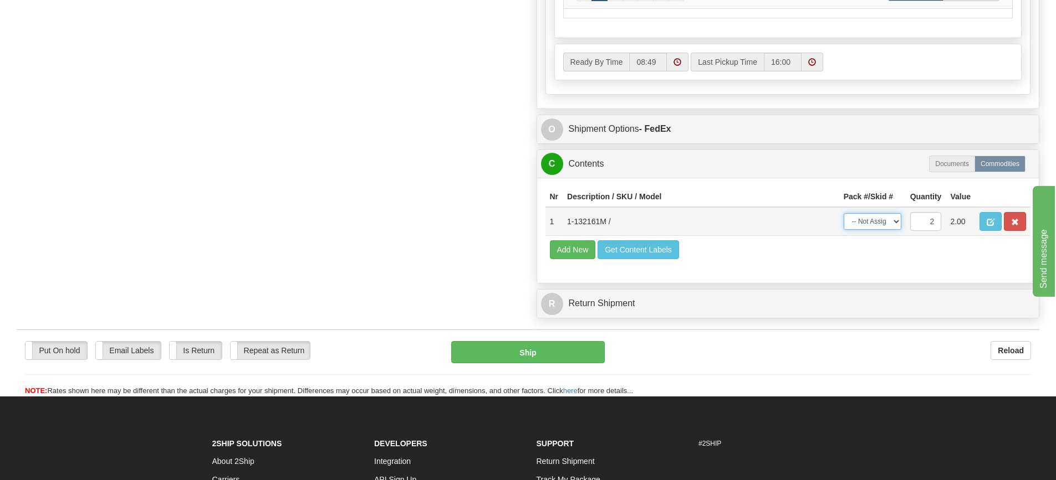
click at [893, 224] on select "-- Not Assigned -- Package 1 Package 2 Split" at bounding box center [872, 221] width 58 height 17
select select "SPLIT"
click at [843, 217] on select "-- Not Assigned -- Package 1 Package 2 Split" at bounding box center [872, 221] width 58 height 17
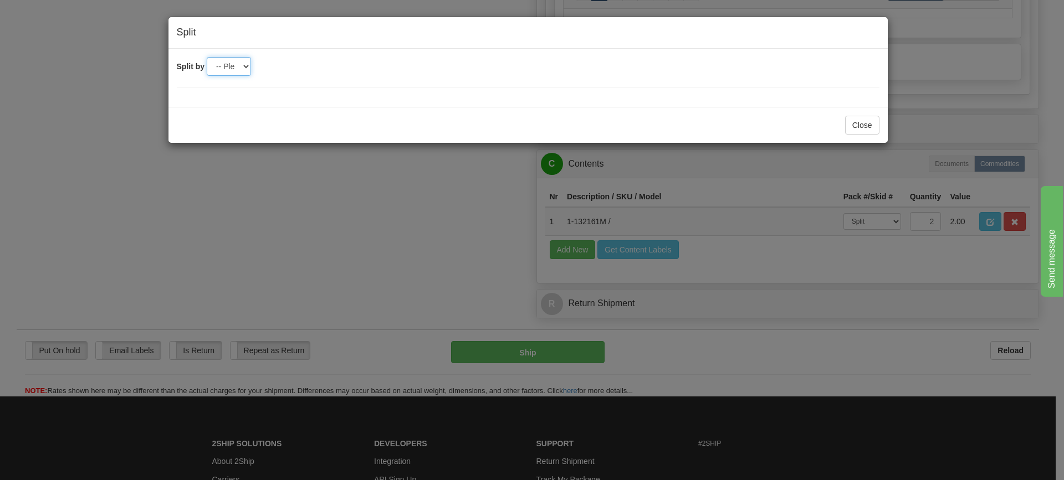
click at [247, 68] on select "-- Please select -- 2" at bounding box center [229, 66] width 44 height 19
select select "2"
click at [207, 57] on select "-- Please select -- 2" at bounding box center [229, 66] width 44 height 19
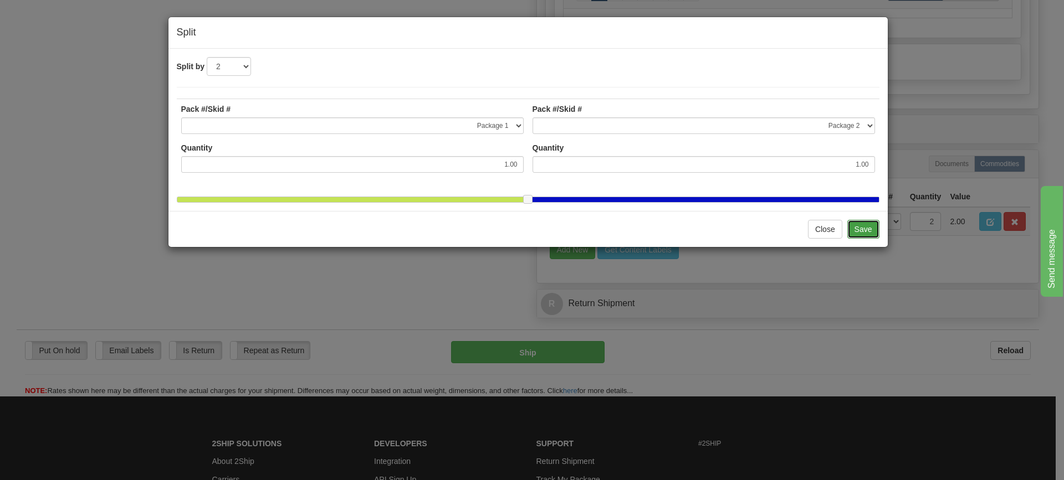
click at [866, 239] on button "Save" at bounding box center [863, 229] width 32 height 19
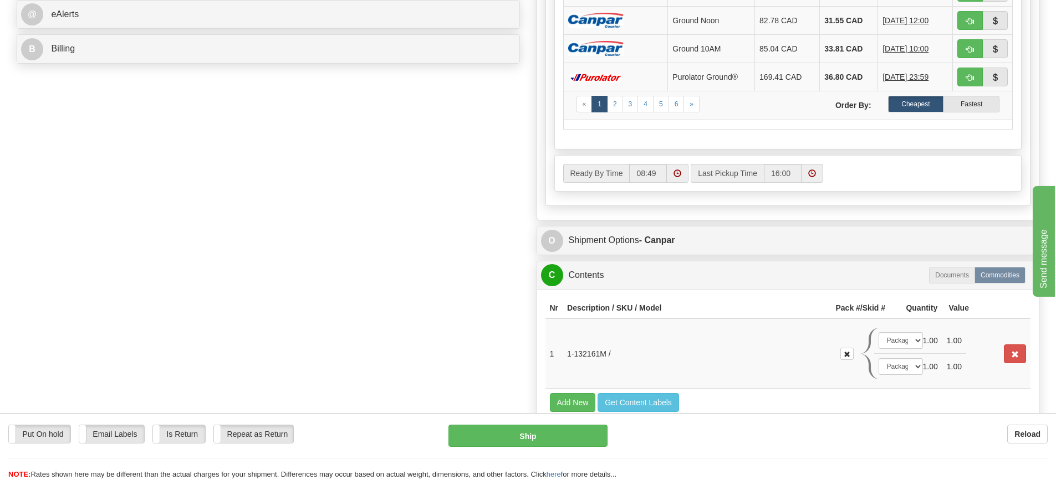
scroll to position [499, 0]
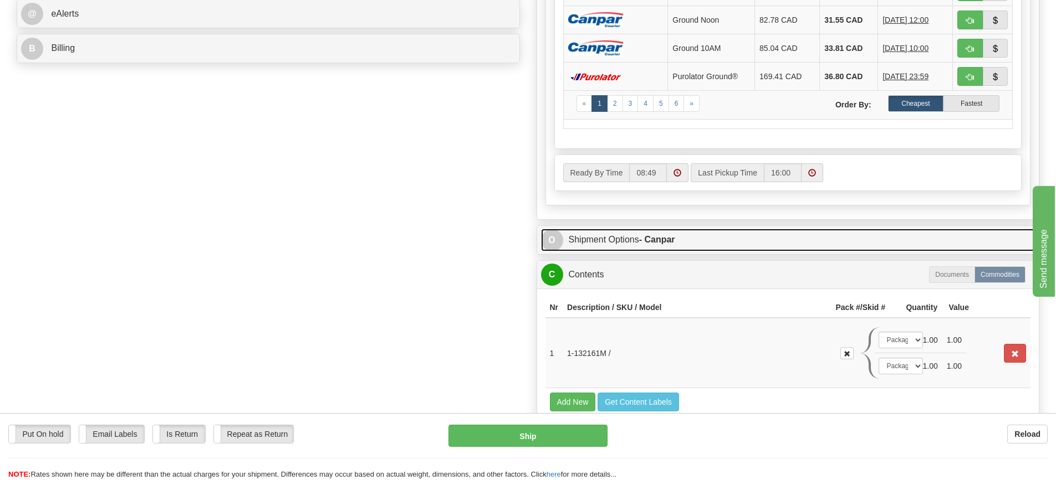
click at [755, 238] on link "O Shipment Options - Canpar" at bounding box center [788, 240] width 494 height 23
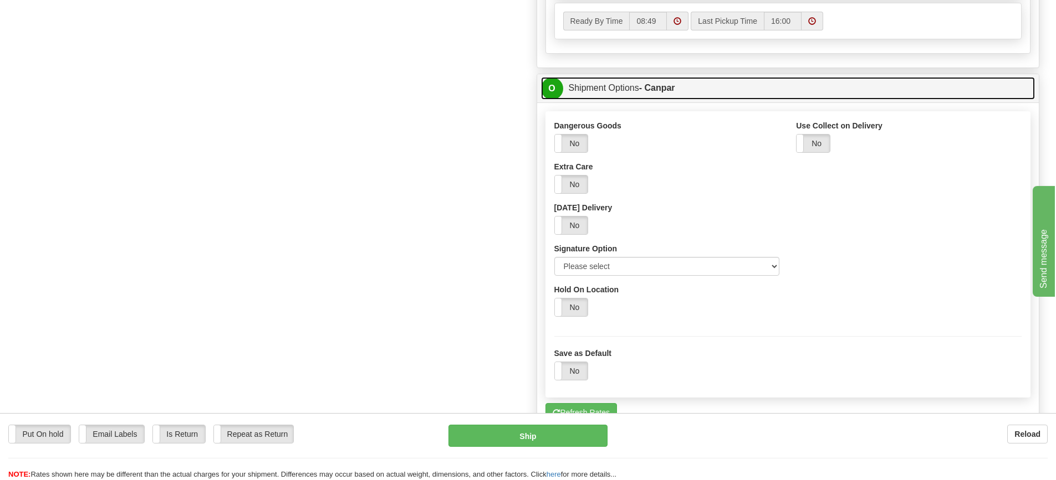
scroll to position [665, 0]
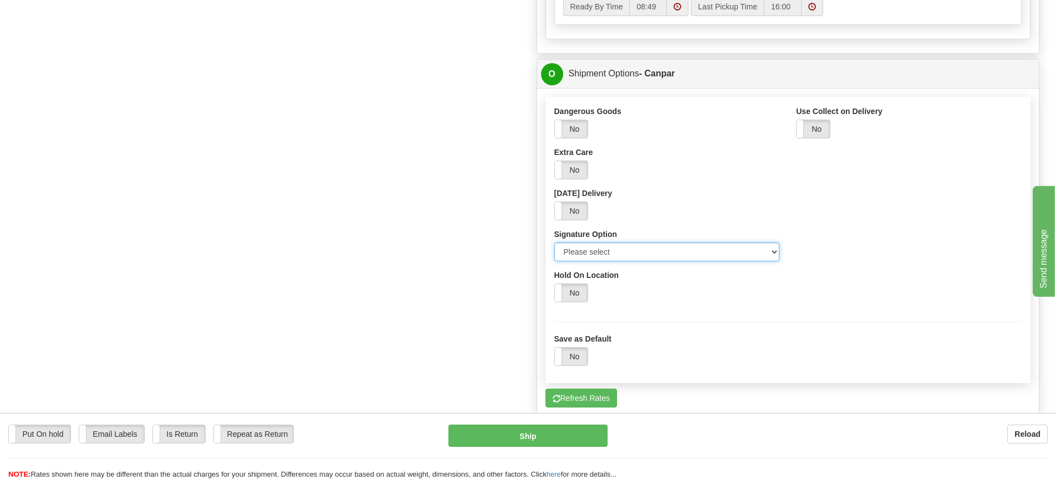
click at [775, 254] on select "Please select No Signature Required Signature Required Adult Signature" at bounding box center [667, 252] width 226 height 19
select select "2"
click at [554, 243] on select "Please select No Signature Required Signature Required Adult Signature" at bounding box center [667, 252] width 226 height 19
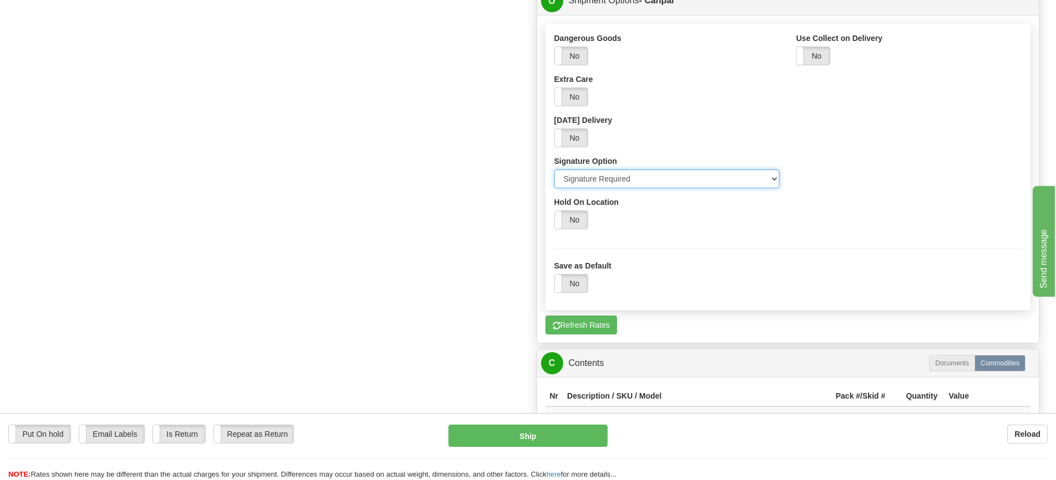
scroll to position [776, 0]
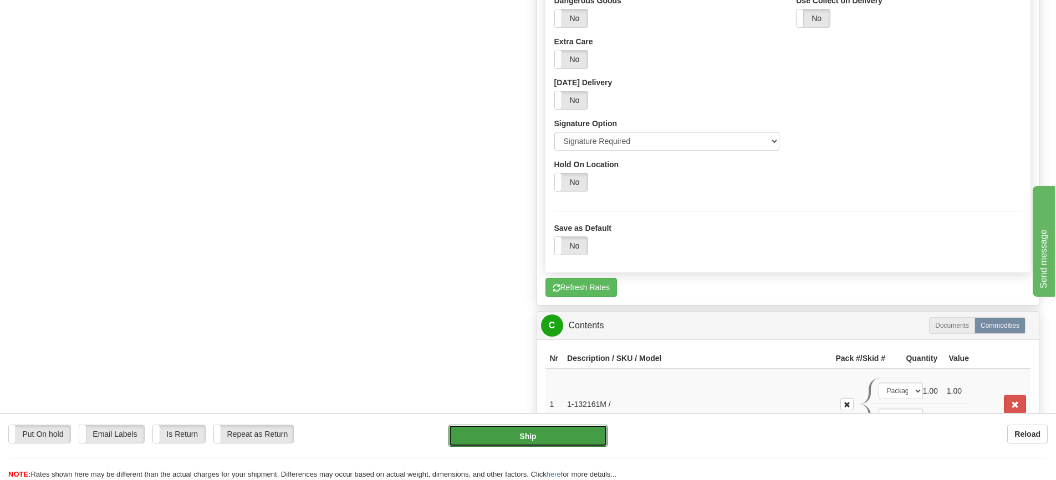
click at [510, 440] on button "Ship" at bounding box center [527, 436] width 159 height 22
type input "1"
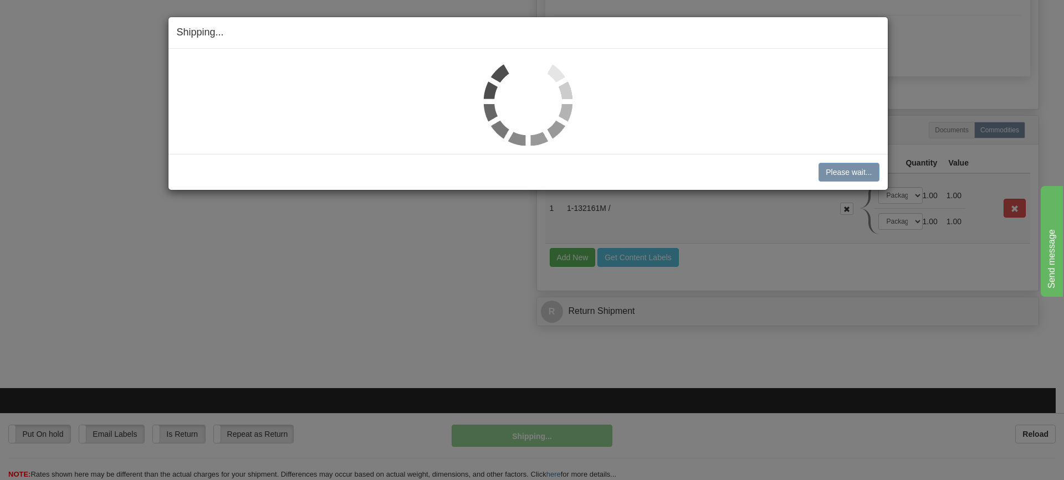
scroll to position [395, 0]
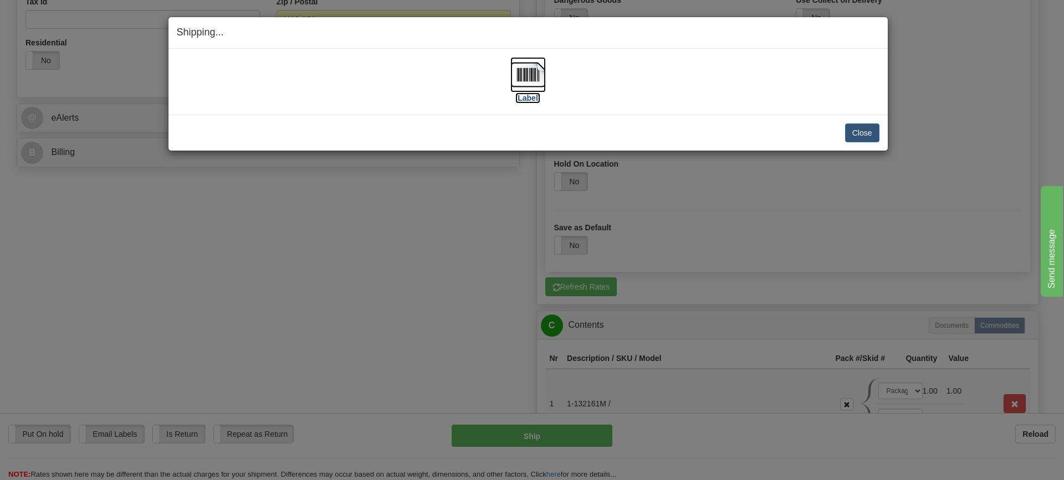
click at [532, 70] on img at bounding box center [527, 74] width 35 height 35
click at [860, 136] on button "Close" at bounding box center [862, 133] width 34 height 19
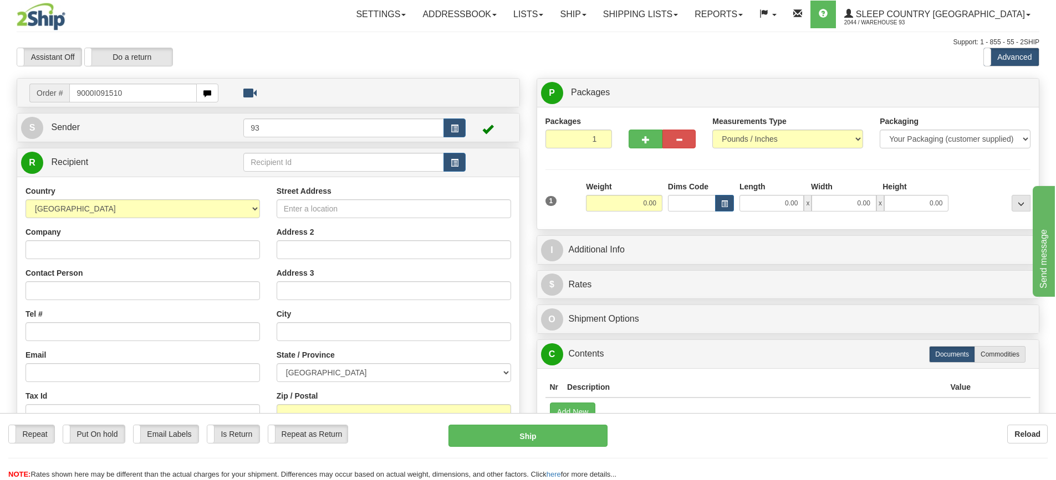
type input "9000I091510"
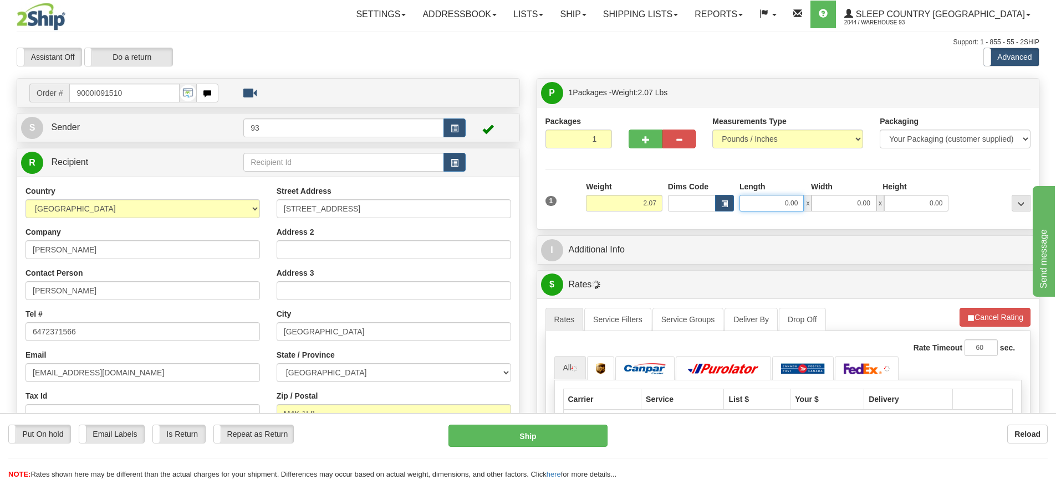
click at [769, 202] on input "0.00" at bounding box center [771, 203] width 64 height 17
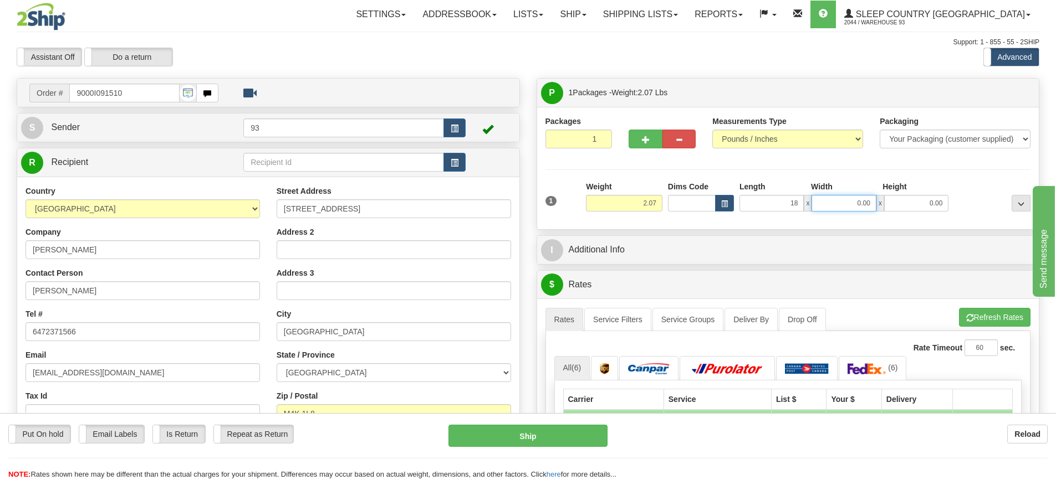
type input "18.00"
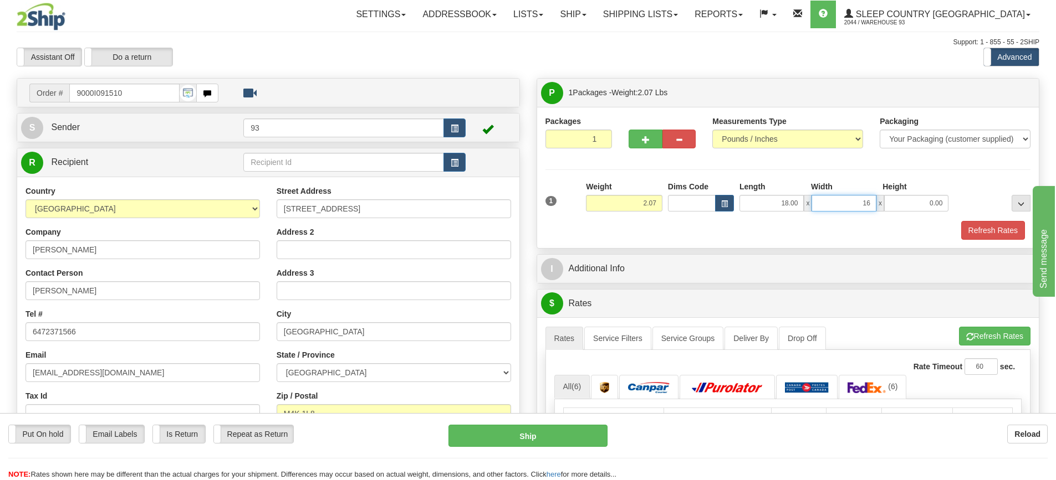
type input "1"
type input "7.00"
type input "3.00"
click at [975, 228] on button "Refresh Rates" at bounding box center [993, 230] width 64 height 19
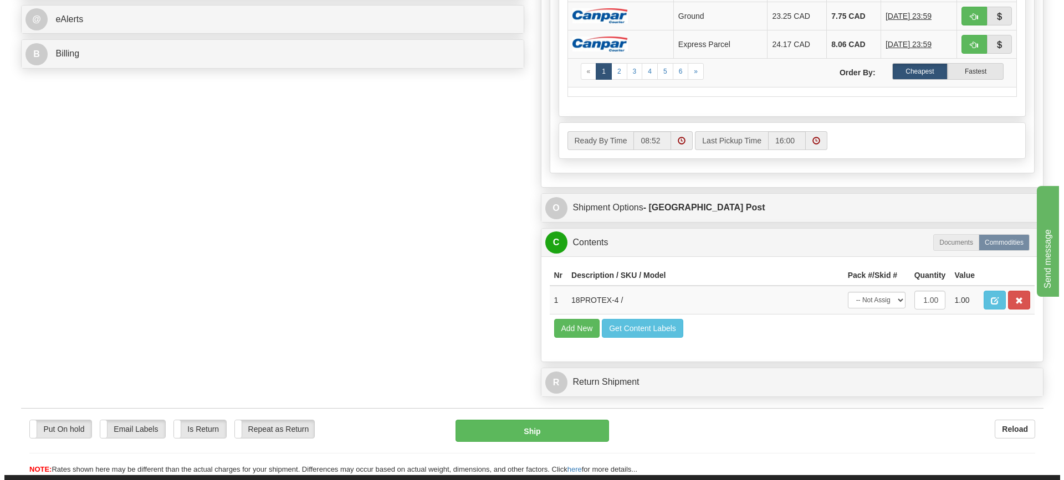
scroll to position [499, 0]
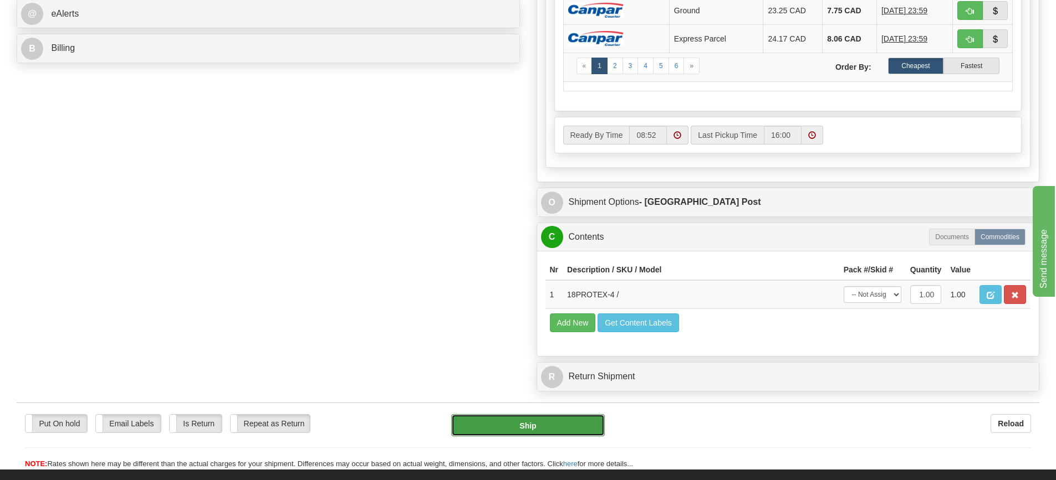
click at [526, 419] on button "Ship" at bounding box center [528, 426] width 154 height 22
type input "DOM.EP"
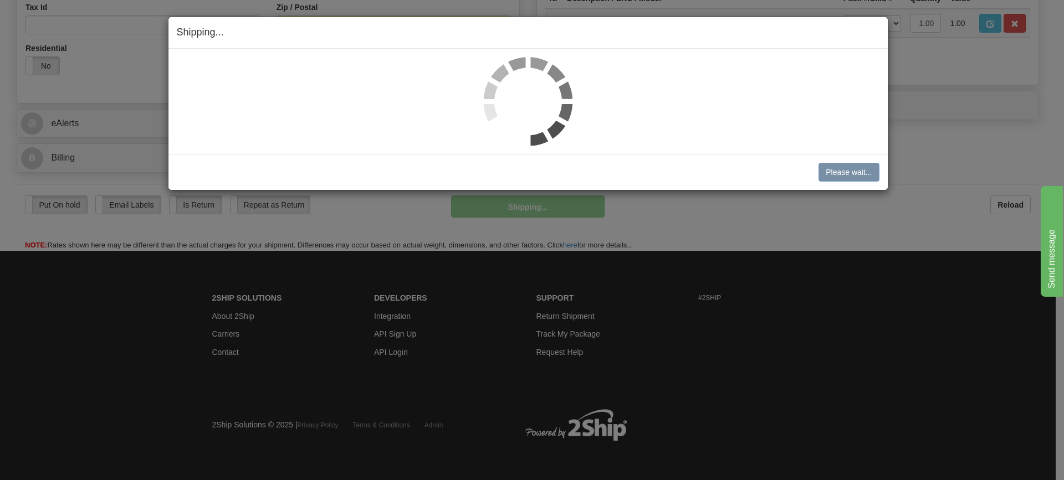
scroll to position [390, 0]
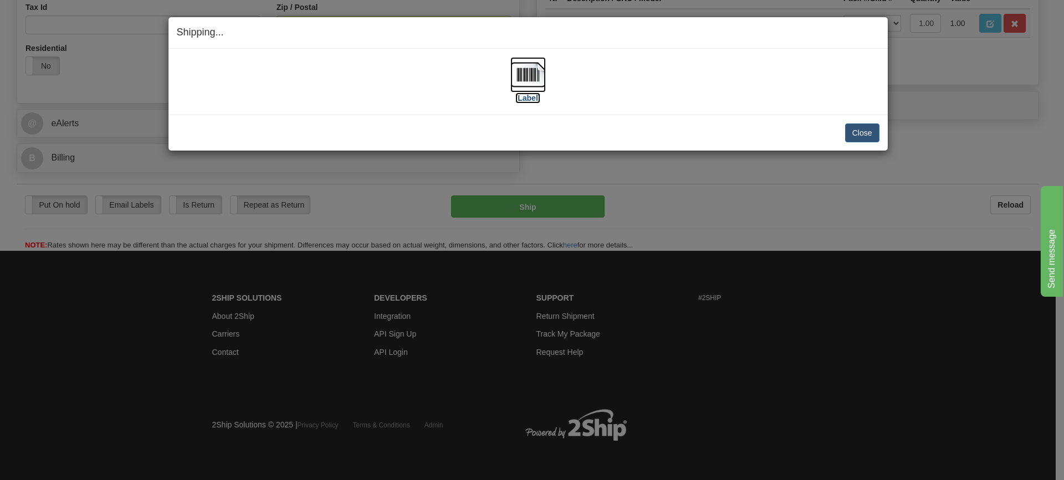
click at [526, 70] on img at bounding box center [527, 74] width 35 height 35
click at [850, 130] on button "Close" at bounding box center [862, 133] width 34 height 19
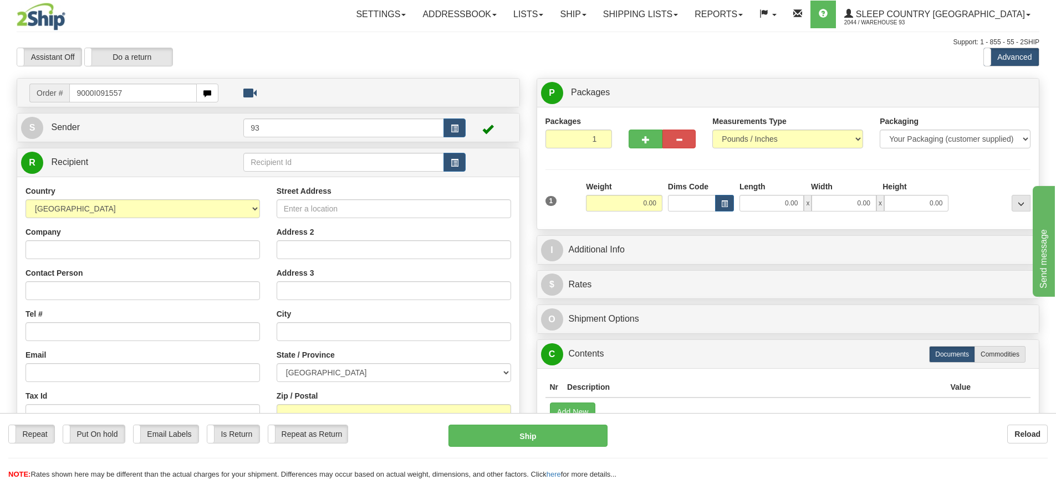
type input "9000I091557"
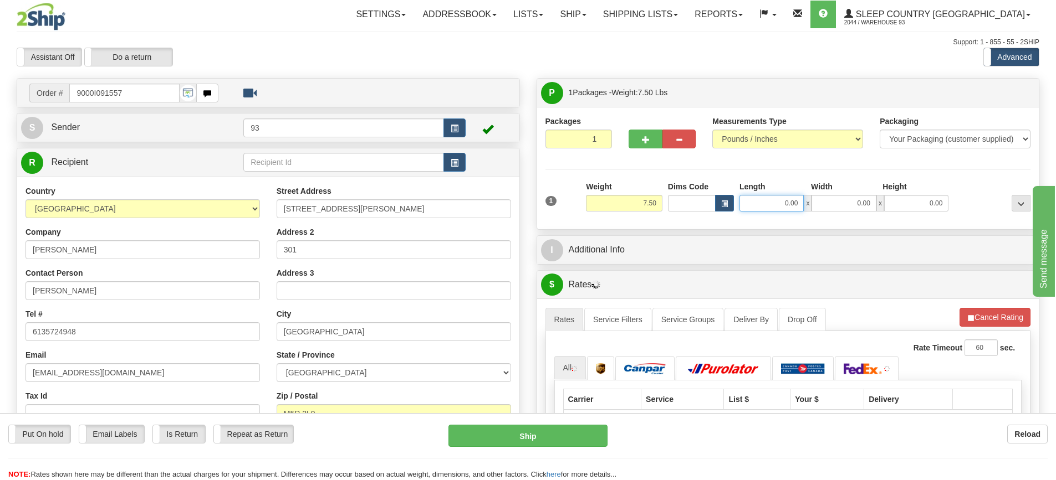
click at [778, 207] on input "0.00" at bounding box center [771, 203] width 64 height 17
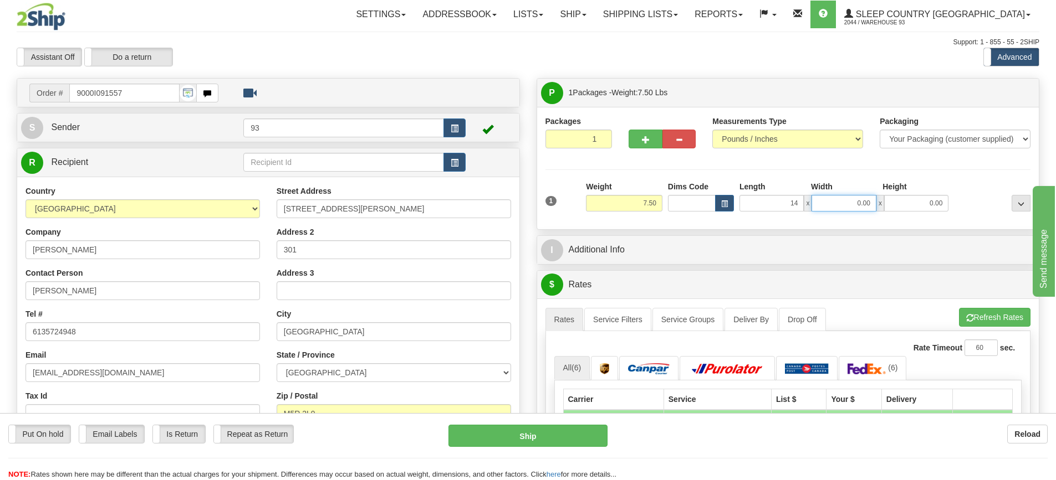
type input "14.00"
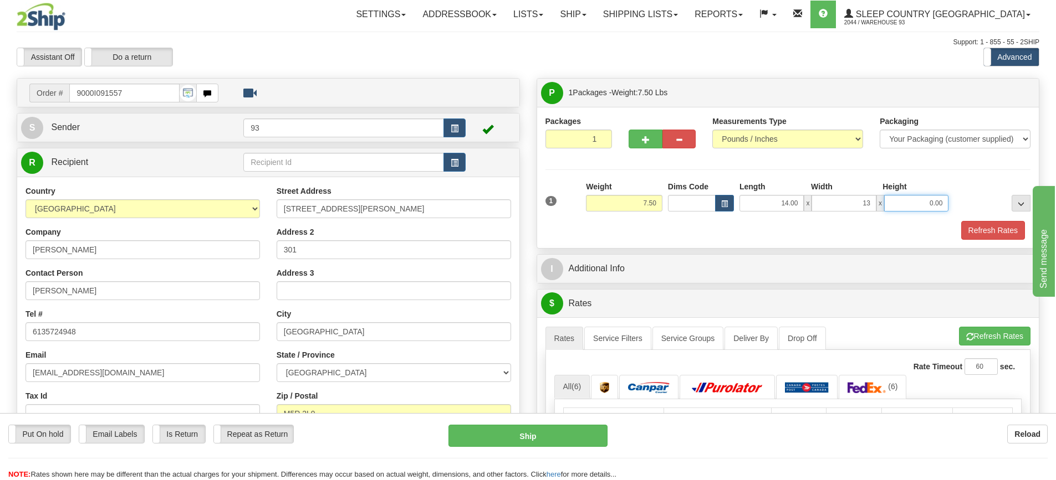
type input "13.00"
type input "3.00"
click at [981, 228] on button "Refresh Rates" at bounding box center [993, 230] width 64 height 19
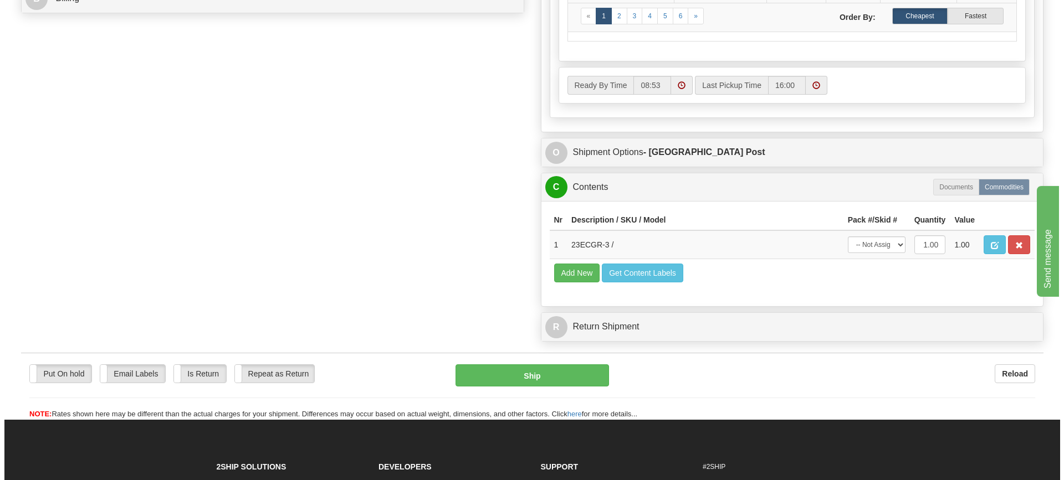
scroll to position [554, 0]
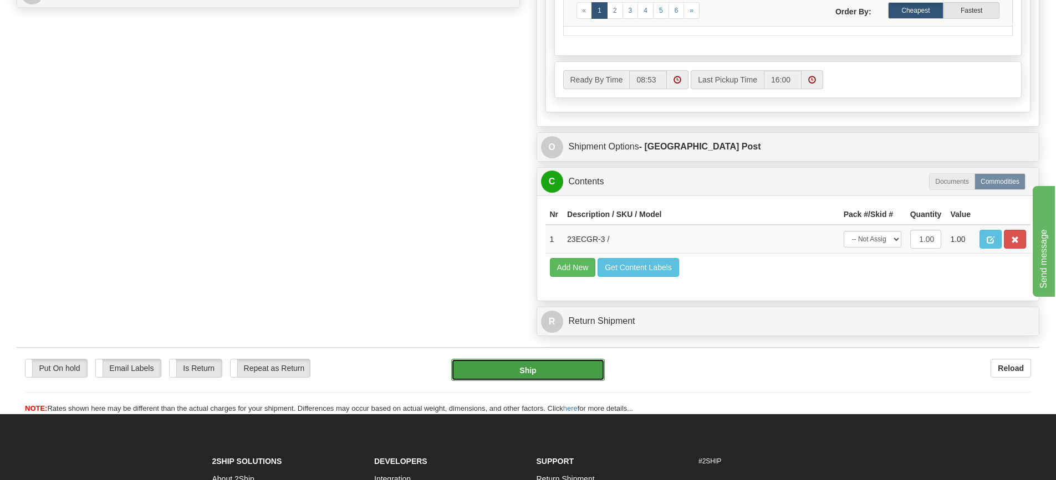
click at [545, 372] on button "Ship" at bounding box center [528, 370] width 154 height 22
type input "DOM.EP"
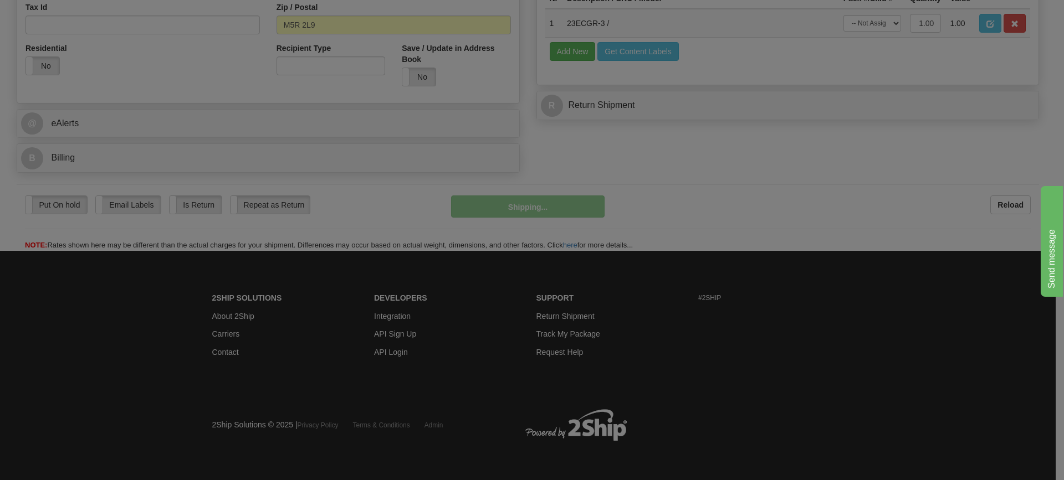
scroll to position [390, 0]
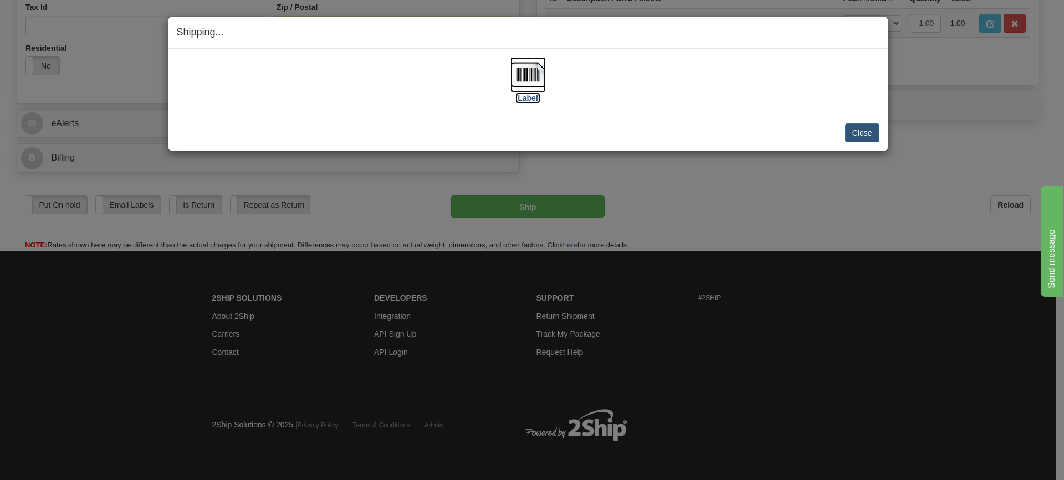
click at [530, 79] on img at bounding box center [527, 74] width 35 height 35
click at [857, 131] on button "Close" at bounding box center [862, 133] width 34 height 19
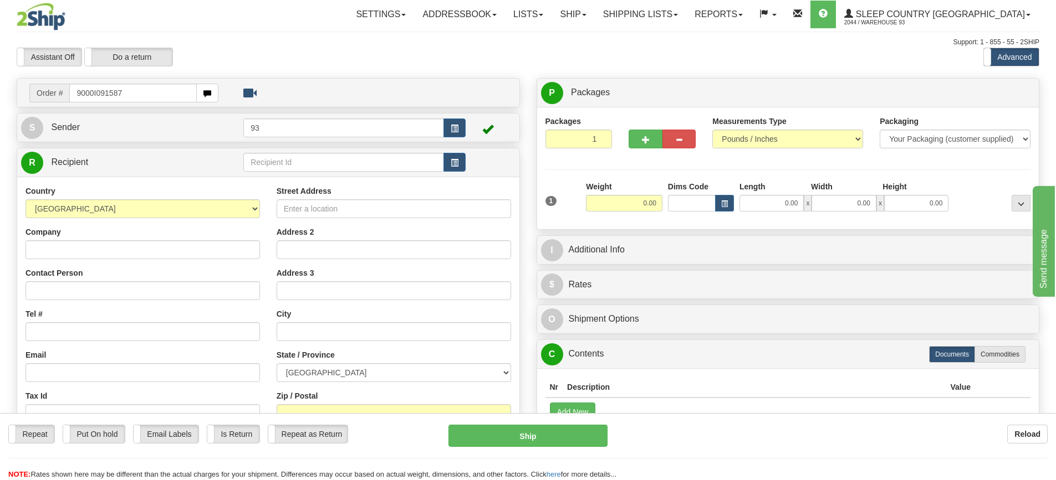
type input "9000I091587"
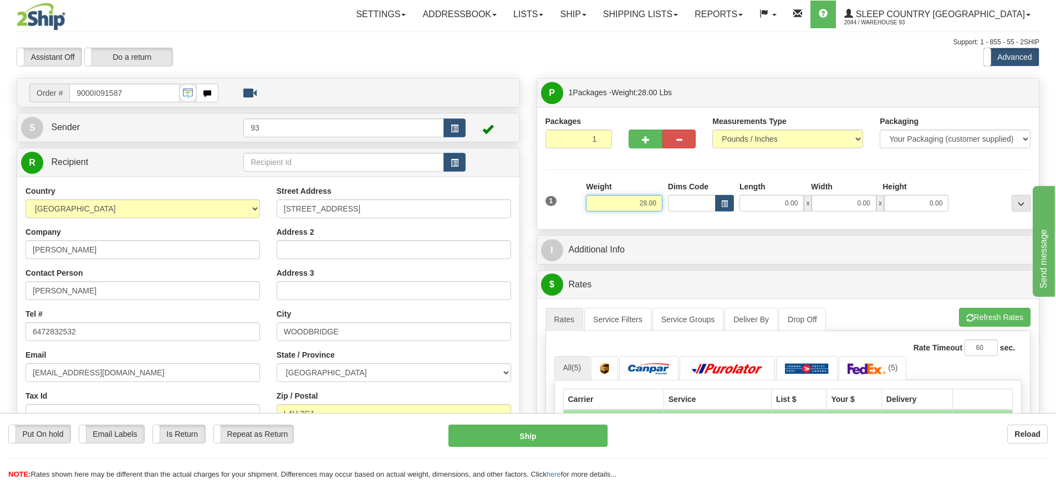
drag, startPoint x: 657, startPoint y: 205, endPoint x: 481, endPoint y: 212, distance: 176.4
click at [481, 78] on div "Order # 9000I091587" at bounding box center [527, 78] width 1039 height 0
type input "14.00"
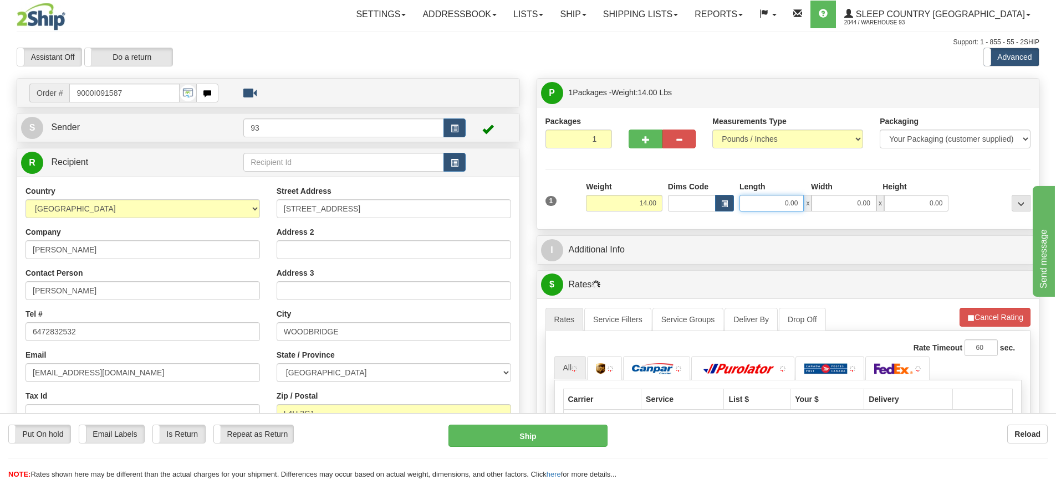
click at [765, 202] on input "0.00" at bounding box center [771, 203] width 64 height 17
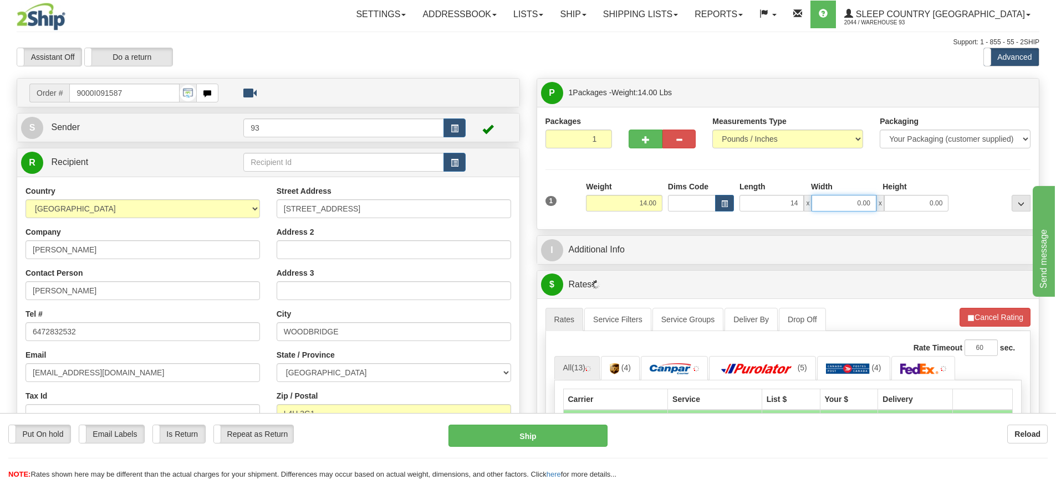
type input "14.00"
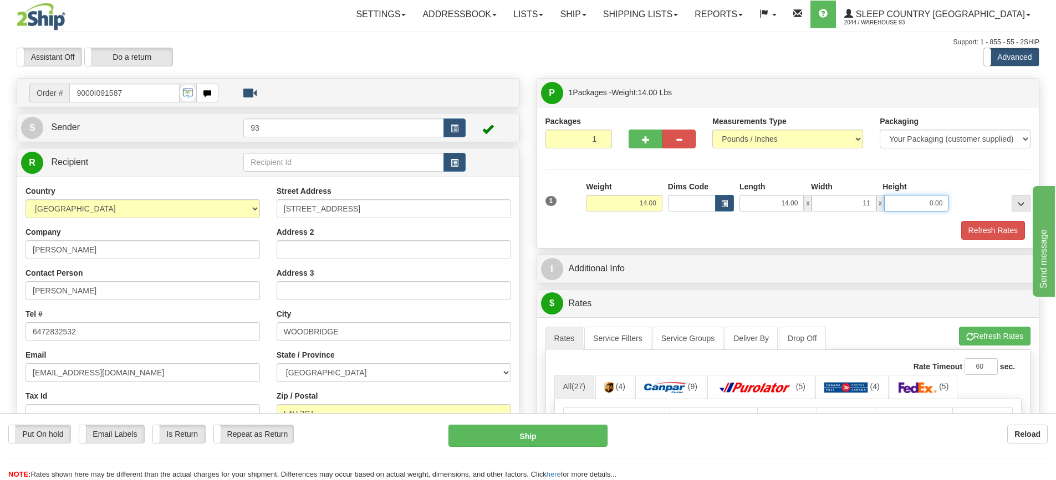
type input "11.00"
type input "8"
type input "10.00"
click at [638, 140] on button "button" at bounding box center [644, 139] width 33 height 19
type input "2"
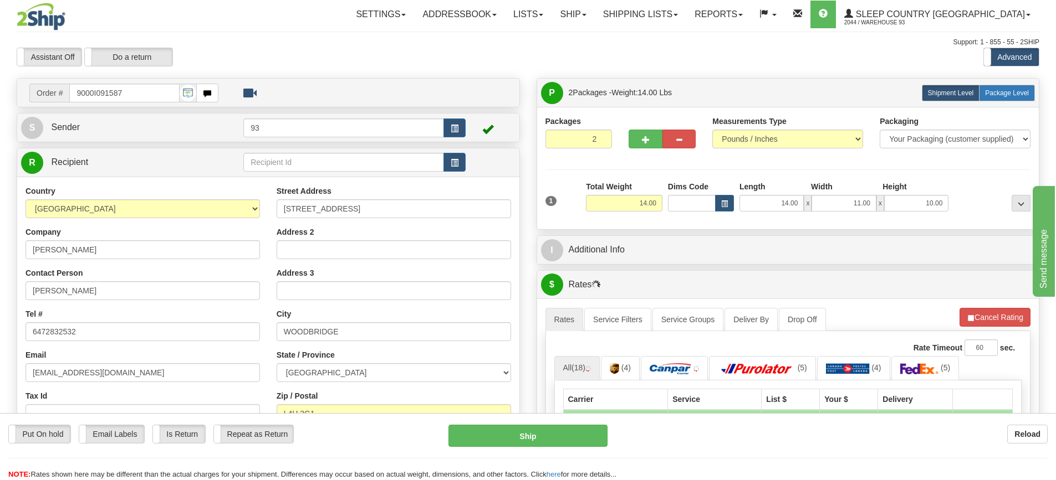
click at [999, 92] on span "Package Level" at bounding box center [1007, 93] width 44 height 8
radio input "true"
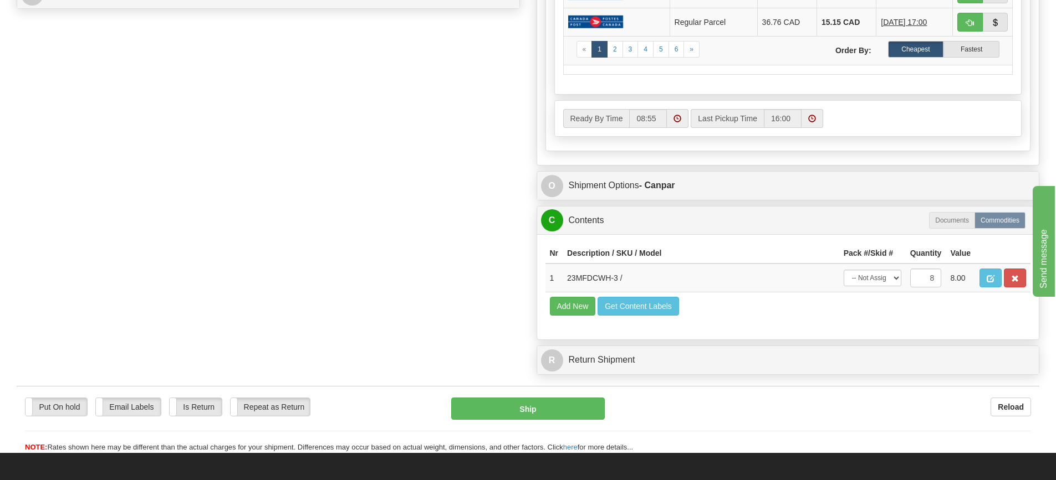
scroll to position [554, 0]
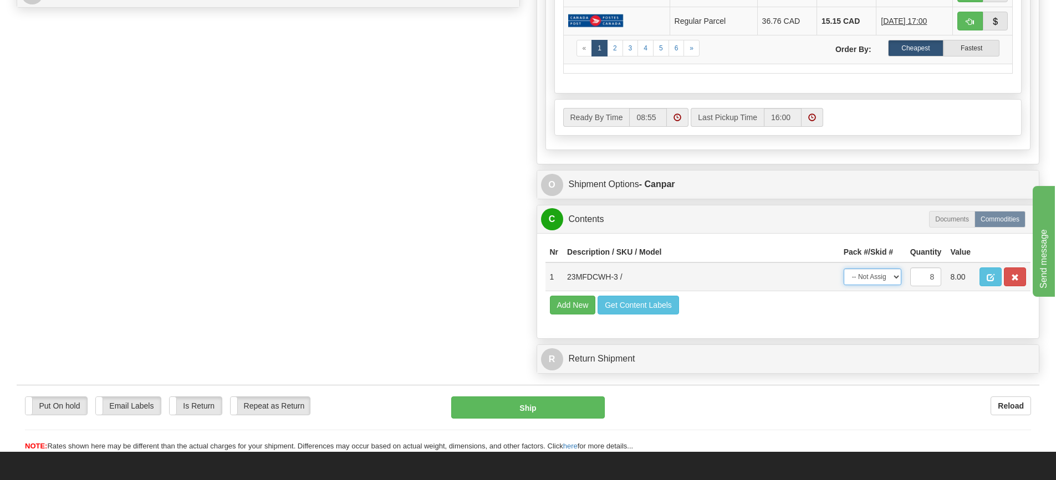
click at [896, 276] on select "-- Not Assigned -- Package 1 Package 2 Split" at bounding box center [872, 277] width 58 height 17
select select "SPLIT"
click at [843, 269] on select "-- Not Assigned -- Package 1 Package 2 Split" at bounding box center [872, 277] width 58 height 17
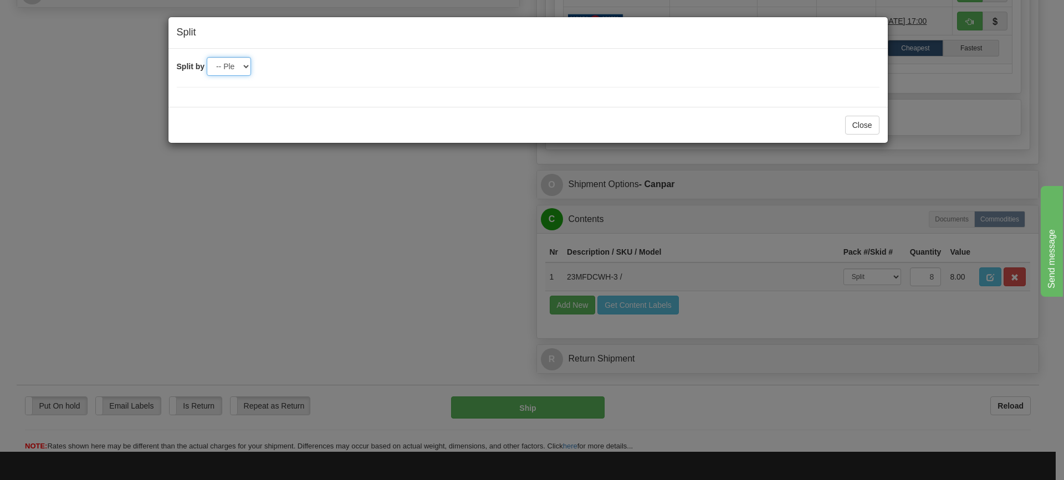
click at [242, 68] on select "-- Please select -- 2" at bounding box center [229, 66] width 44 height 19
select select "2"
click at [207, 57] on select "-- Please select -- 2" at bounding box center [229, 66] width 44 height 19
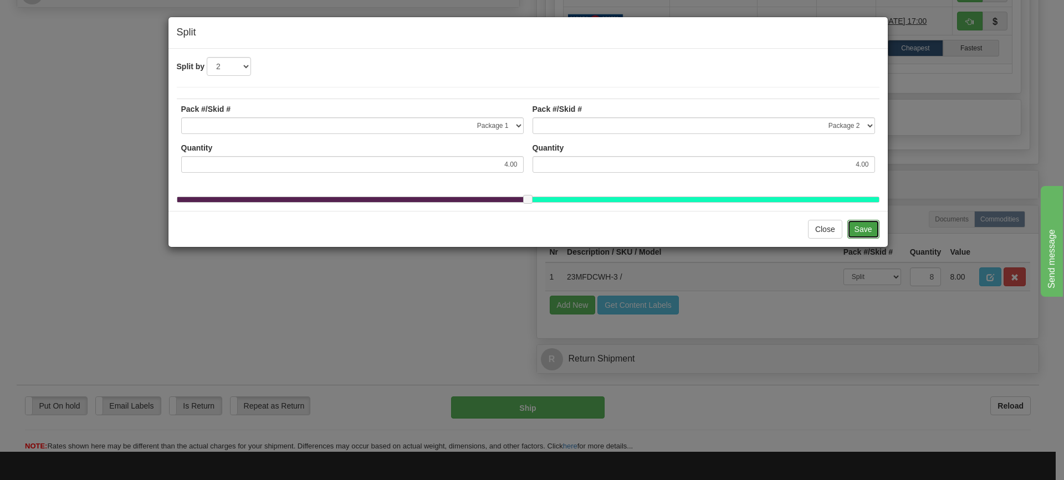
click at [868, 238] on button "Save" at bounding box center [863, 229] width 32 height 19
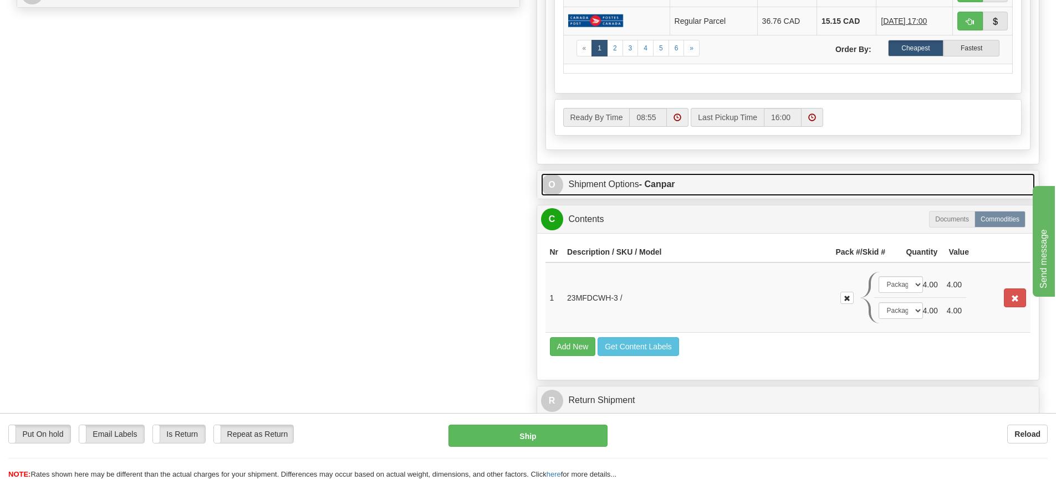
click at [693, 182] on link "O Shipment Options - Canpar" at bounding box center [788, 184] width 494 height 23
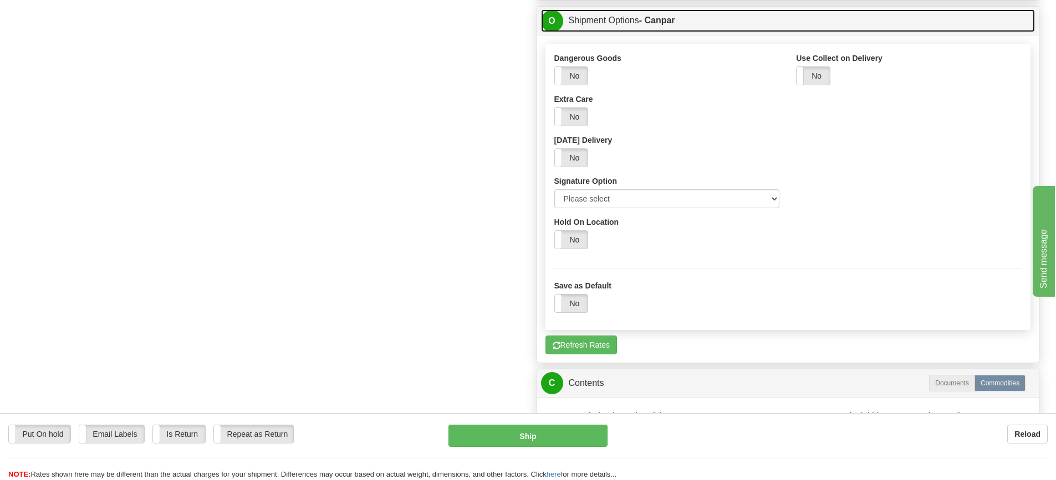
scroll to position [720, 0]
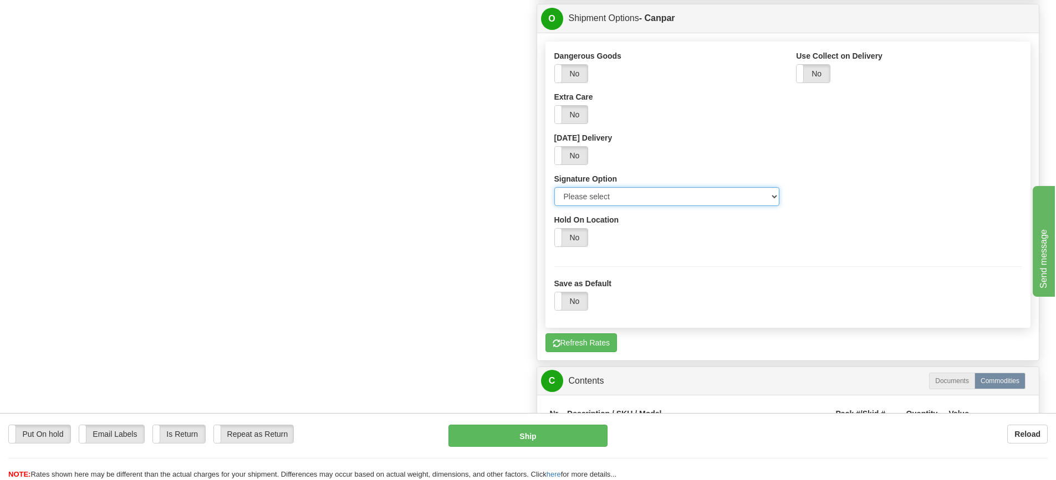
click at [776, 198] on select "Please select No Signature Required Signature Required Adult Signature" at bounding box center [667, 196] width 226 height 19
select select "2"
click at [554, 187] on select "Please select No Signature Required Signature Required Adult Signature" at bounding box center [667, 196] width 226 height 19
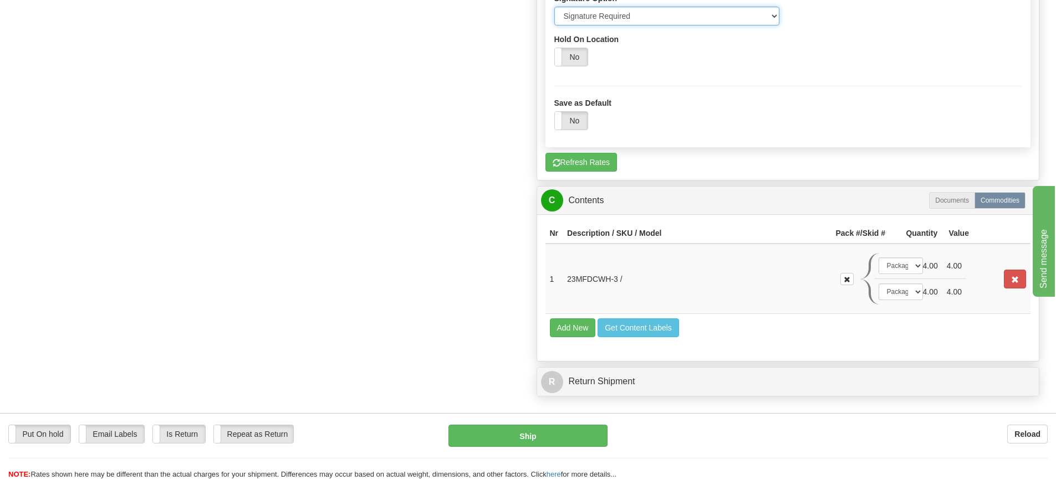
scroll to position [942, 0]
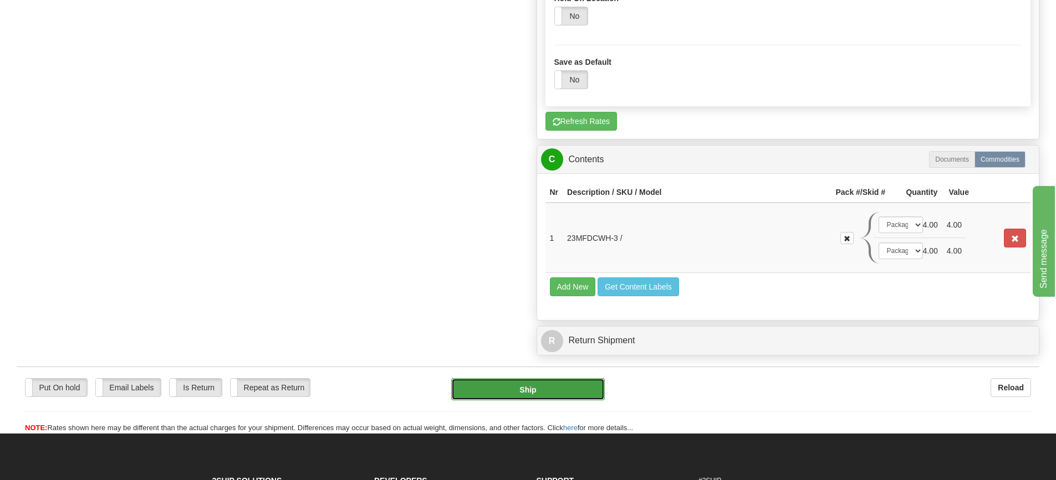
click at [514, 389] on button "Ship" at bounding box center [528, 390] width 154 height 22
type input "1"
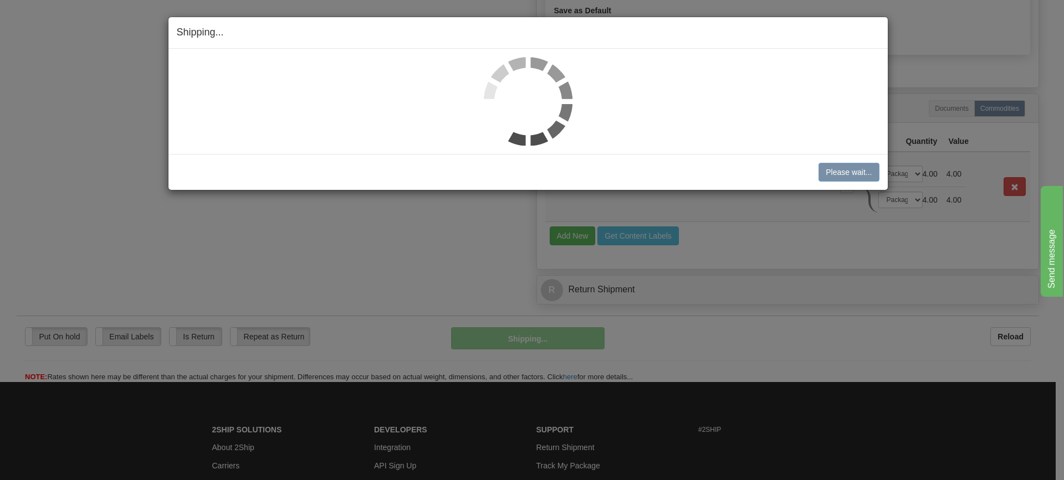
scroll to position [561, 0]
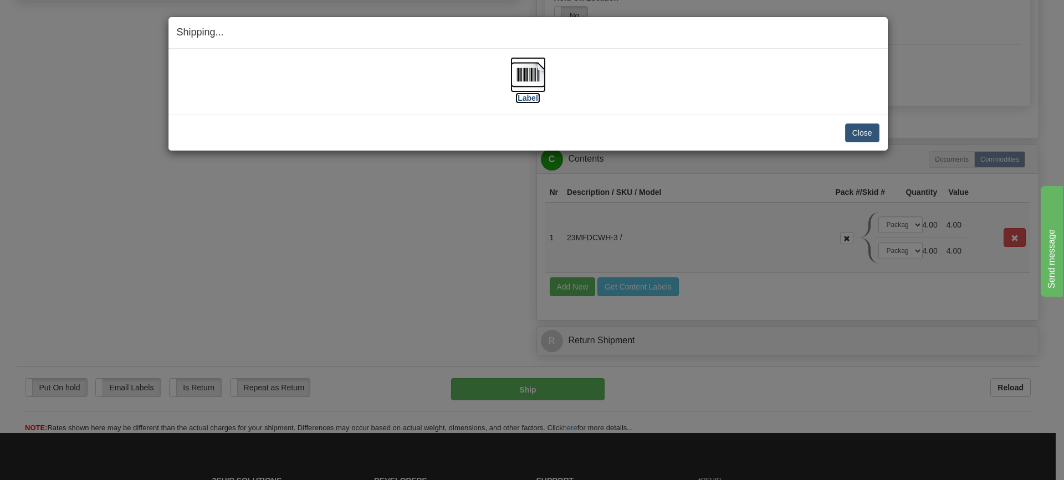
click at [522, 76] on img at bounding box center [527, 74] width 35 height 35
click at [868, 126] on button "Close" at bounding box center [862, 133] width 34 height 19
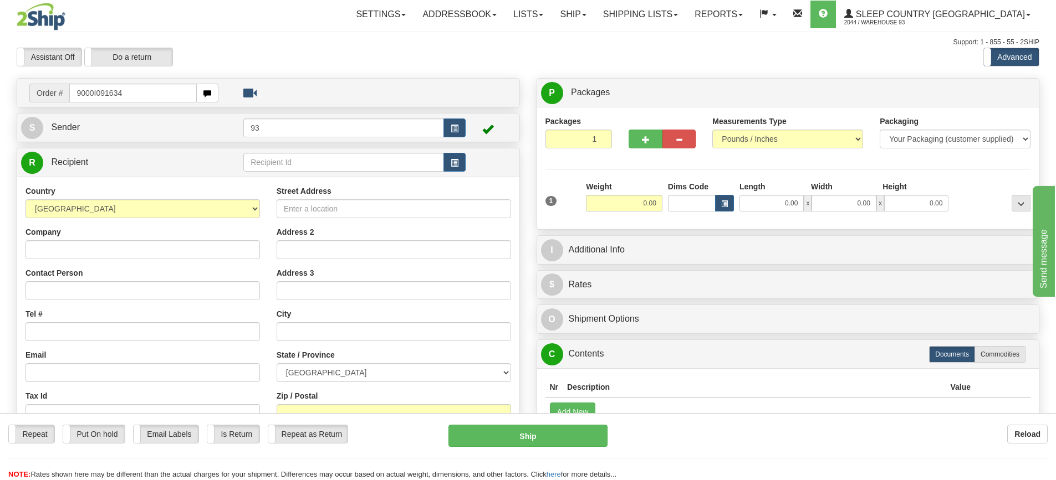
type input "9000I091634"
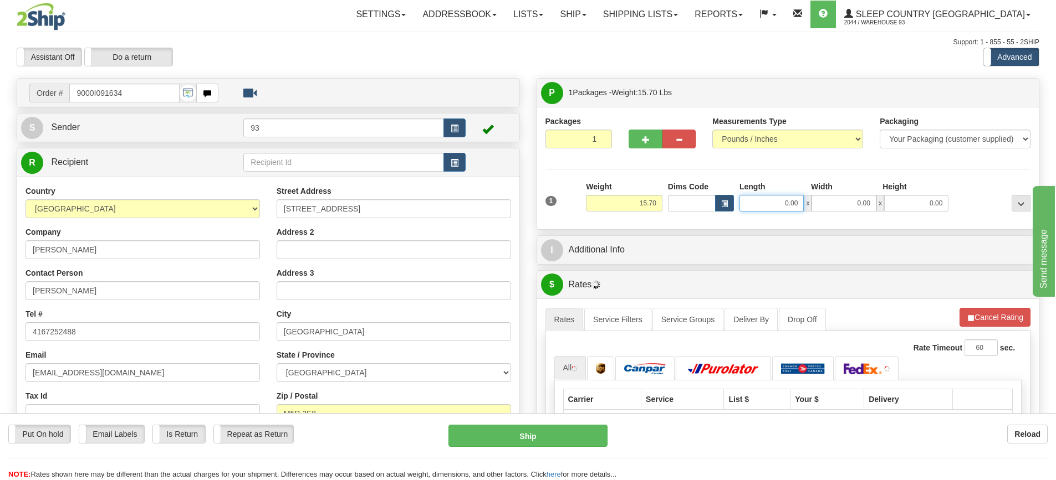
click at [764, 206] on input "0.00" at bounding box center [771, 203] width 64 height 17
type input "14.00"
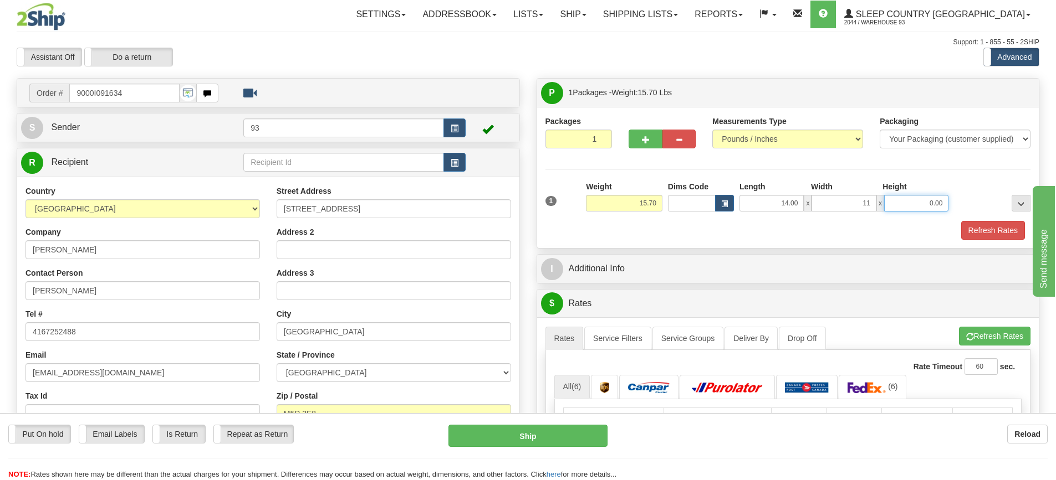
type input "11.00"
type input "6.00"
click at [981, 231] on button "Refresh Rates" at bounding box center [993, 230] width 64 height 19
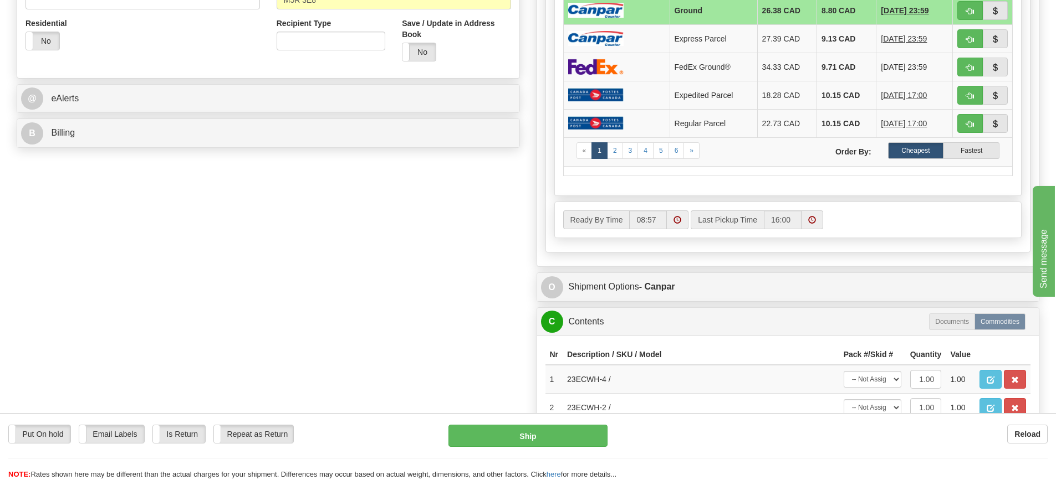
scroll to position [443, 0]
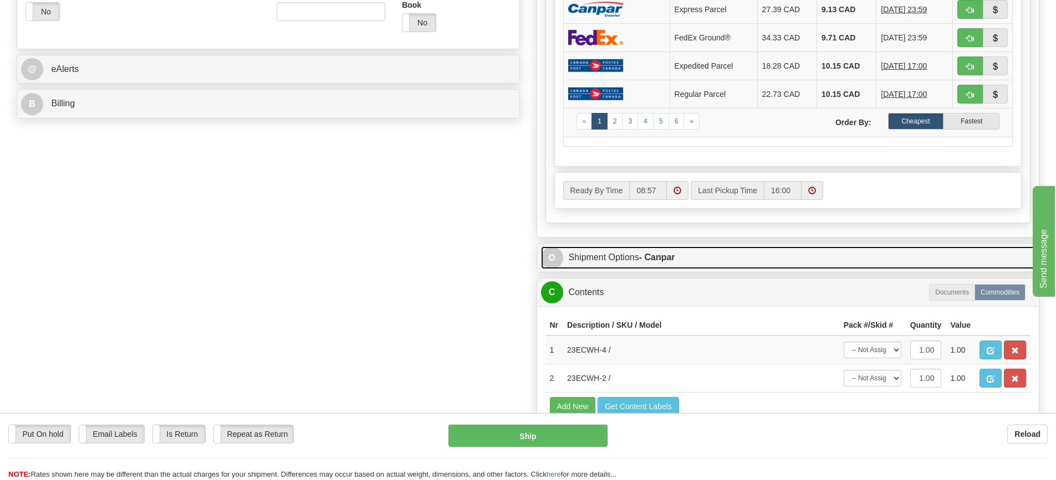
click at [715, 247] on link "O Shipment Options - Canpar" at bounding box center [788, 258] width 494 height 23
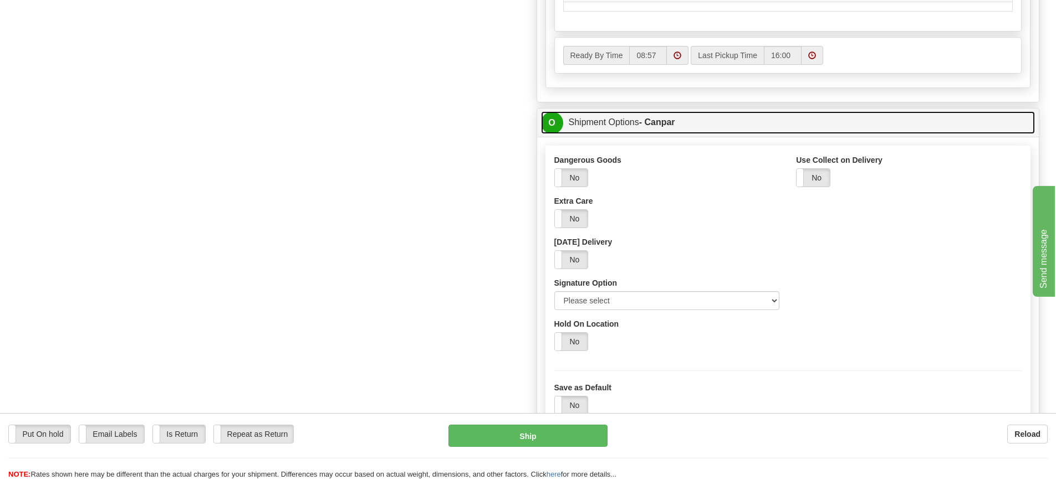
scroll to position [610, 0]
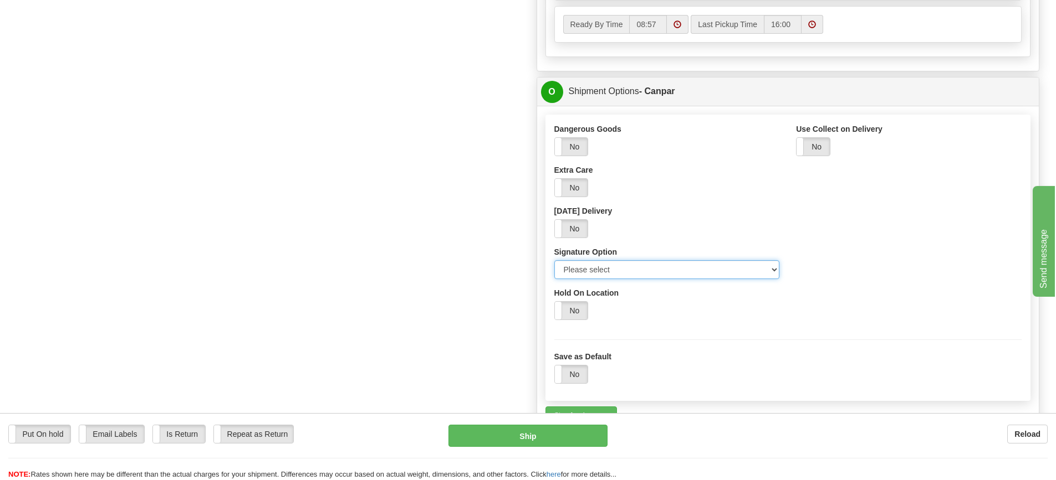
click at [652, 272] on select "Please select No Signature Required Signature Required Adult Signature" at bounding box center [667, 269] width 226 height 19
select select "2"
click at [554, 260] on select "Please select No Signature Required Signature Required Adult Signature" at bounding box center [667, 269] width 226 height 19
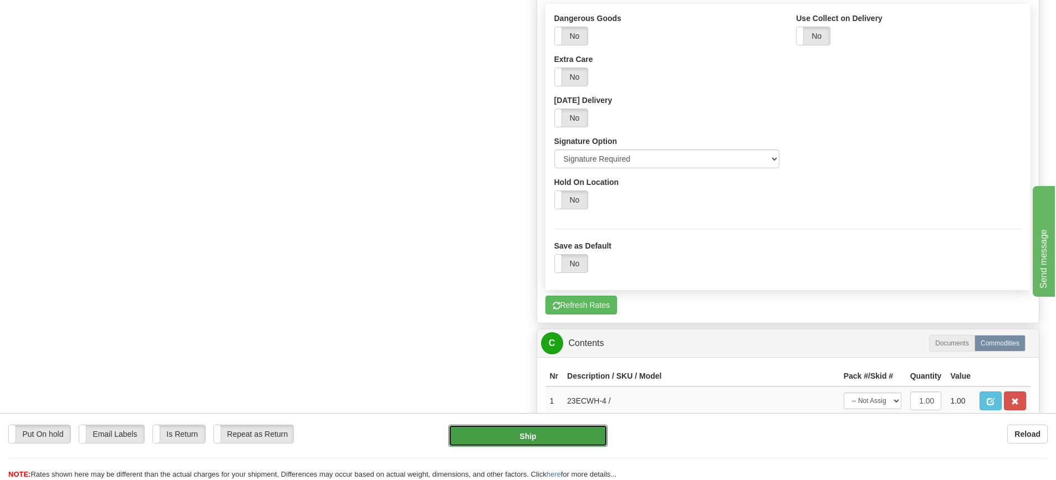
click at [519, 433] on button "Ship" at bounding box center [527, 436] width 159 height 22
type input "1"
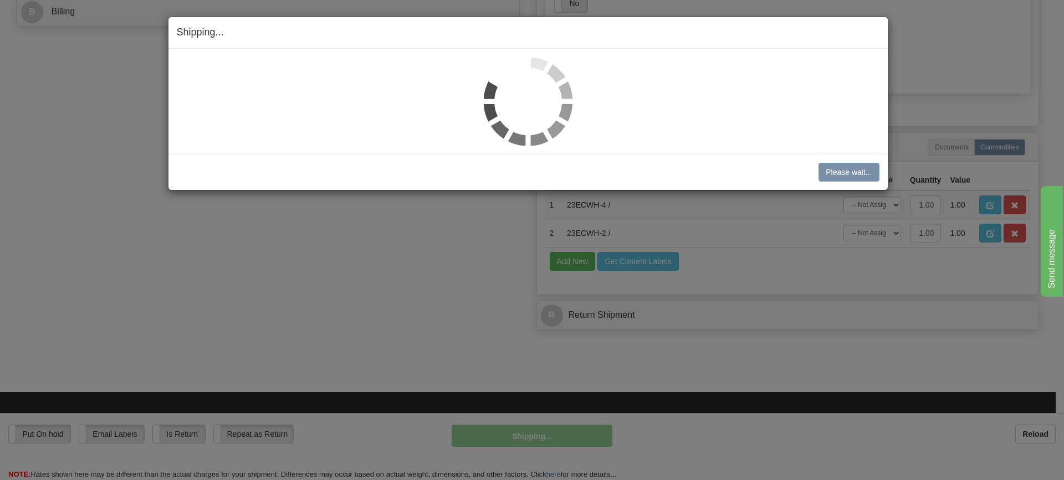
scroll to position [339, 0]
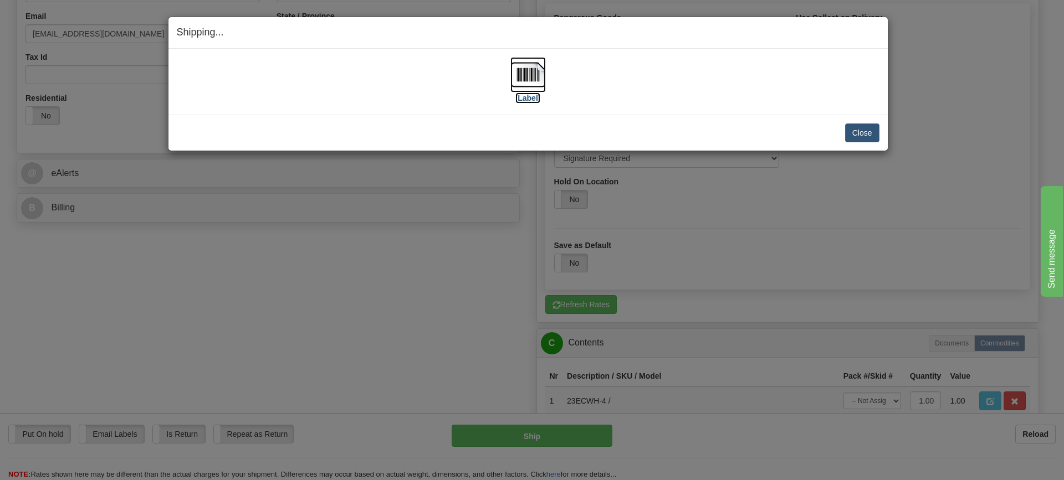
click at [534, 73] on img at bounding box center [527, 74] width 35 height 35
click at [868, 130] on button "Close" at bounding box center [862, 133] width 34 height 19
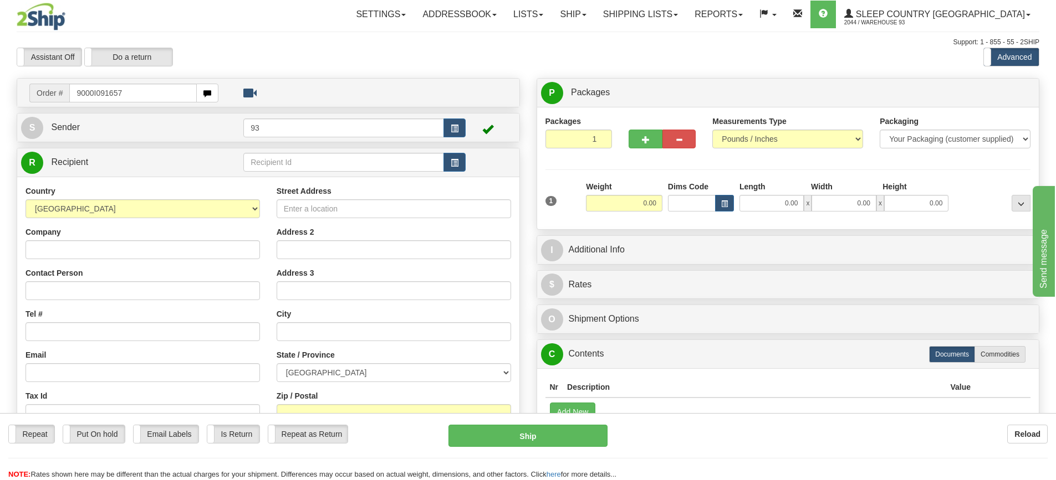
type input "9000I091657"
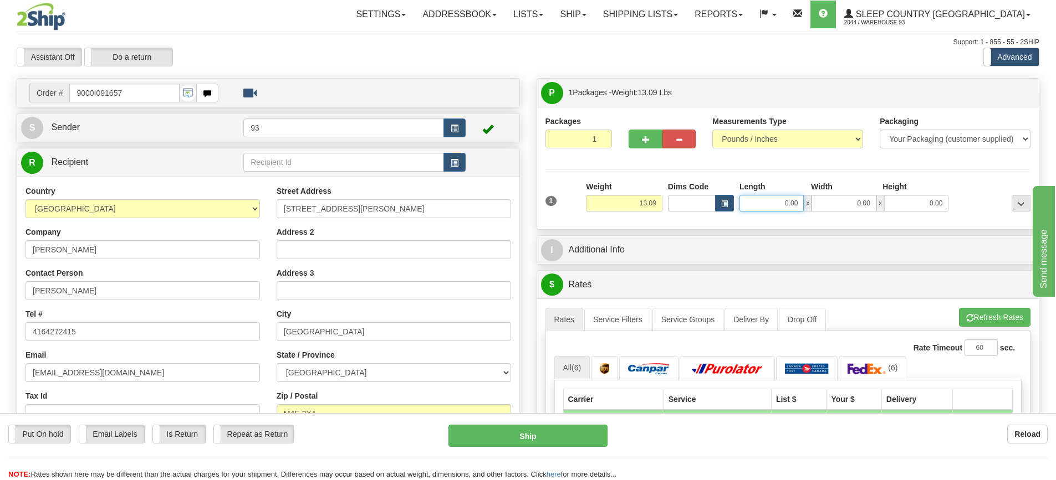
click at [768, 209] on input "0.00" at bounding box center [771, 203] width 64 height 17
type input "16.00"
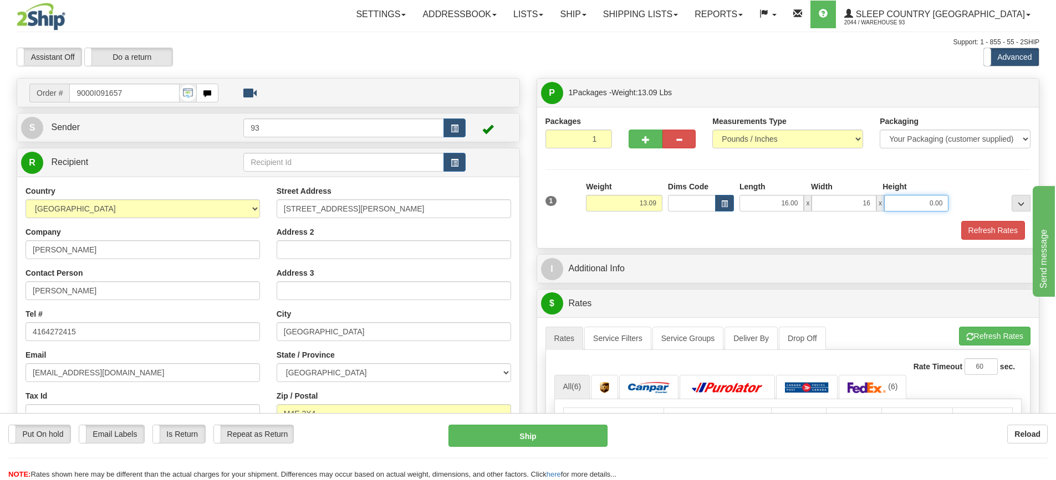
type input "16.00"
type input "8.00"
click at [986, 227] on button "Refresh Rates" at bounding box center [993, 230] width 64 height 19
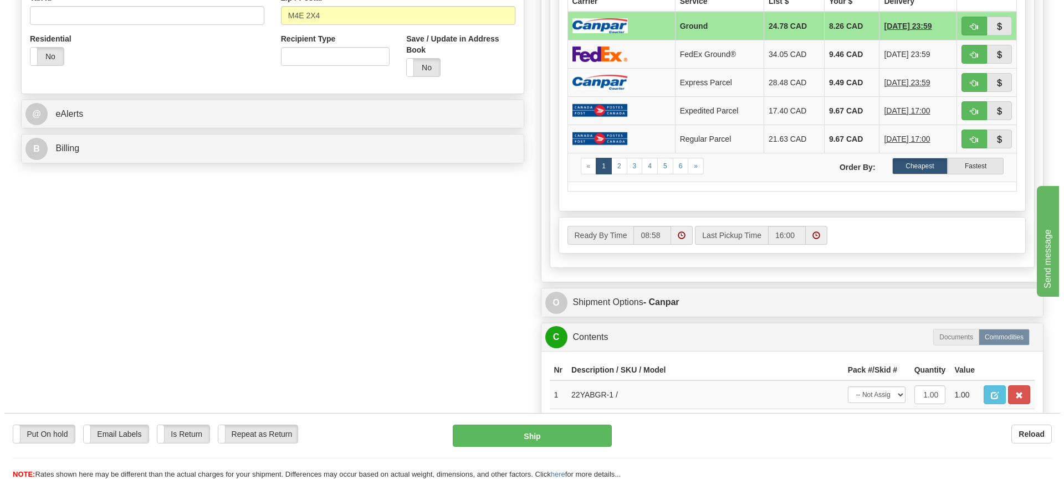
scroll to position [443, 0]
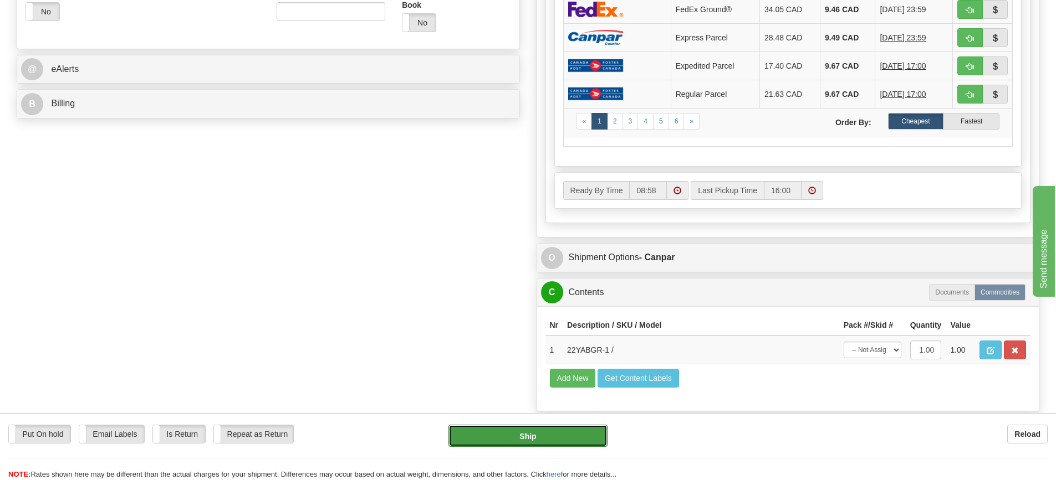
click at [529, 438] on button "Ship" at bounding box center [527, 436] width 159 height 22
type input "1"
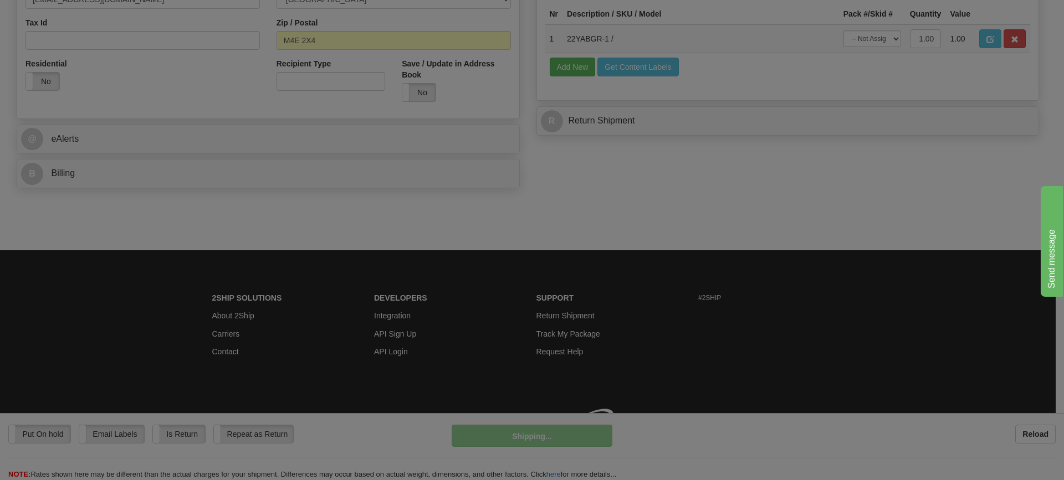
scroll to position [390, 0]
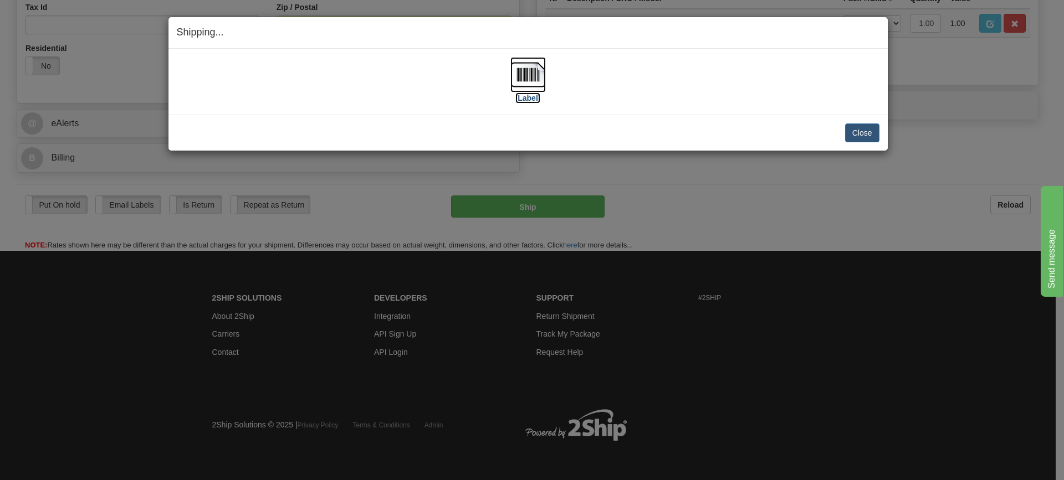
click at [523, 76] on img at bounding box center [527, 74] width 35 height 35
click at [865, 132] on button "Close" at bounding box center [862, 133] width 34 height 19
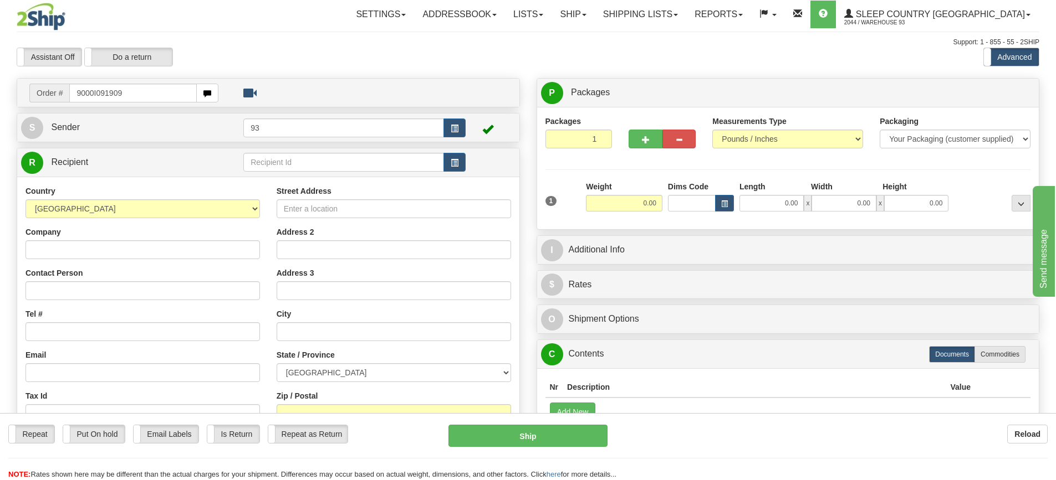
type input "9000I091909"
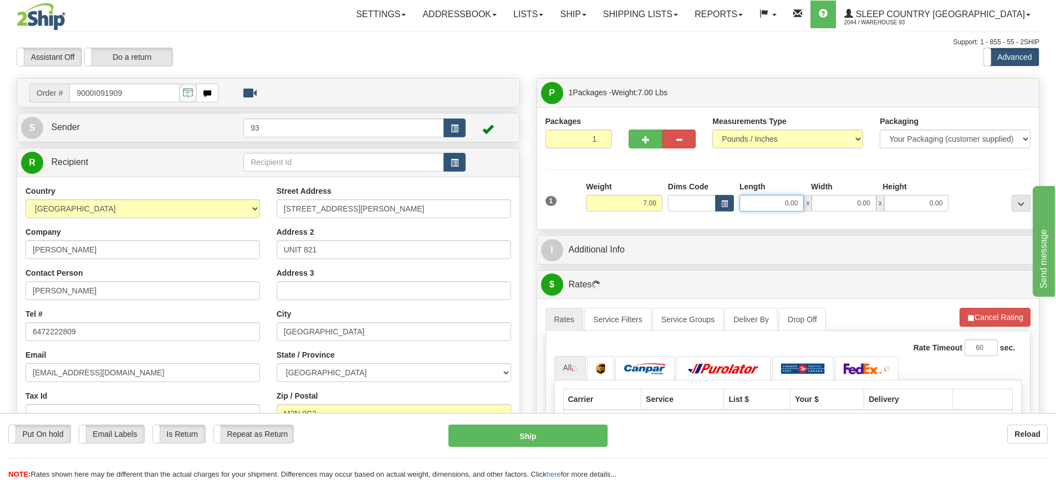
click at [776, 198] on input "0.00" at bounding box center [771, 203] width 64 height 17
type input "27.00"
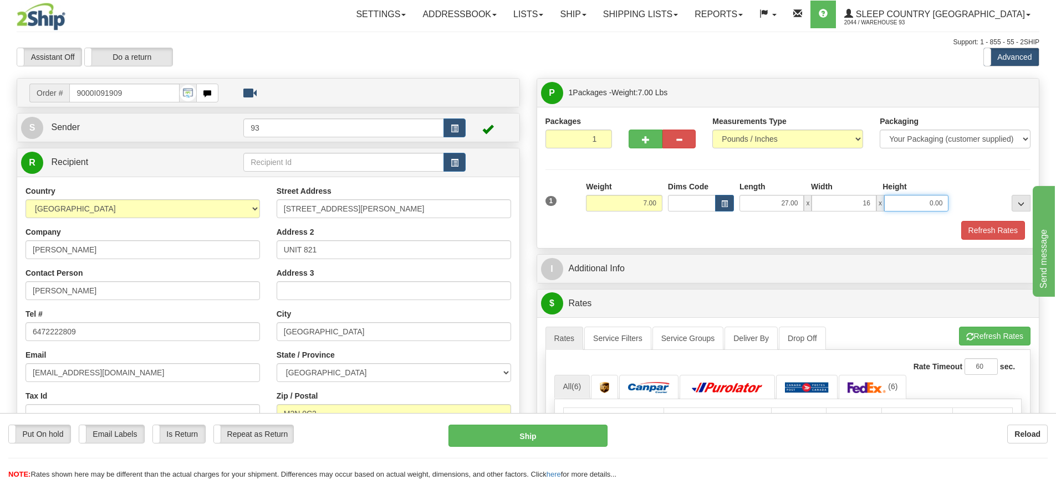
type input "16.00"
type input "12.00"
click at [989, 227] on button "Refresh Rates" at bounding box center [993, 230] width 64 height 19
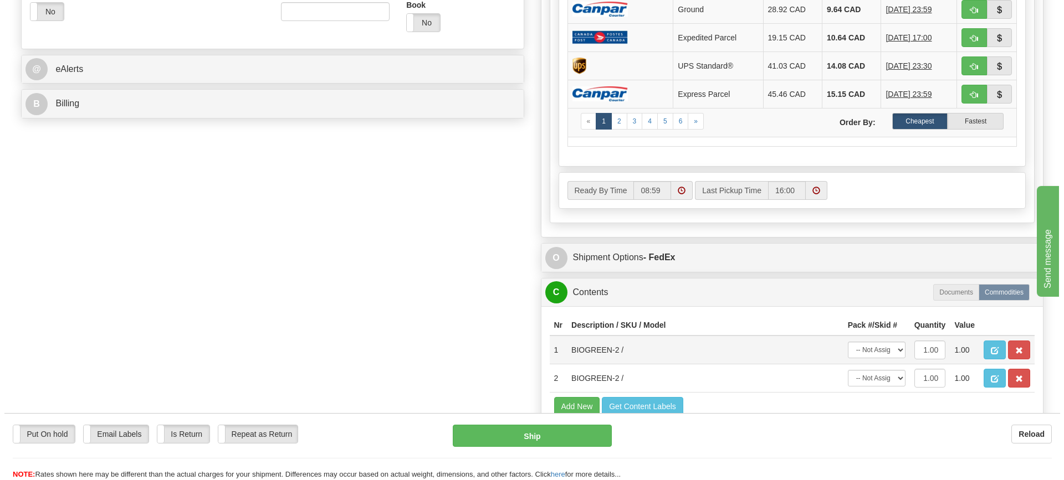
scroll to position [499, 0]
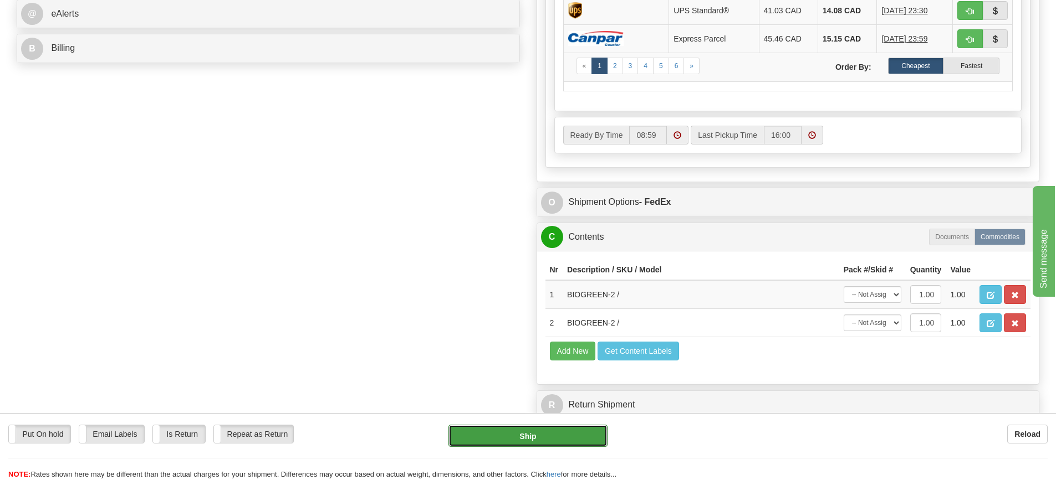
click at [571, 439] on button "Ship" at bounding box center [527, 436] width 159 height 22
type input "92"
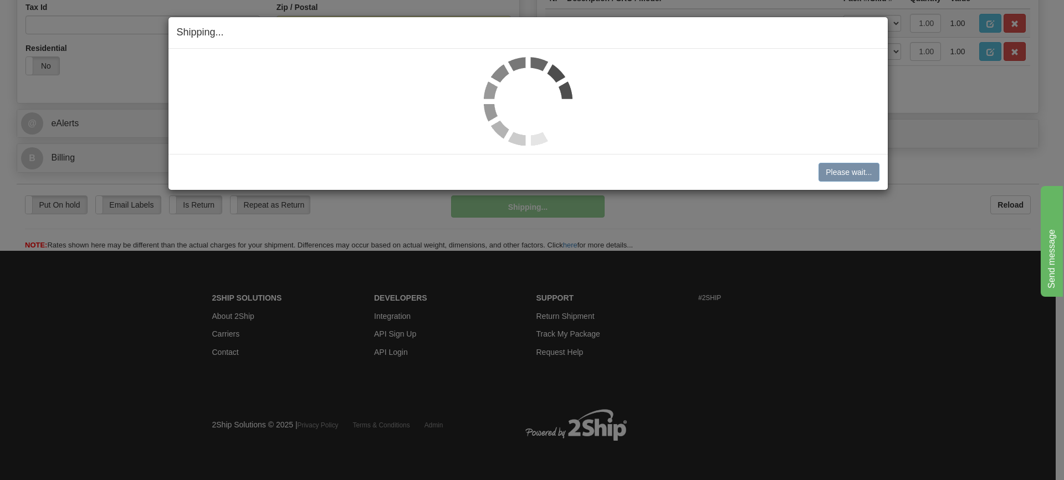
scroll to position [390, 0]
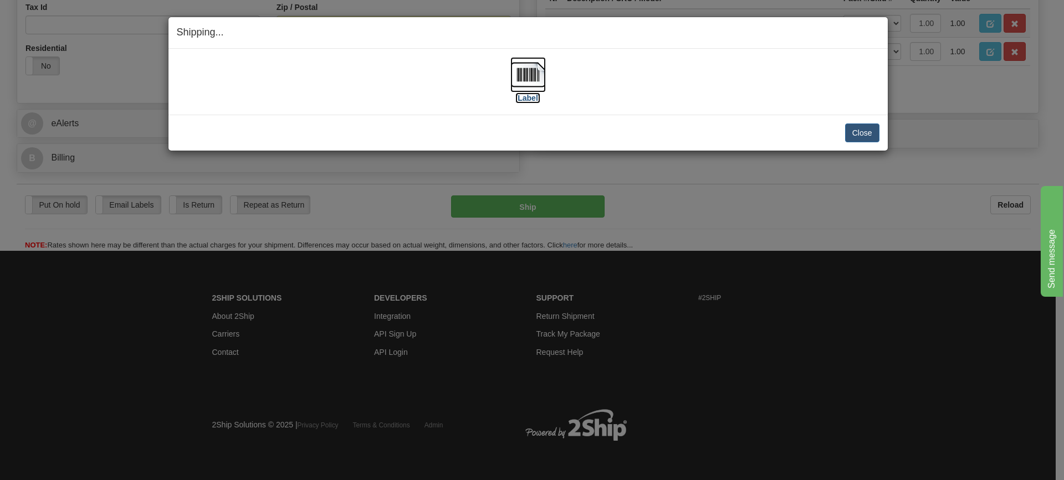
click at [537, 71] on img at bounding box center [527, 74] width 35 height 35
click at [855, 131] on button "Close" at bounding box center [862, 133] width 34 height 19
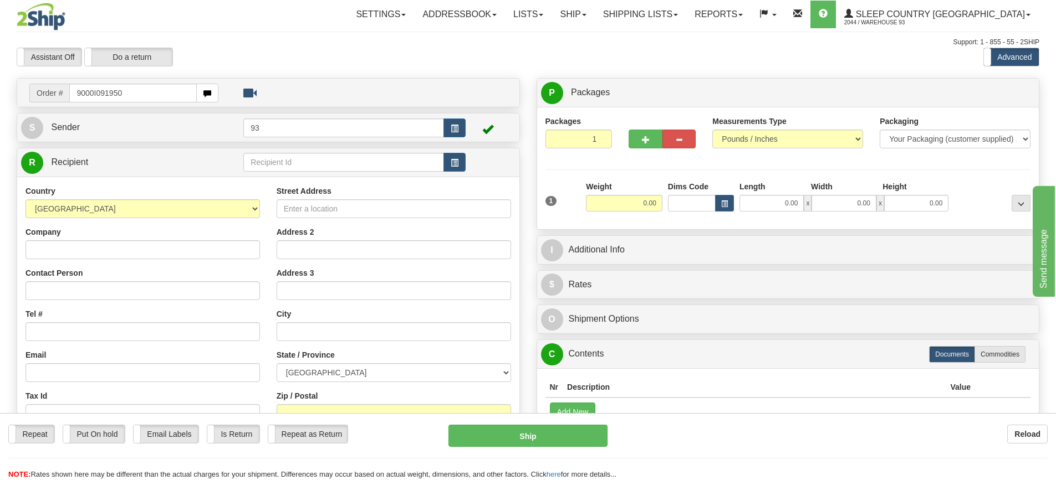
type input "9000I091950"
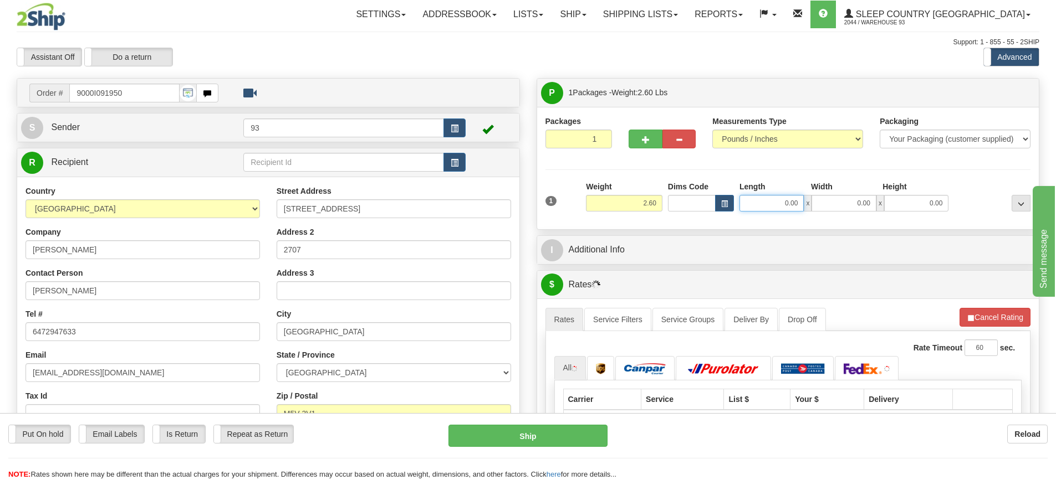
click at [746, 201] on input "0.00" at bounding box center [771, 203] width 64 height 17
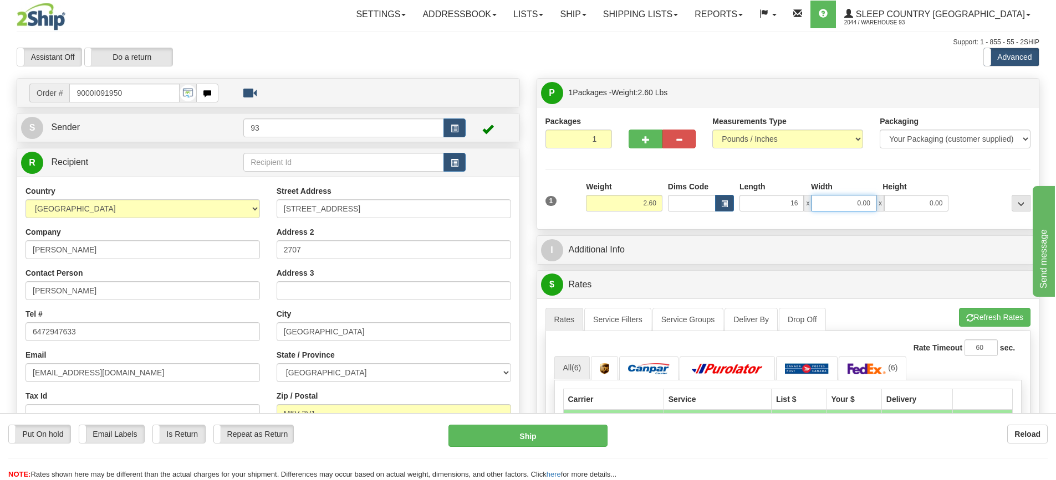
type input "16.00"
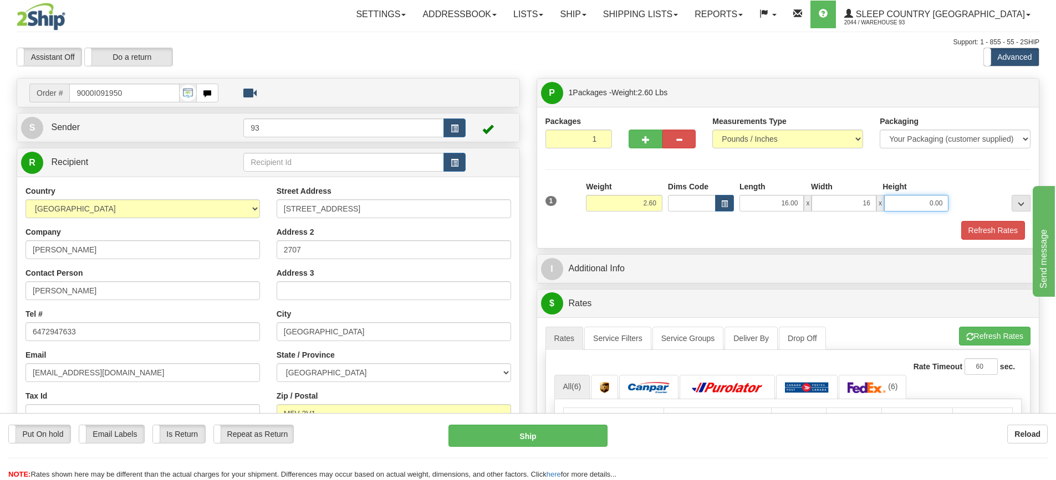
type input "16.00"
type input "5.00"
click at [998, 228] on button "Refresh Rates" at bounding box center [993, 230] width 64 height 19
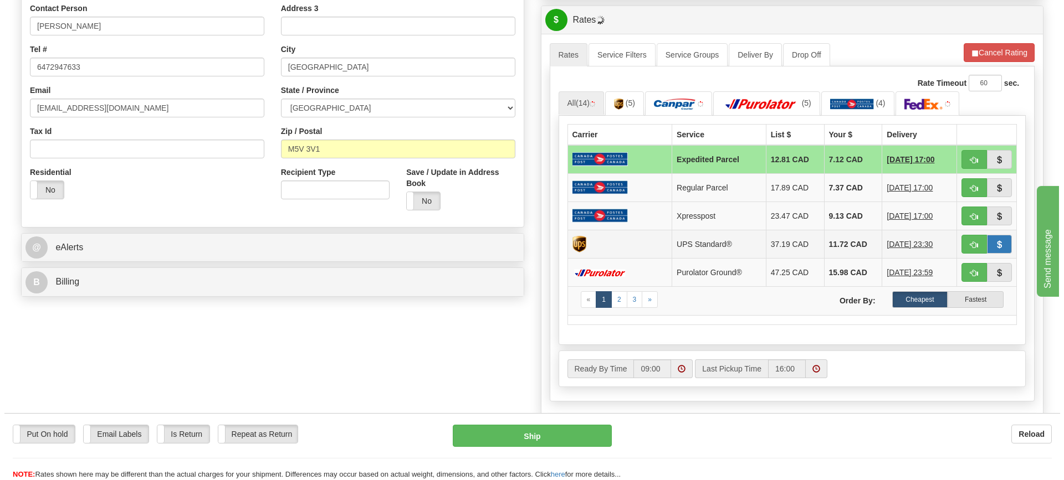
scroll to position [277, 0]
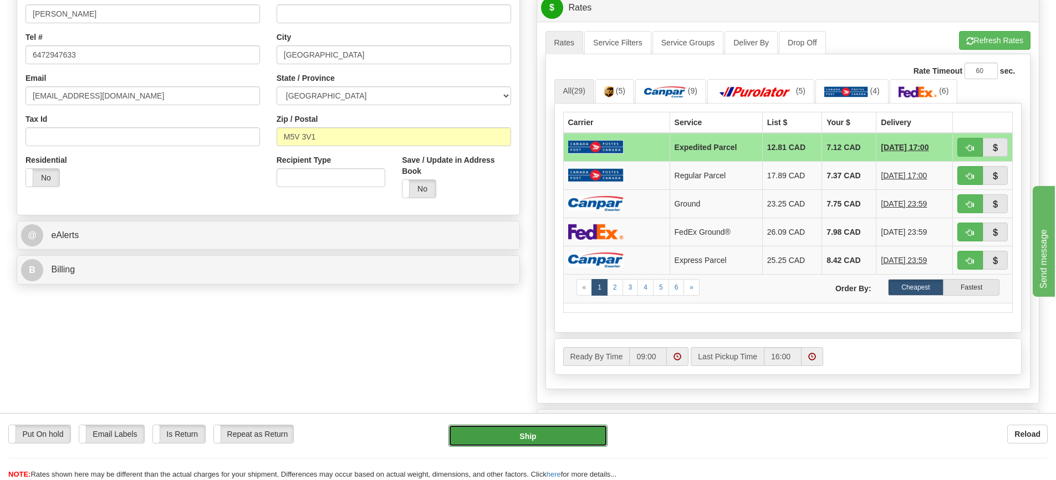
click at [510, 432] on button "Ship" at bounding box center [527, 436] width 159 height 22
type input "DOM.EP"
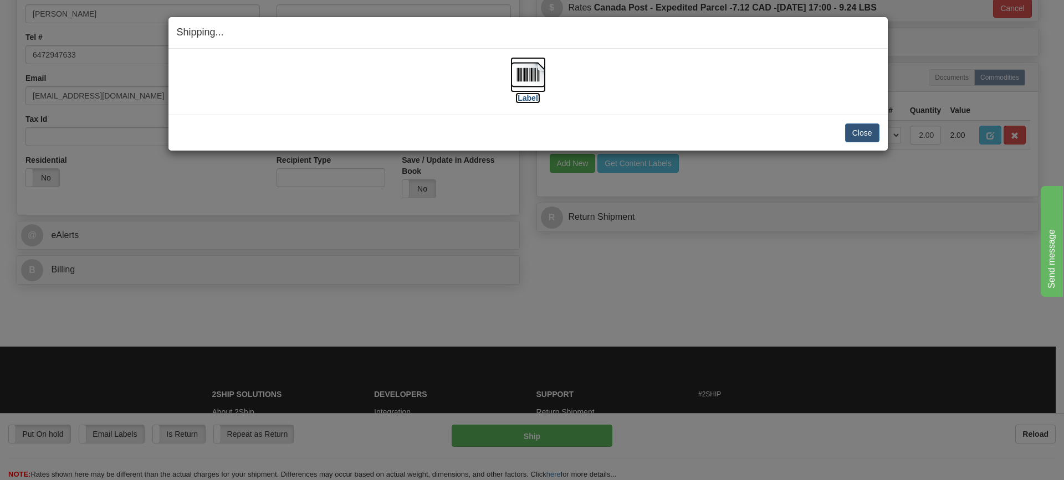
click at [526, 76] on img at bounding box center [527, 74] width 35 height 35
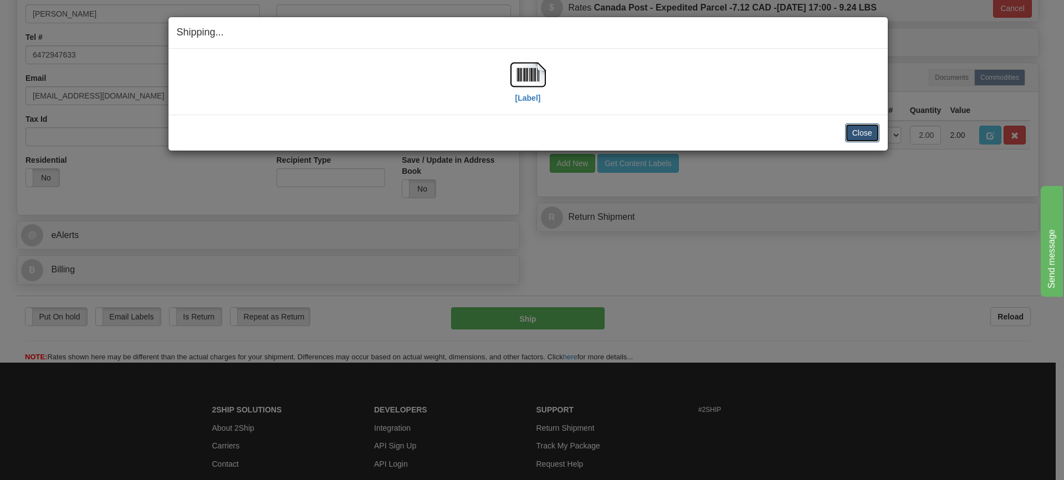
click at [860, 131] on button "Close" at bounding box center [862, 133] width 34 height 19
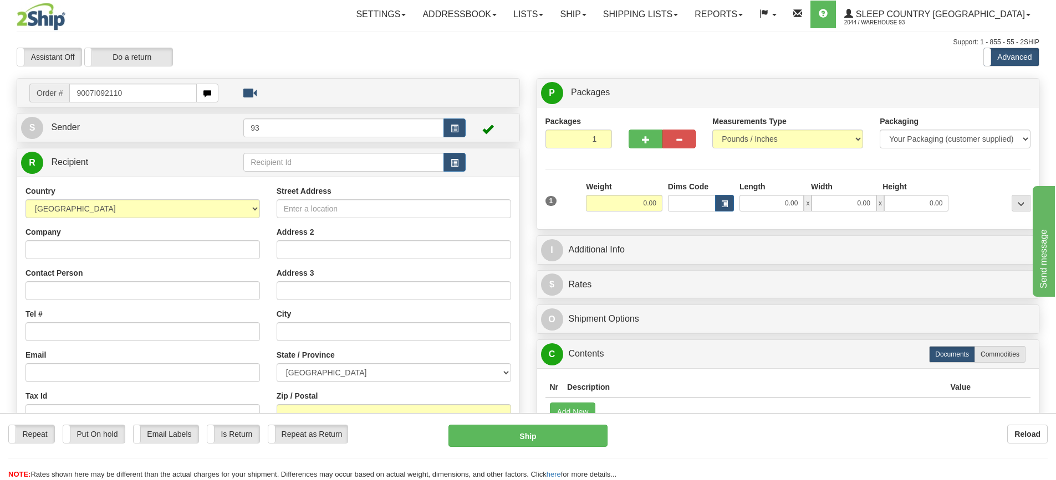
type input "9007I092110"
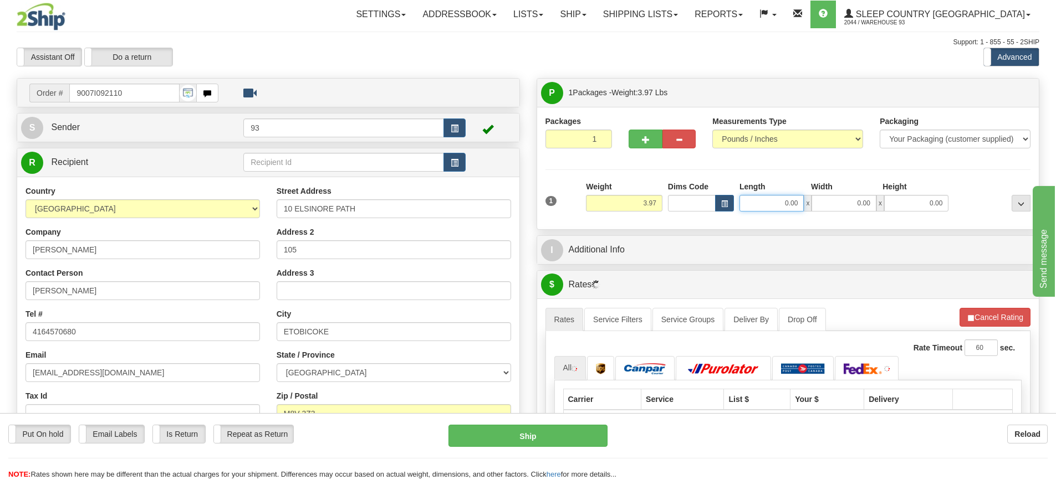
click at [770, 203] on input "0.00" at bounding box center [771, 203] width 64 height 17
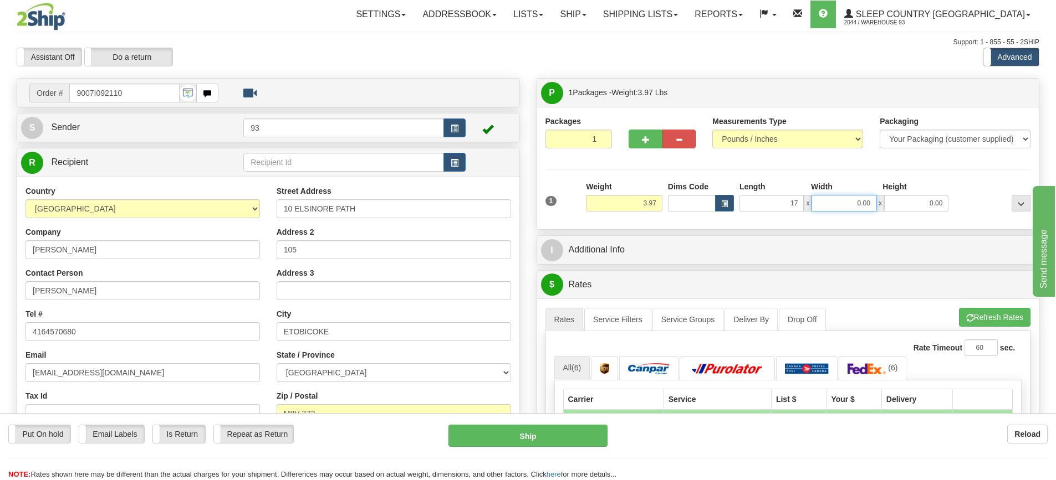
type input "17.00"
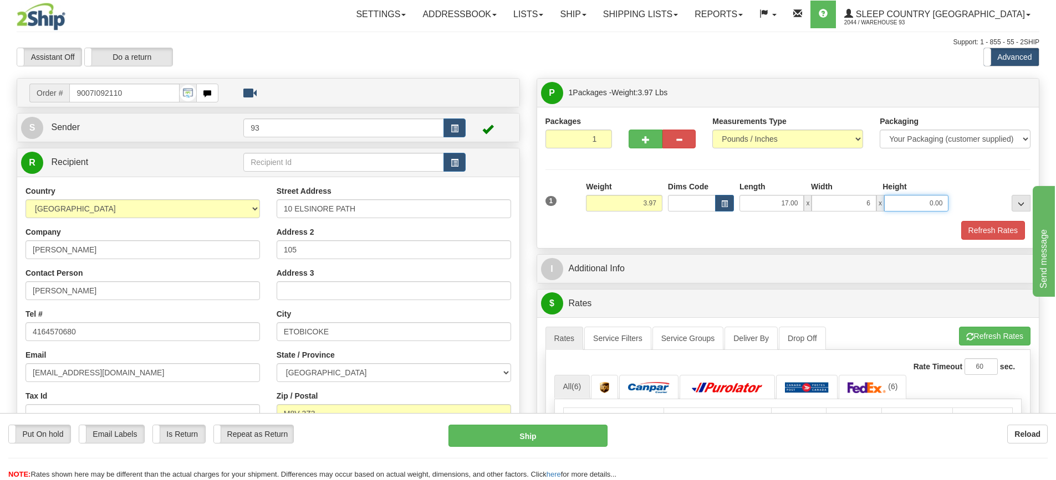
type input "6.00"
click at [977, 234] on button "Refresh Rates" at bounding box center [993, 230] width 64 height 19
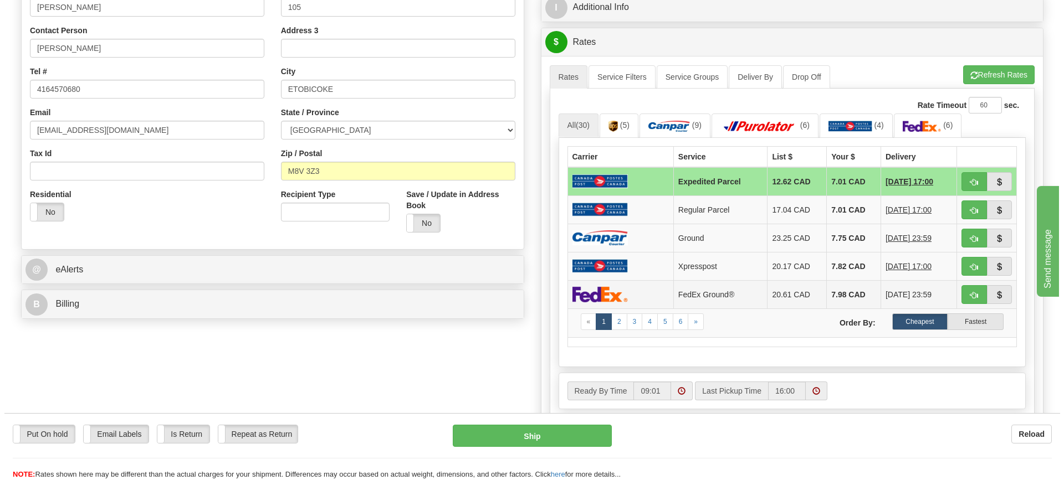
scroll to position [277, 0]
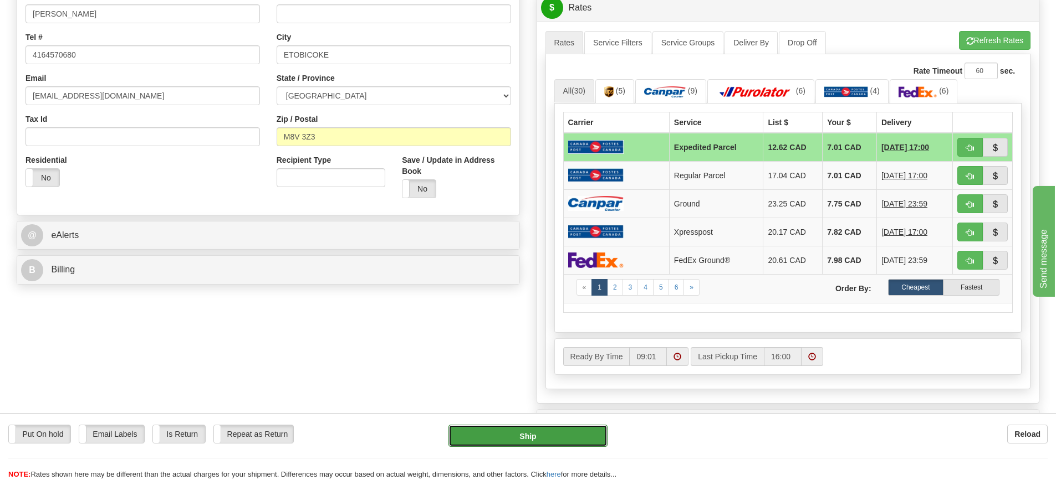
click at [543, 431] on button "Ship" at bounding box center [527, 436] width 159 height 22
type input "DOM.EP"
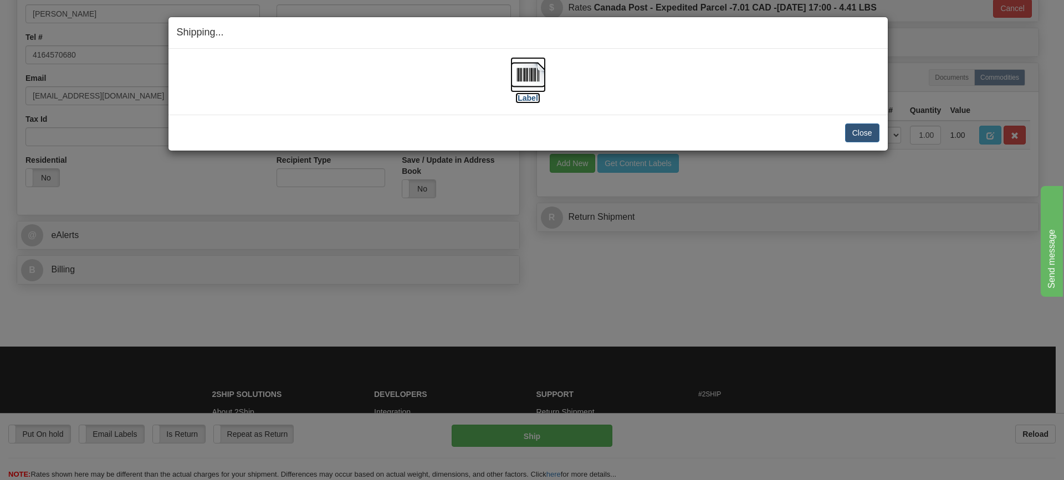
click at [533, 77] on img at bounding box center [527, 74] width 35 height 35
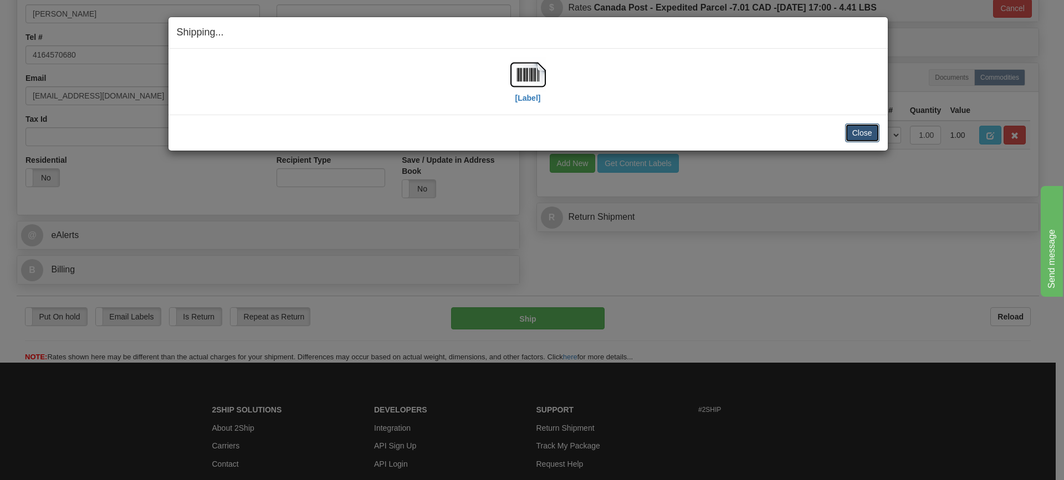
click at [867, 133] on button "Close" at bounding box center [862, 133] width 34 height 19
